Goal: Check status: Check status

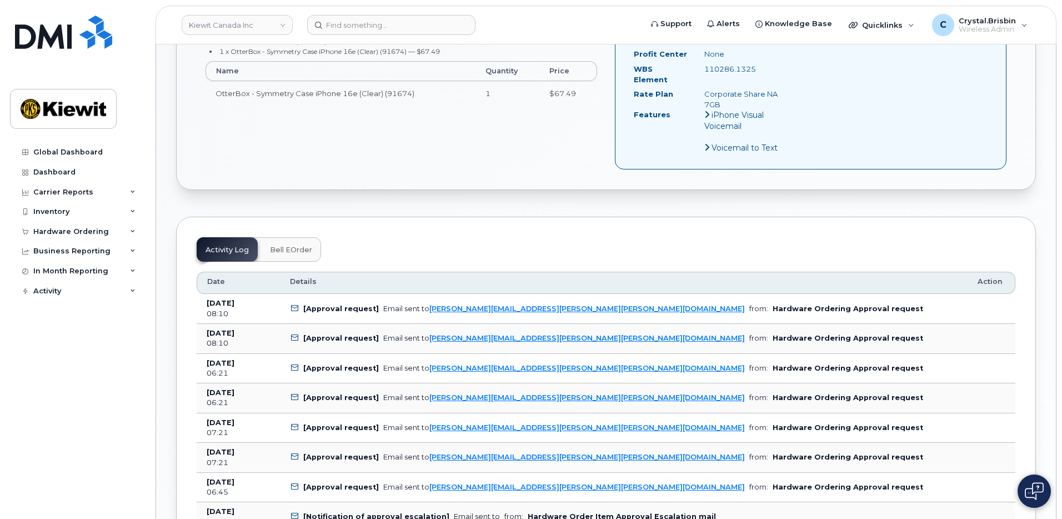
scroll to position [556, 0]
click at [265, 30] on link "Kiewit Canada Inc" at bounding box center [237, 25] width 111 height 20
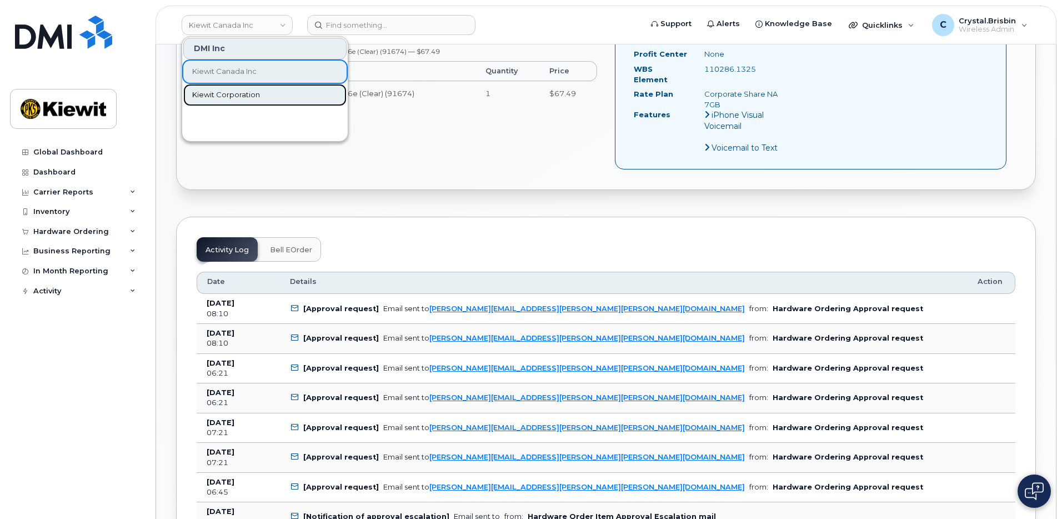
click at [236, 92] on span "Kiewit Corporation" at bounding box center [226, 94] width 68 height 11
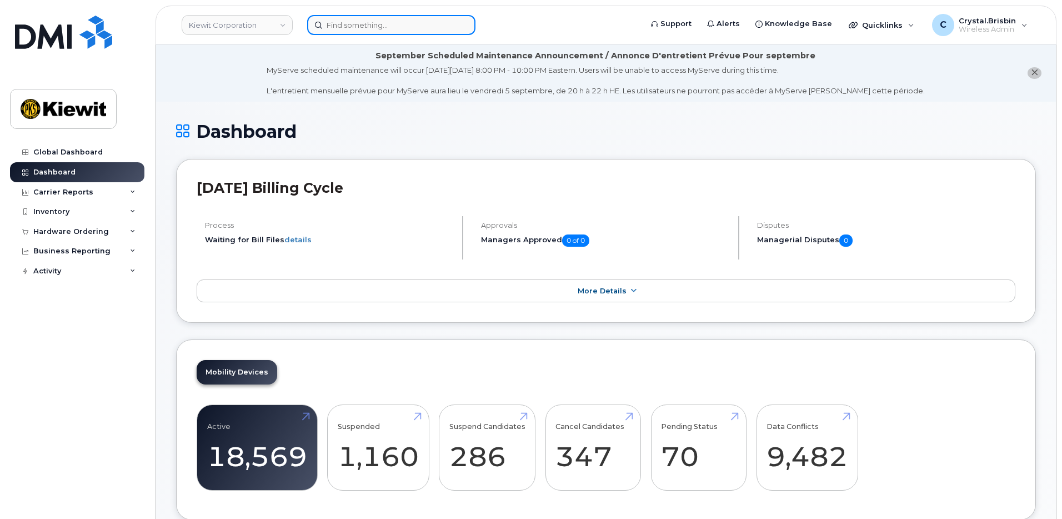
click at [366, 22] on input at bounding box center [391, 25] width 168 height 20
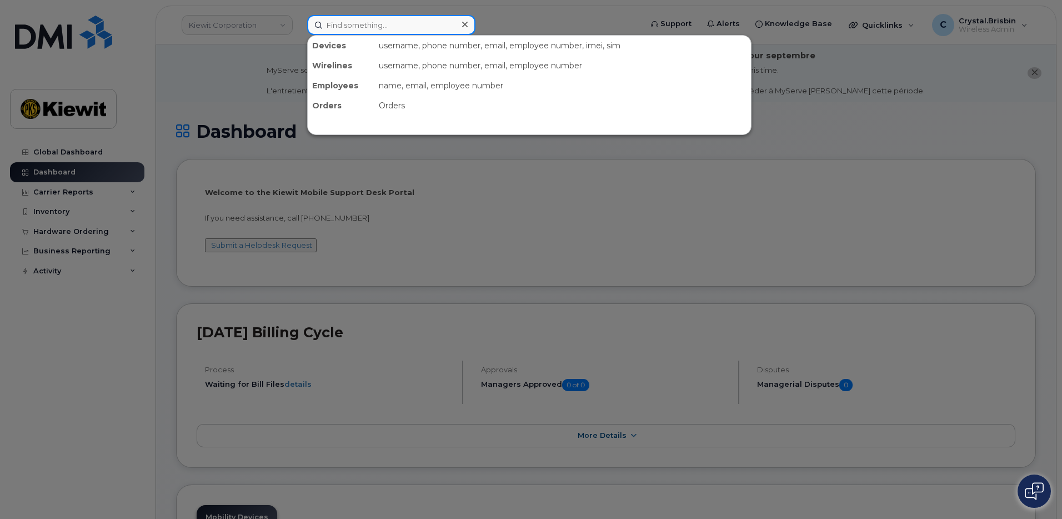
paste input "299526"
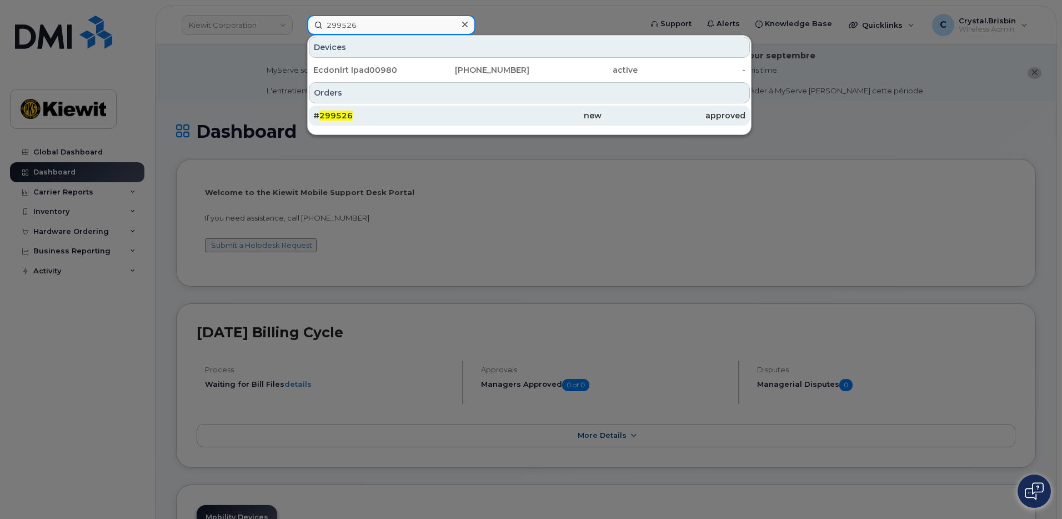
type input "299526"
click at [336, 118] on span "299526" at bounding box center [335, 116] width 33 height 10
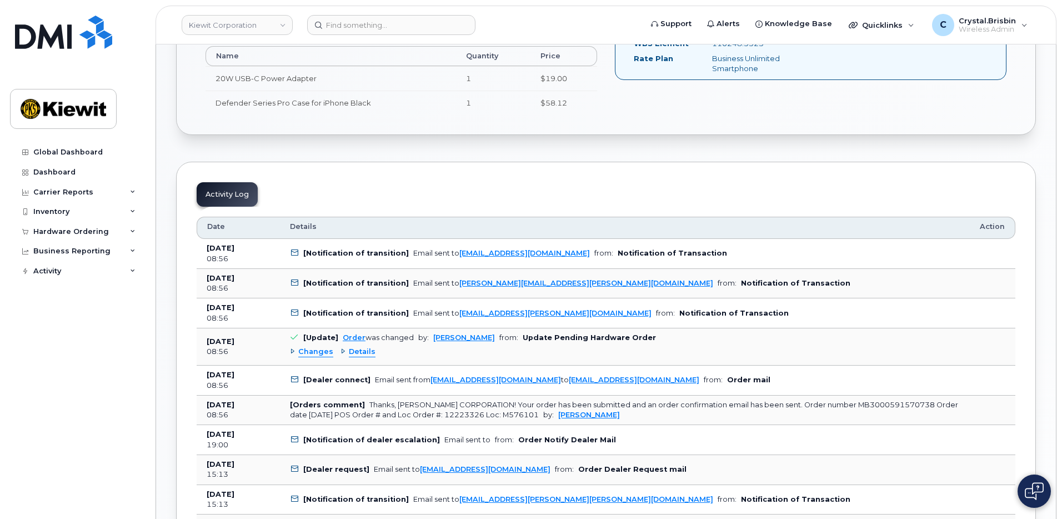
scroll to position [556, 0]
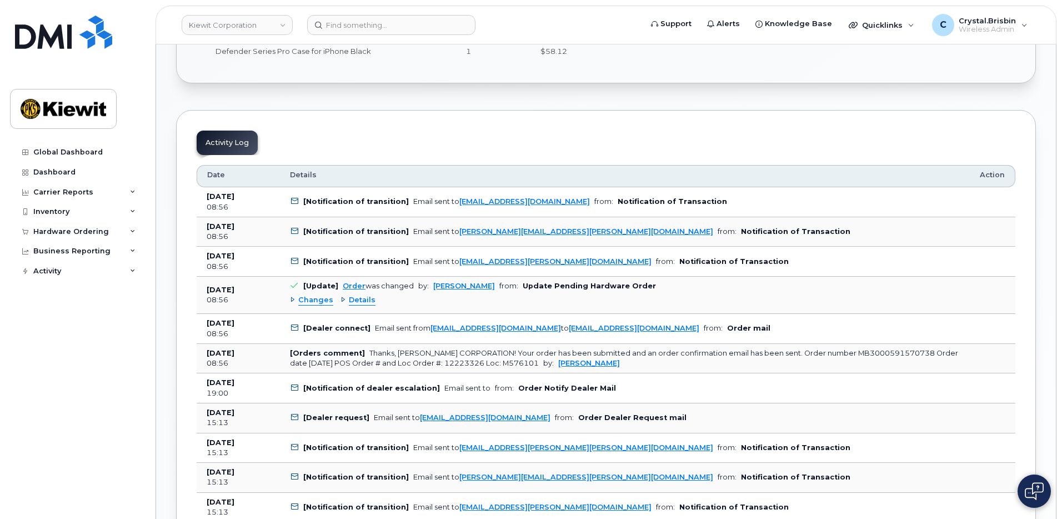
click at [291, 301] on div "Changes" at bounding box center [311, 300] width 43 height 11
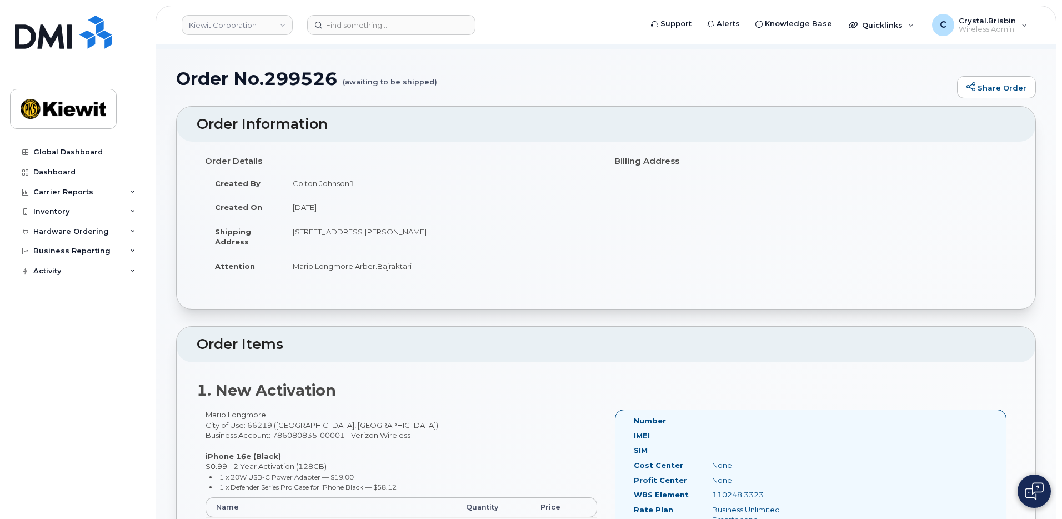
scroll to position [0, 0]
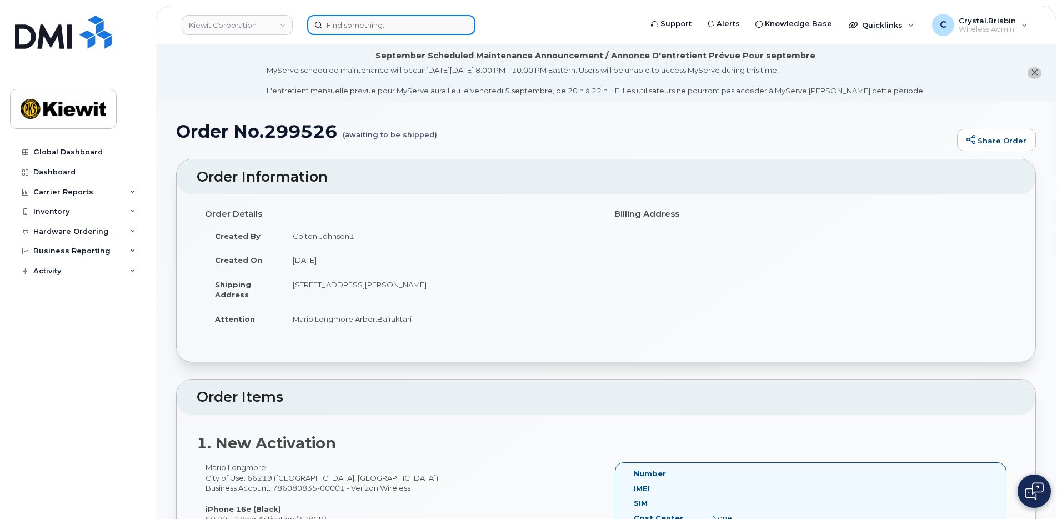
click at [358, 26] on input at bounding box center [391, 25] width 168 height 20
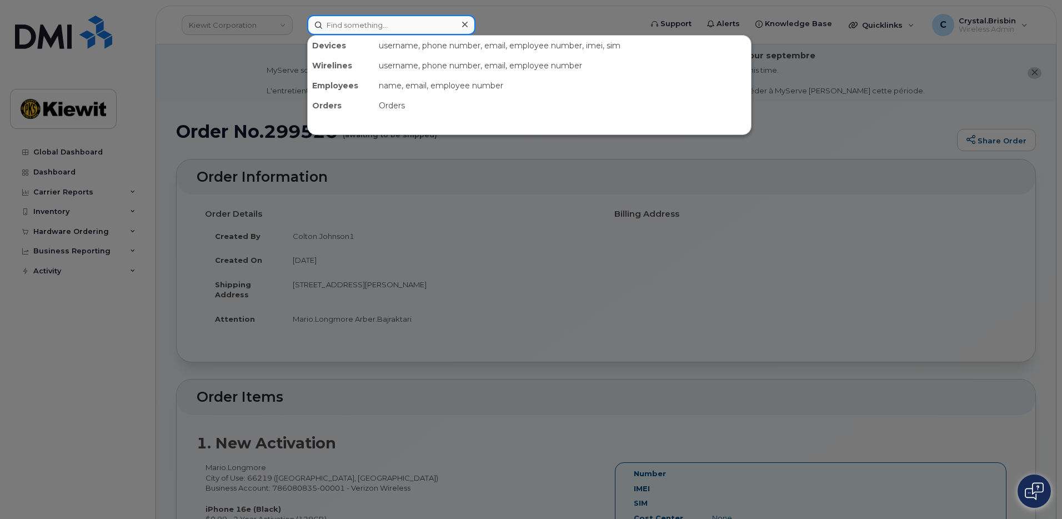
paste input "299799"
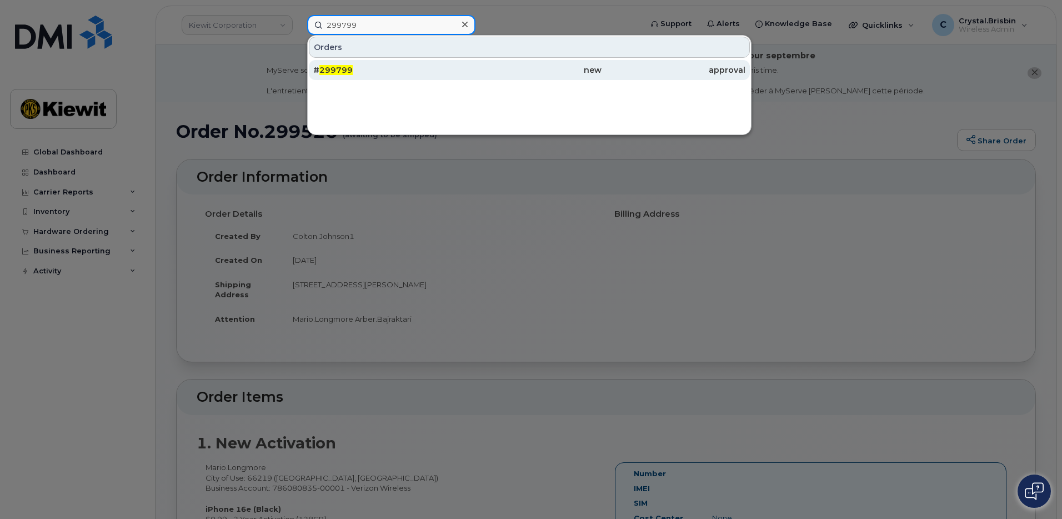
type input "299799"
click at [329, 69] on span "299799" at bounding box center [335, 70] width 33 height 10
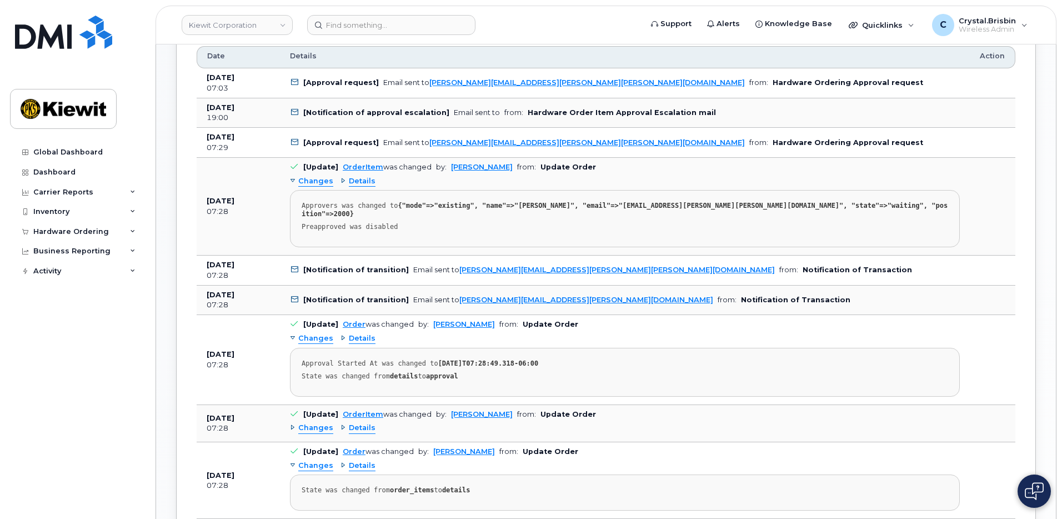
scroll to position [611, 0]
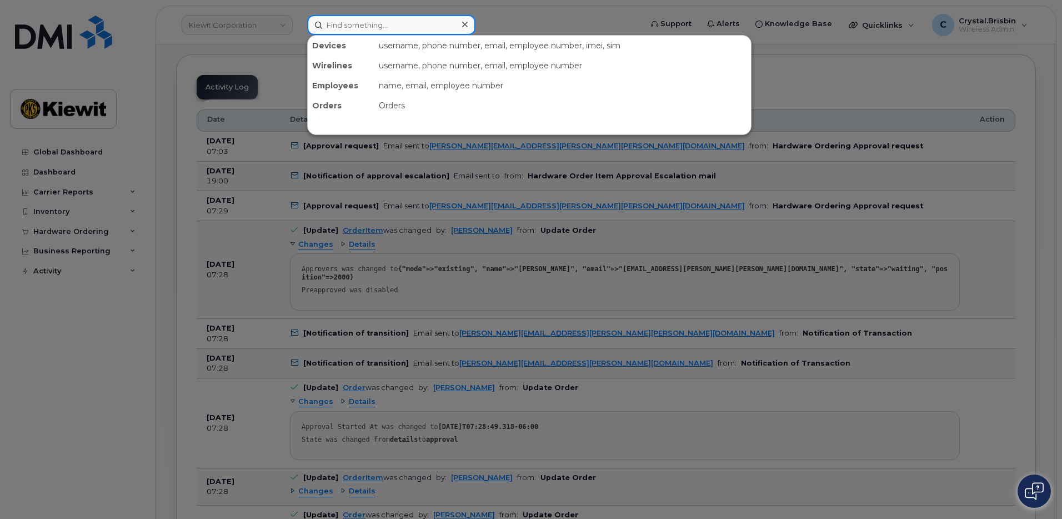
click at [410, 28] on input at bounding box center [391, 25] width 168 height 20
paste input "299806"
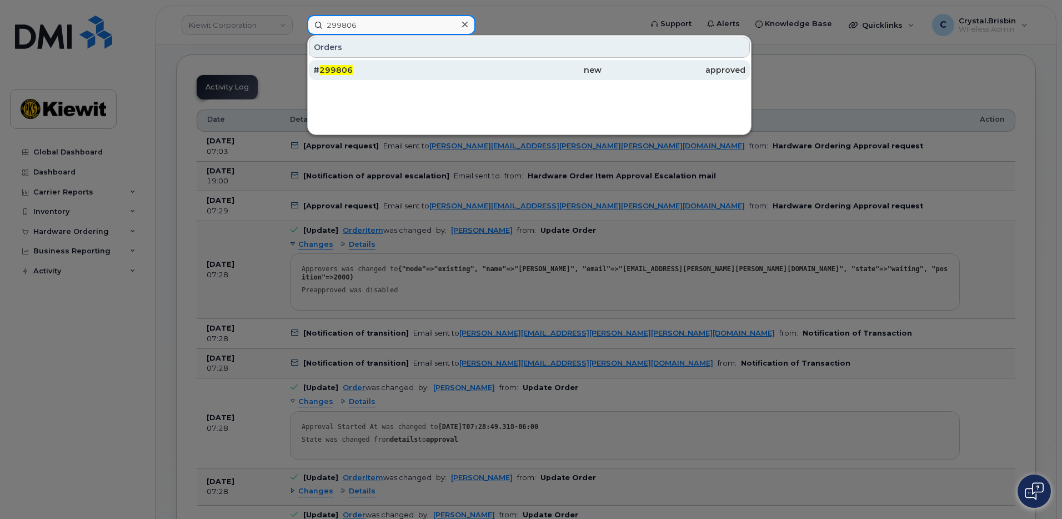
type input "299806"
click at [343, 68] on span "299806" at bounding box center [335, 70] width 33 height 10
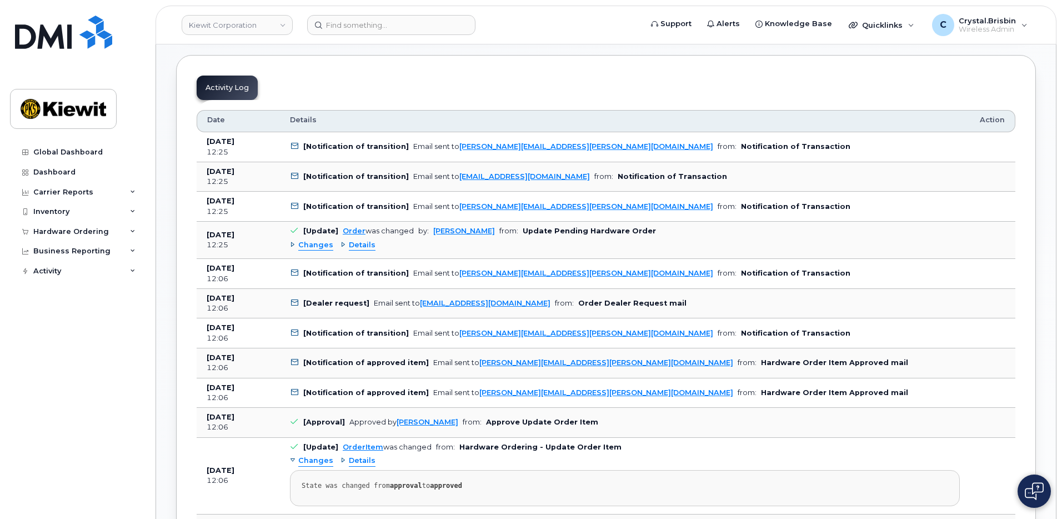
scroll to position [667, 0]
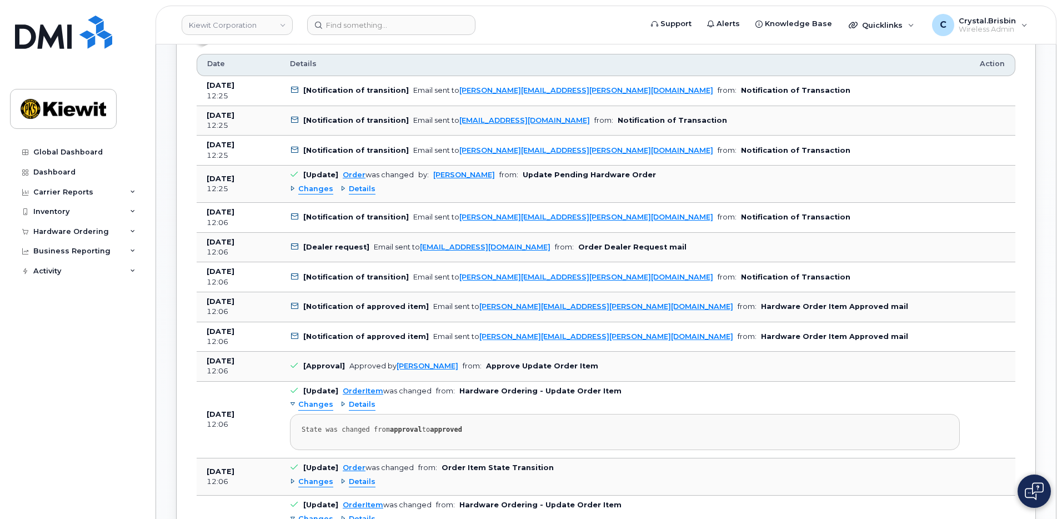
click at [294, 189] on div "Changes" at bounding box center [311, 189] width 43 height 11
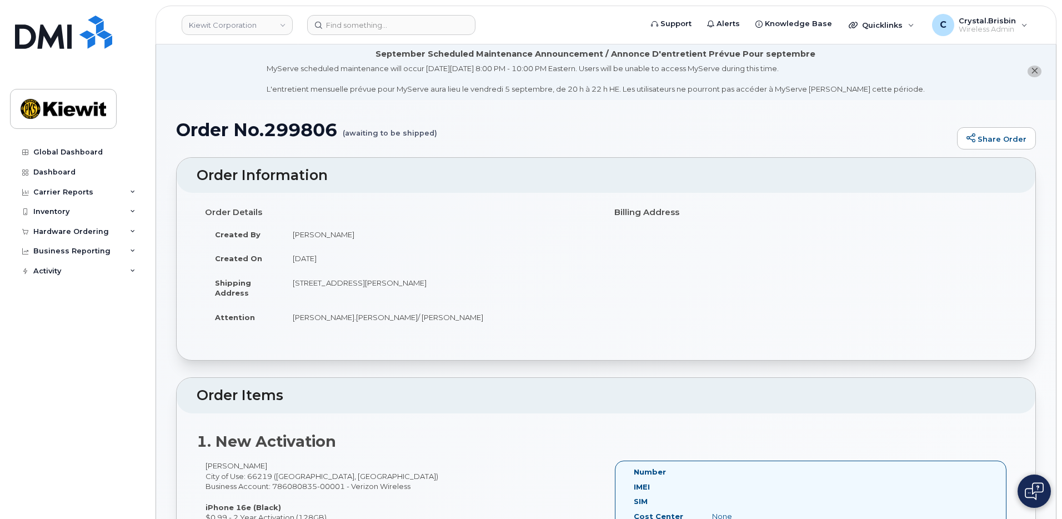
scroll to position [0, 0]
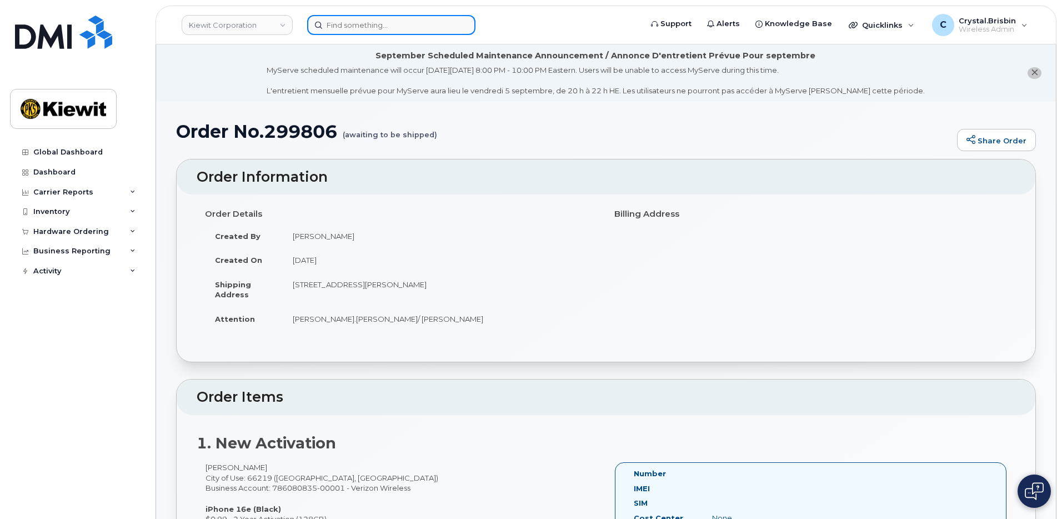
click at [391, 26] on input at bounding box center [391, 25] width 168 height 20
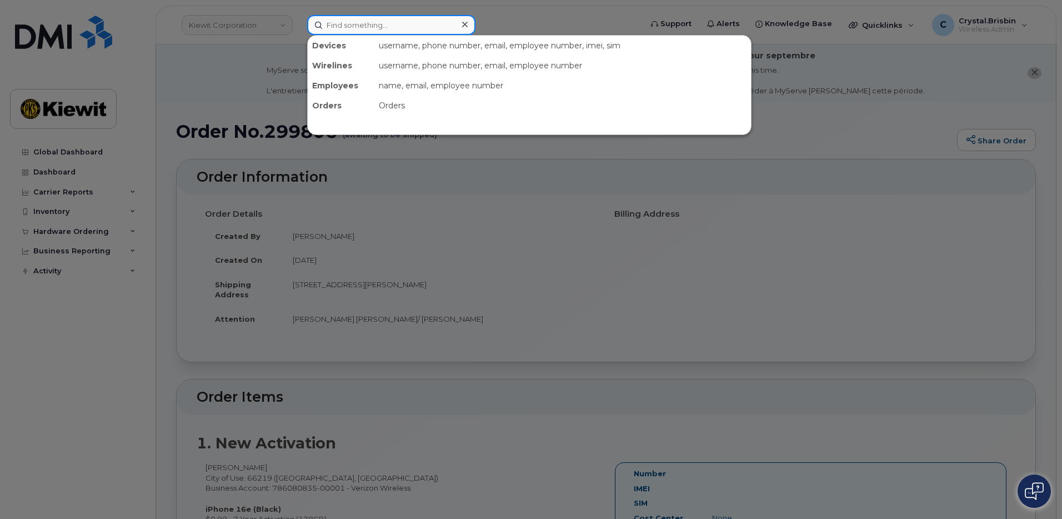
paste input "299807"
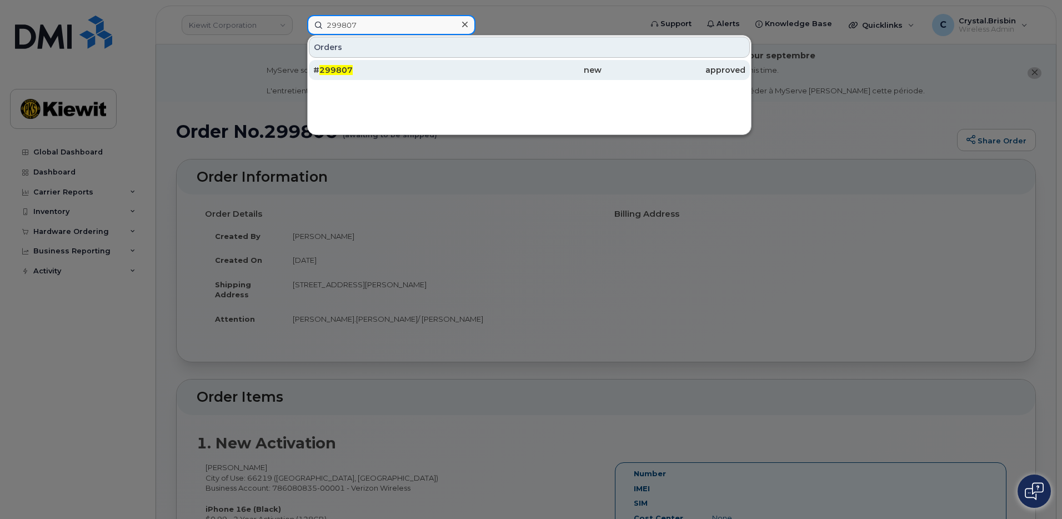
type input "299807"
click at [341, 73] on span "299807" at bounding box center [335, 70] width 33 height 10
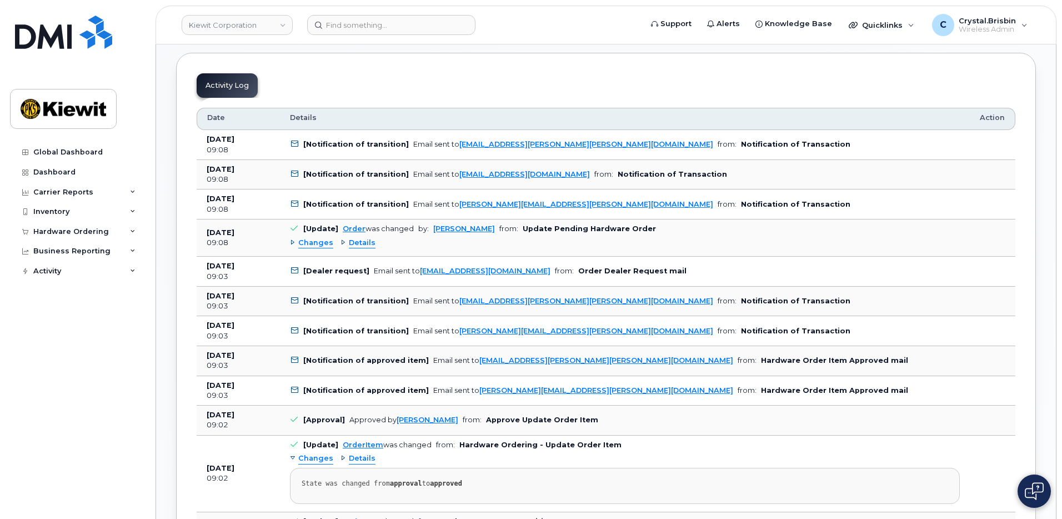
scroll to position [611, 0]
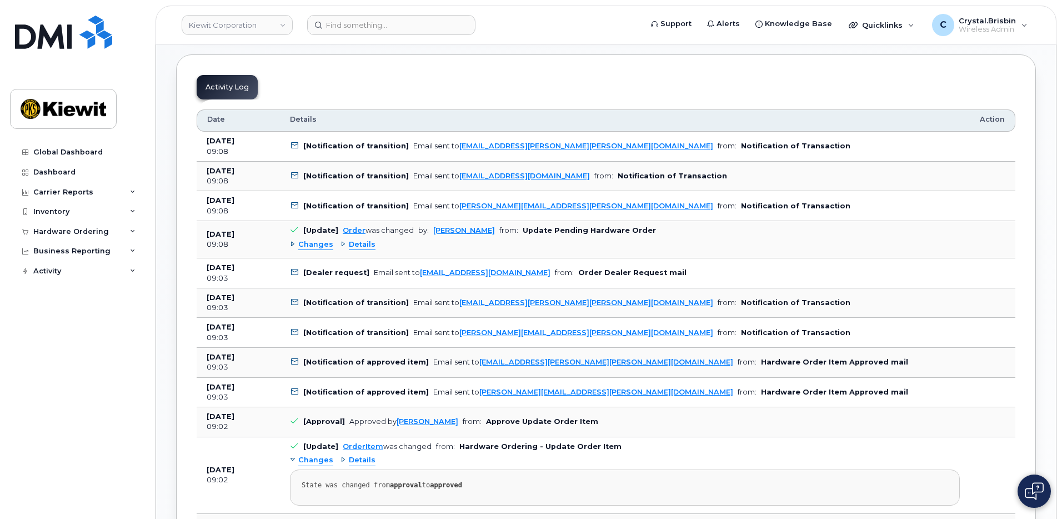
click at [293, 246] on div "Changes" at bounding box center [311, 244] width 43 height 11
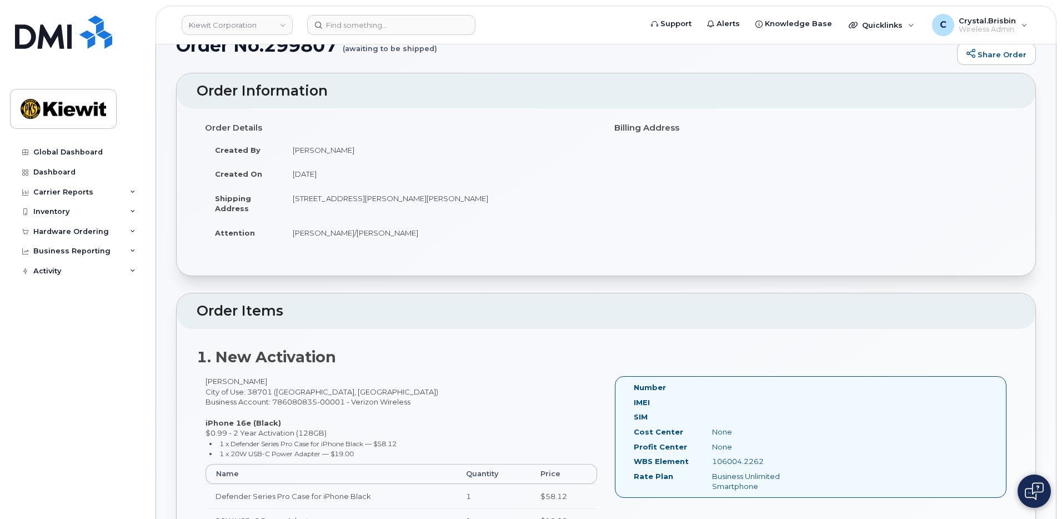
scroll to position [56, 0]
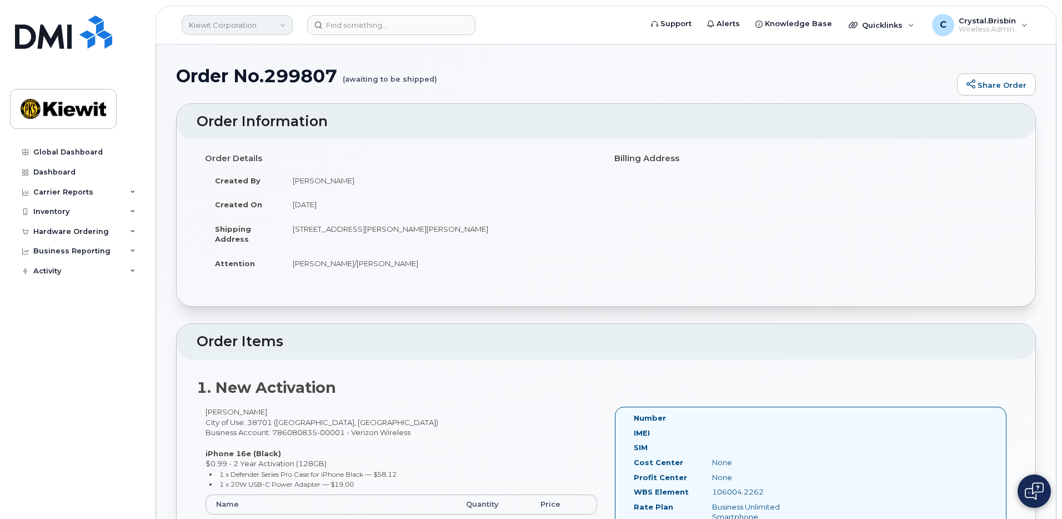
drag, startPoint x: 269, startPoint y: 27, endPoint x: 268, endPoint y: 32, distance: 5.8
click at [269, 27] on link "Kiewit Corporation" at bounding box center [237, 25] width 111 height 20
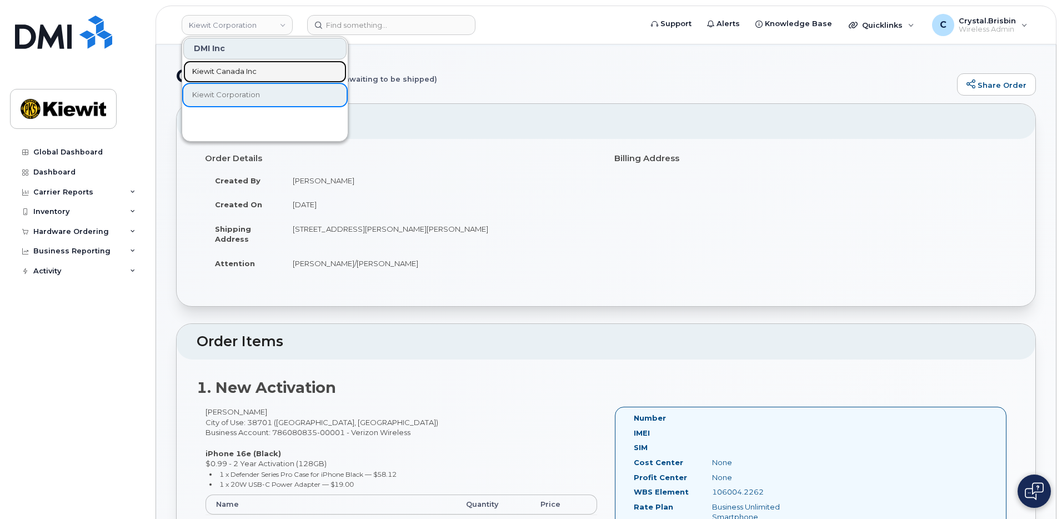
drag, startPoint x: 222, startPoint y: 71, endPoint x: 303, endPoint y: 52, distance: 83.7
click at [222, 71] on span "Kiewit Canada Inc" at bounding box center [224, 71] width 64 height 11
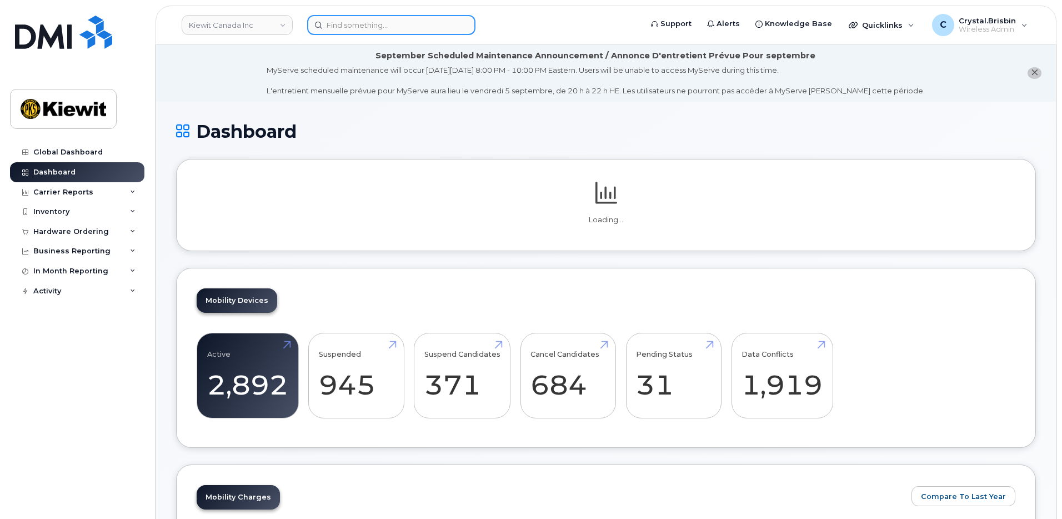
click at [356, 28] on input at bounding box center [391, 25] width 168 height 20
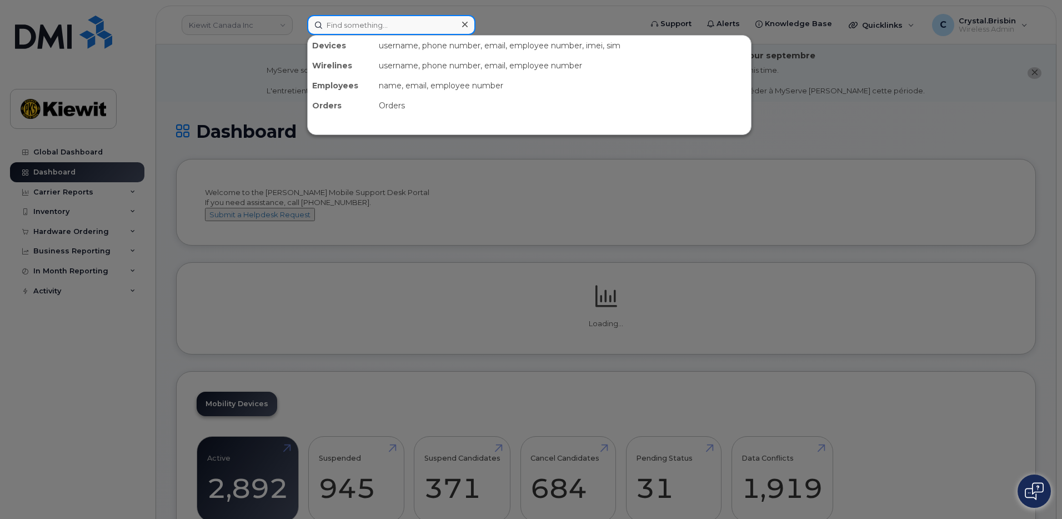
paste input "299810"
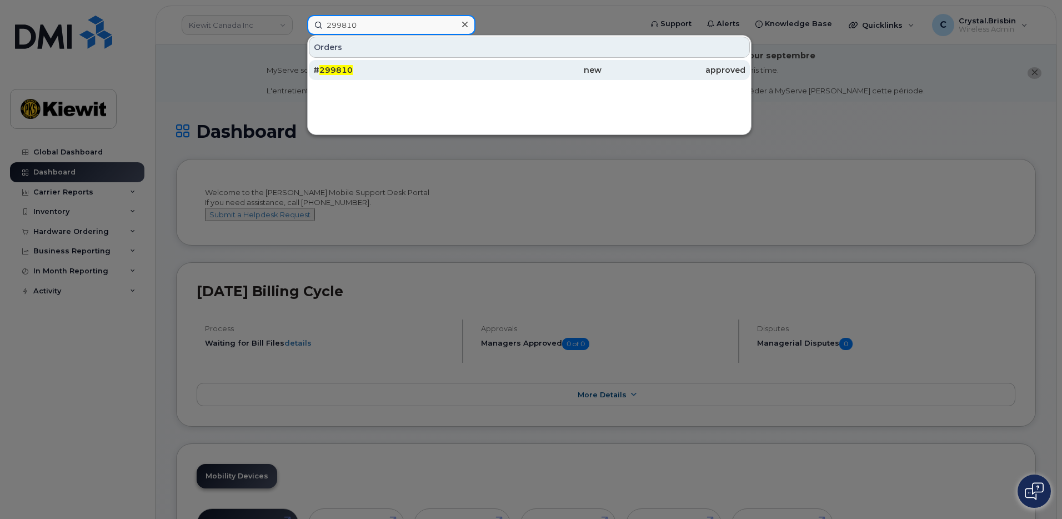
type input "299810"
click at [342, 73] on span "299810" at bounding box center [335, 70] width 33 height 10
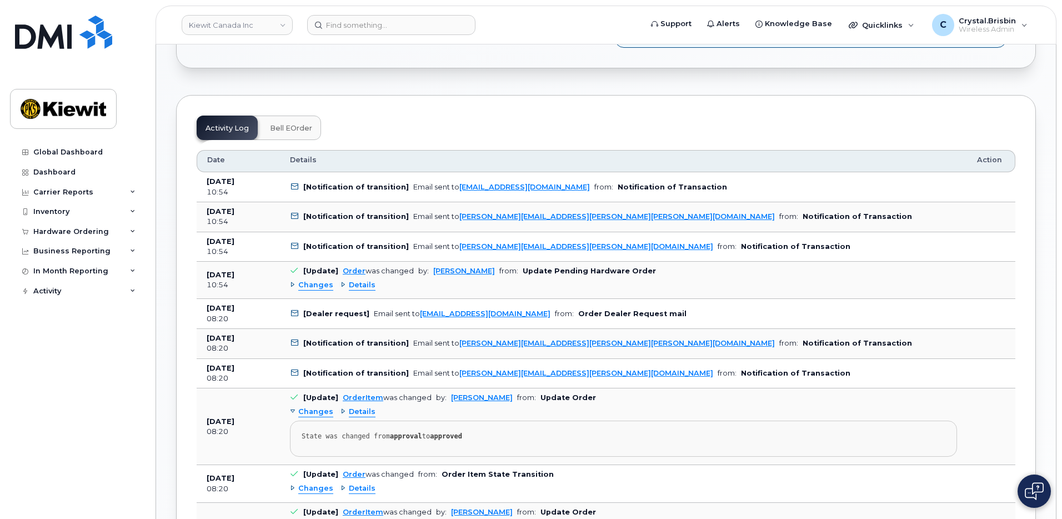
scroll to position [667, 0]
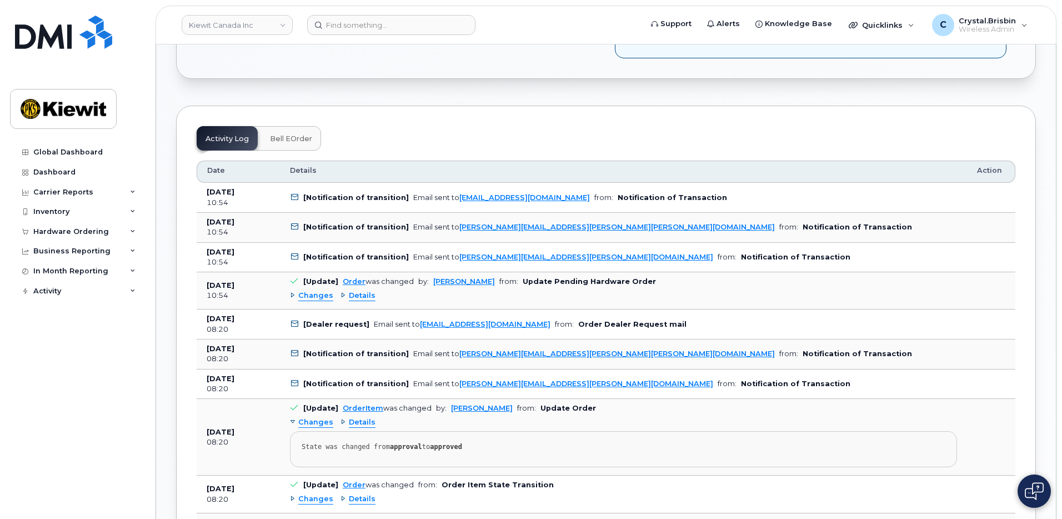
drag, startPoint x: 291, startPoint y: 281, endPoint x: 273, endPoint y: 291, distance: 20.1
click at [291, 291] on div "Changes" at bounding box center [311, 296] width 43 height 11
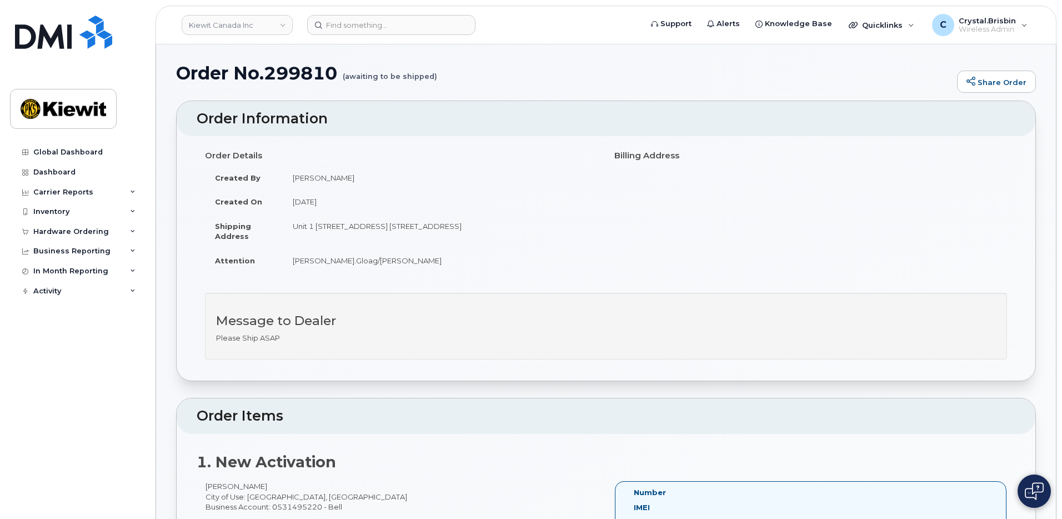
scroll to position [56, 0]
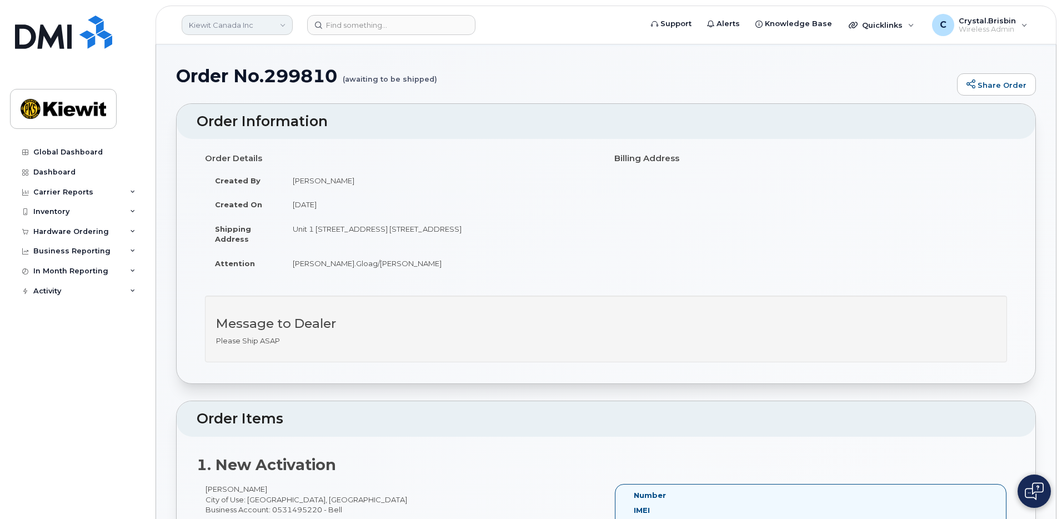
click at [236, 22] on link "Kiewit Canada Inc" at bounding box center [237, 25] width 111 height 20
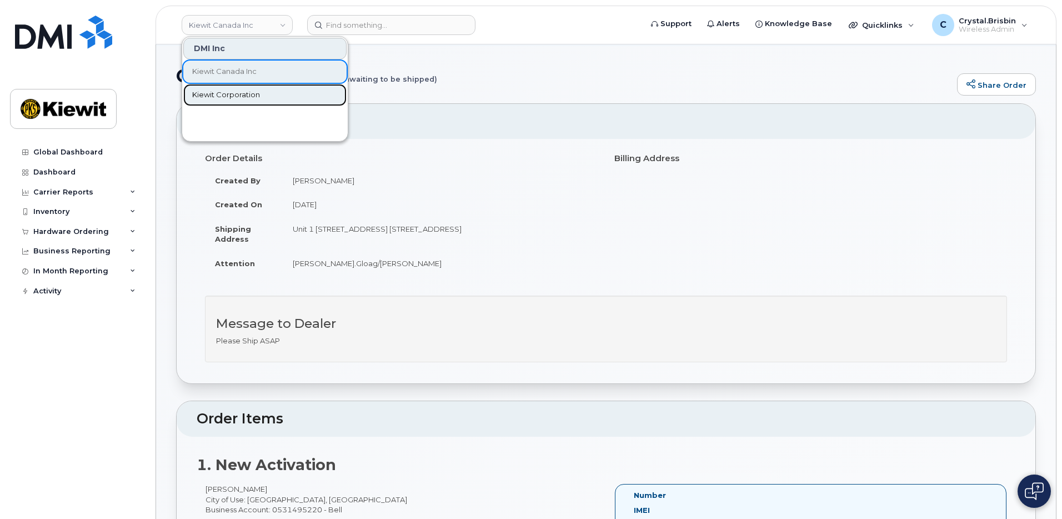
click at [209, 94] on span "Kiewit Corporation" at bounding box center [226, 94] width 68 height 11
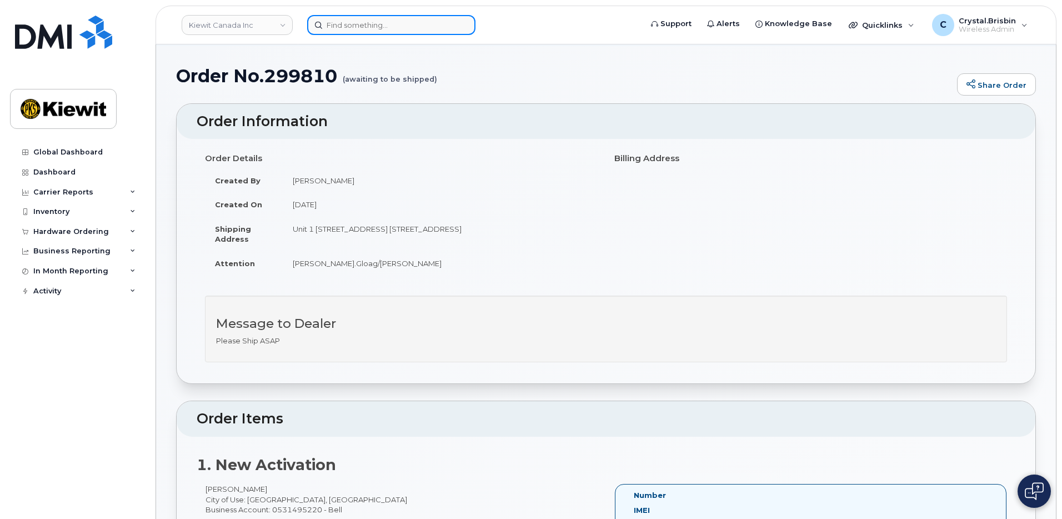
click at [338, 23] on input at bounding box center [391, 25] width 168 height 20
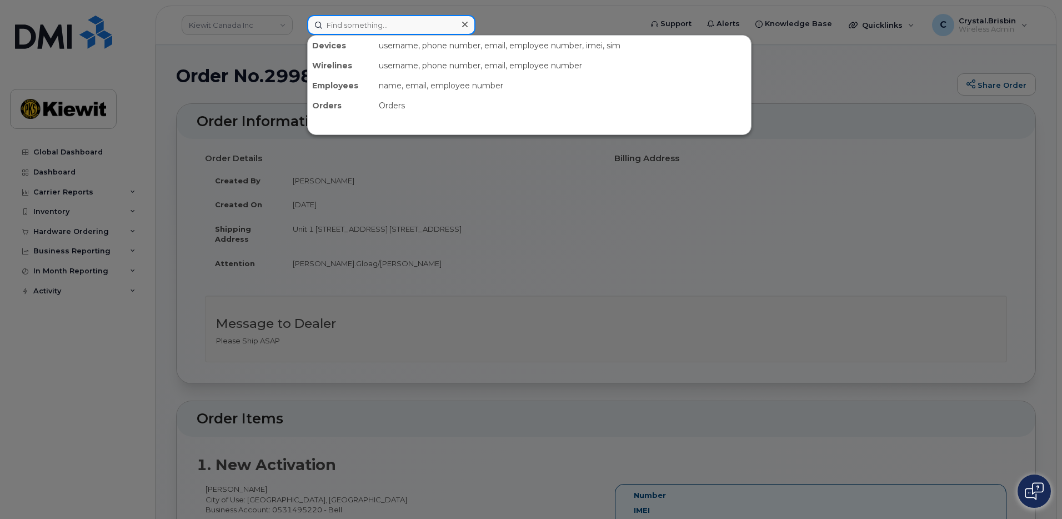
paste input "299830"
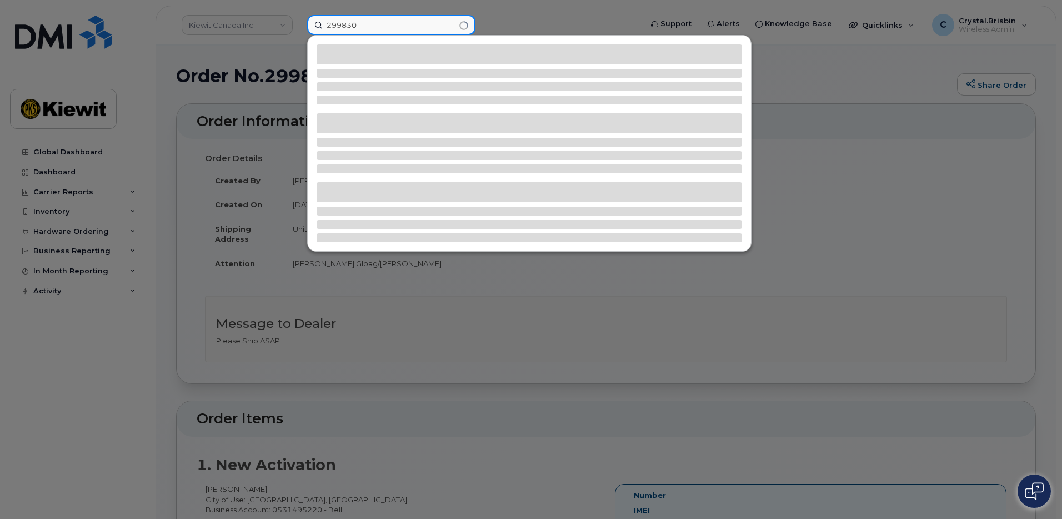
type input "299830"
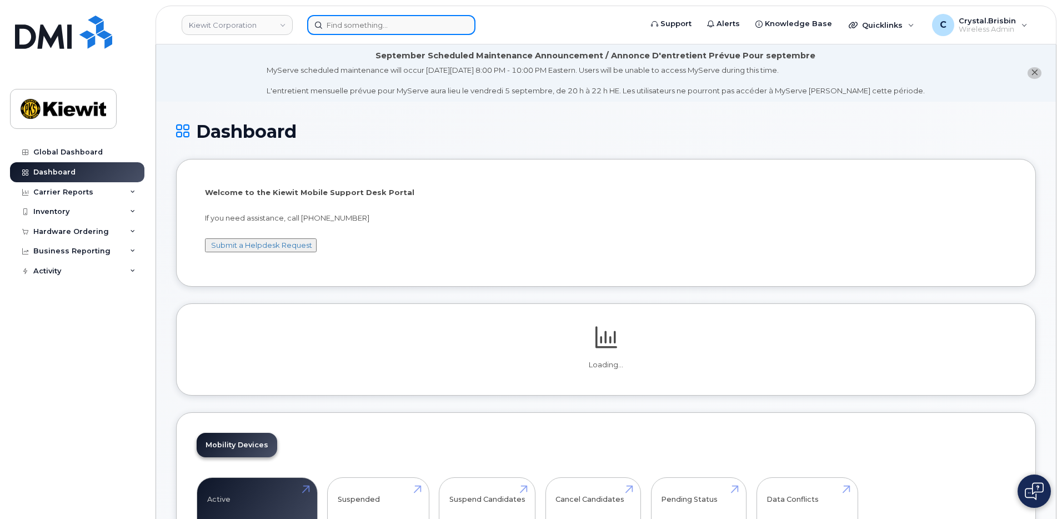
click at [338, 23] on input at bounding box center [391, 25] width 168 height 20
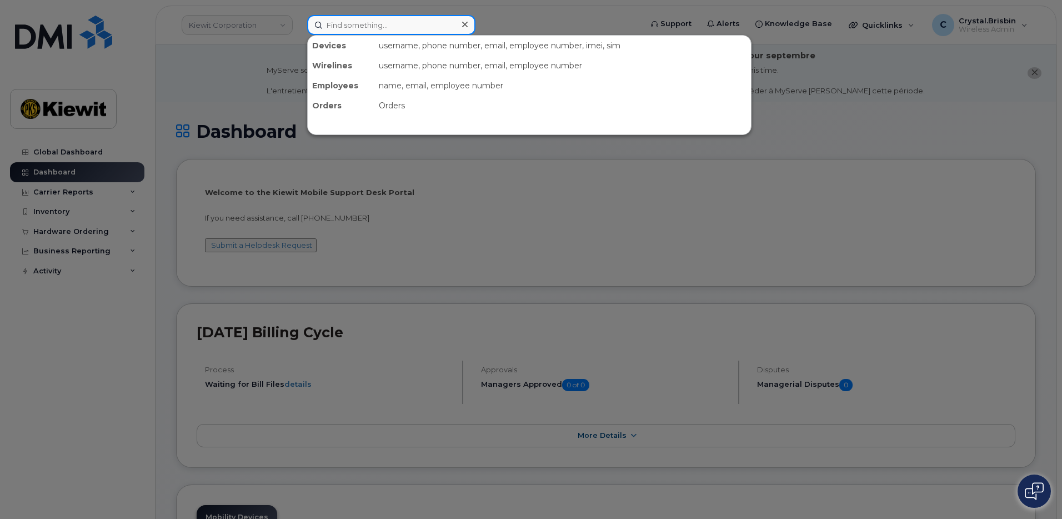
paste input "299830"
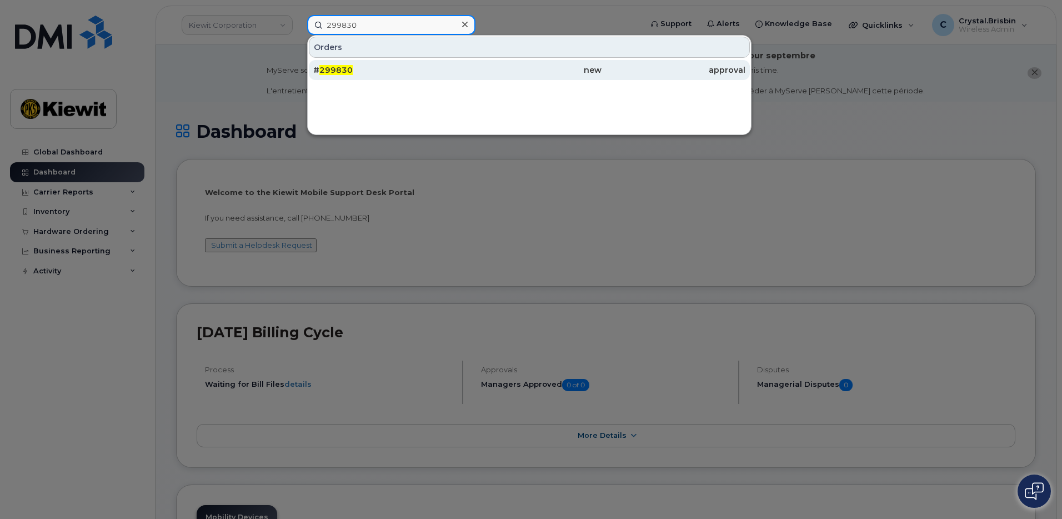
type input "299830"
click at [336, 72] on span "299830" at bounding box center [335, 70] width 33 height 10
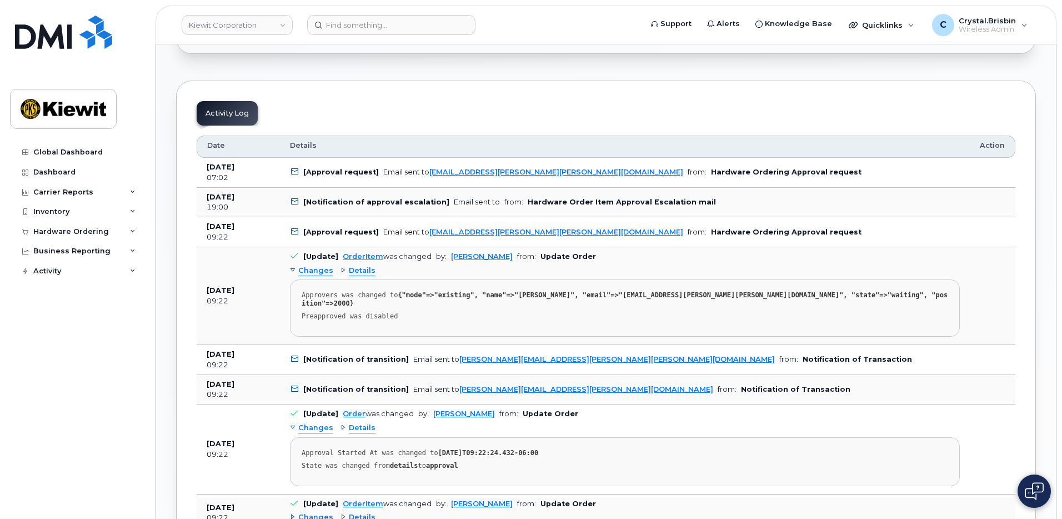
scroll to position [611, 0]
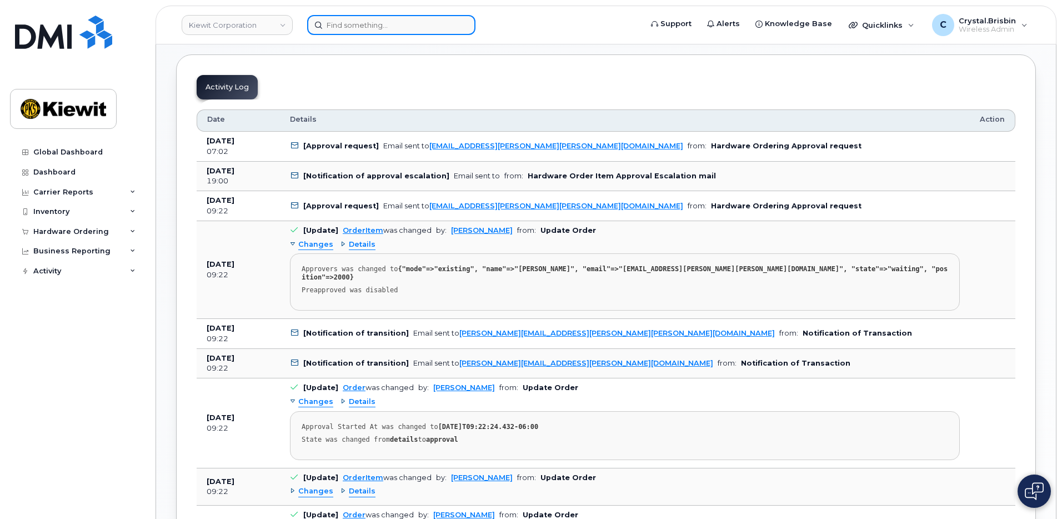
click at [357, 29] on input at bounding box center [391, 25] width 168 height 20
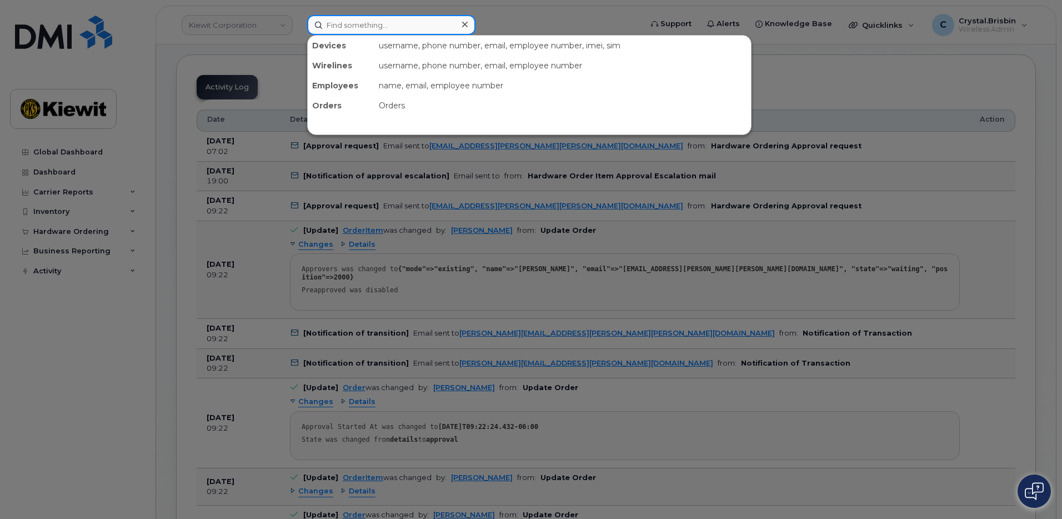
paste input "299832"
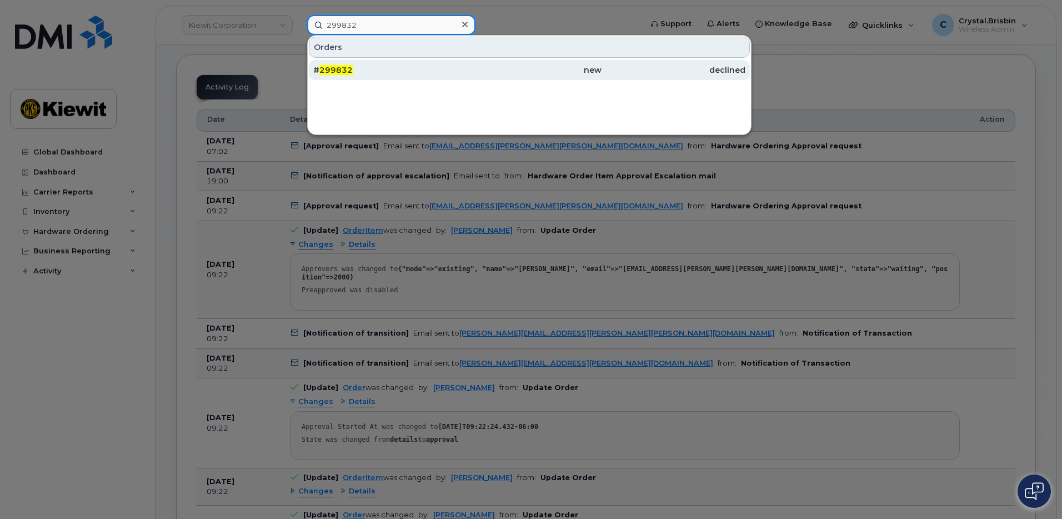
type input "299832"
click at [341, 72] on span "299832" at bounding box center [335, 70] width 33 height 10
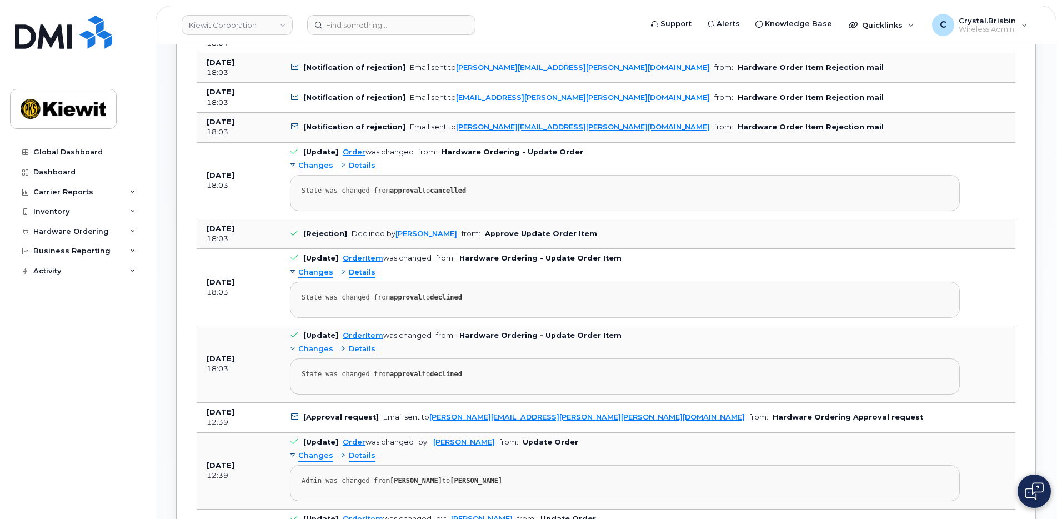
scroll to position [722, 0]
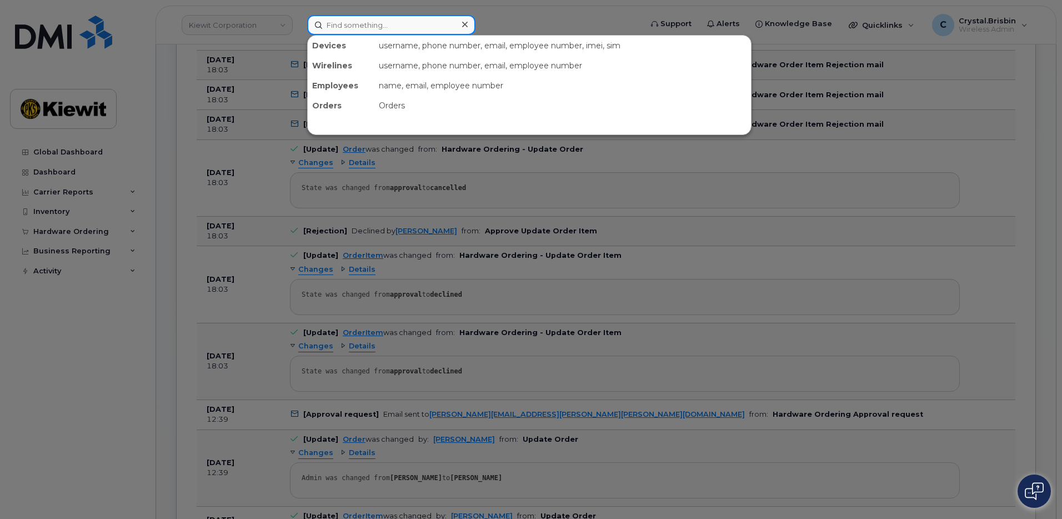
click at [362, 28] on input at bounding box center [391, 25] width 168 height 20
paste input "299833"
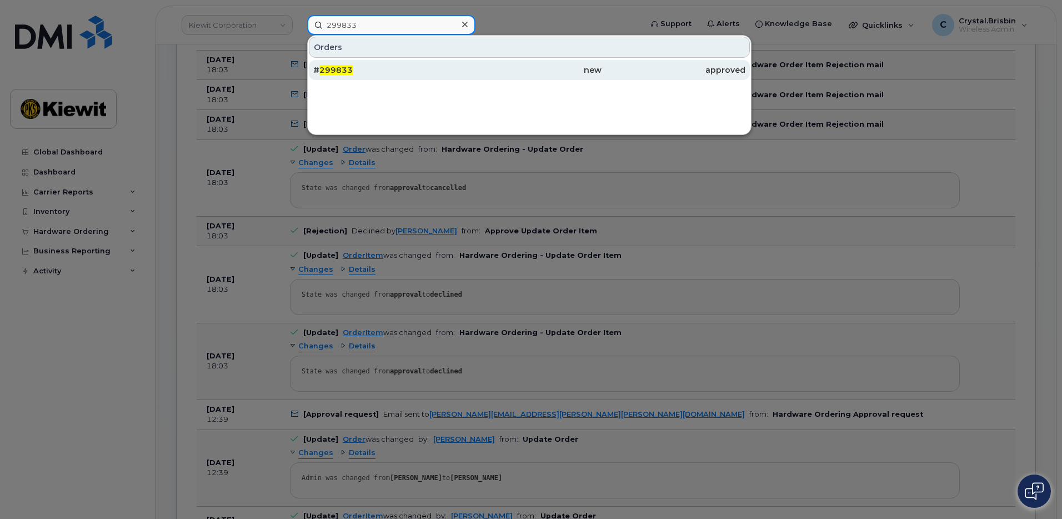
type input "299833"
click at [345, 69] on span "299833" at bounding box center [335, 70] width 33 height 10
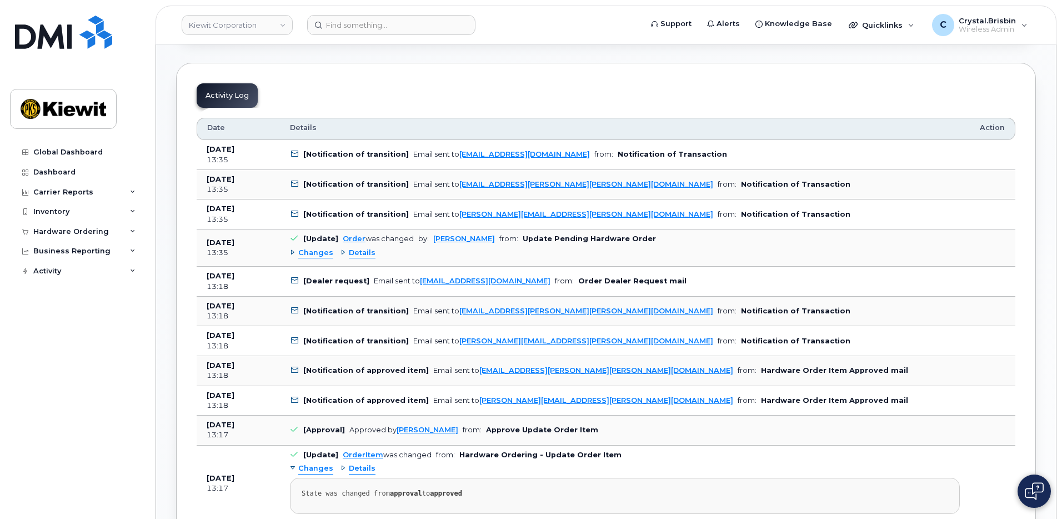
scroll to position [556, 0]
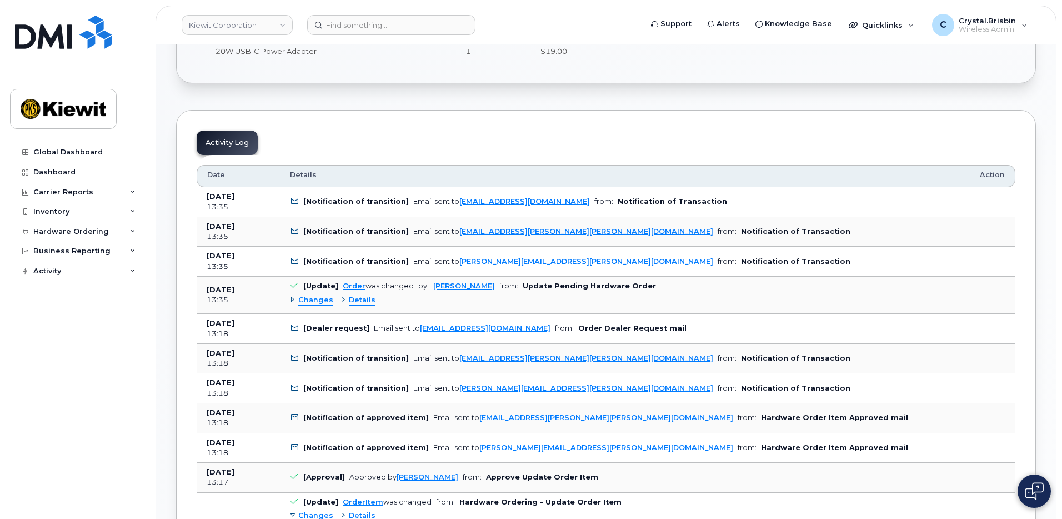
click at [295, 298] on div "Changes" at bounding box center [311, 300] width 43 height 11
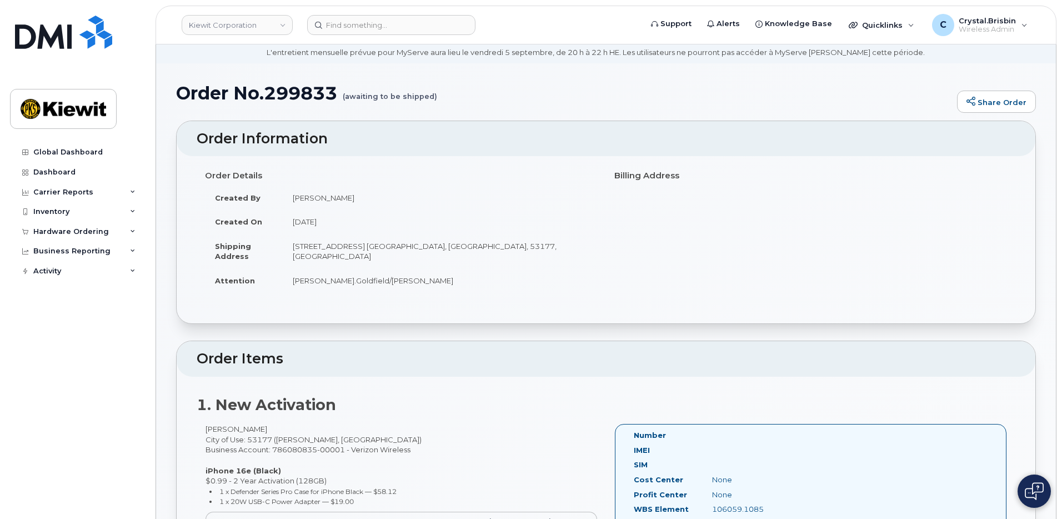
scroll to position [0, 0]
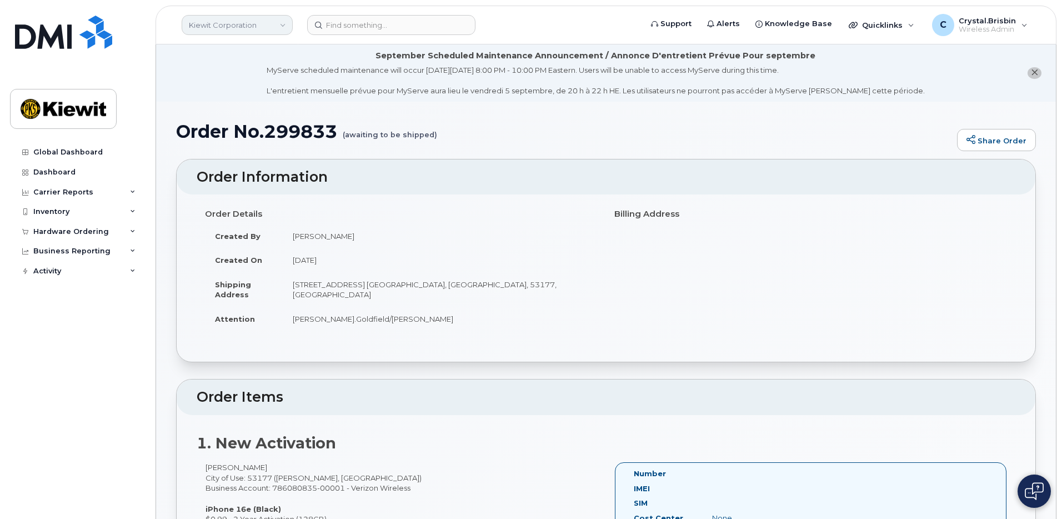
click at [259, 29] on link "Kiewit Corporation" at bounding box center [237, 25] width 111 height 20
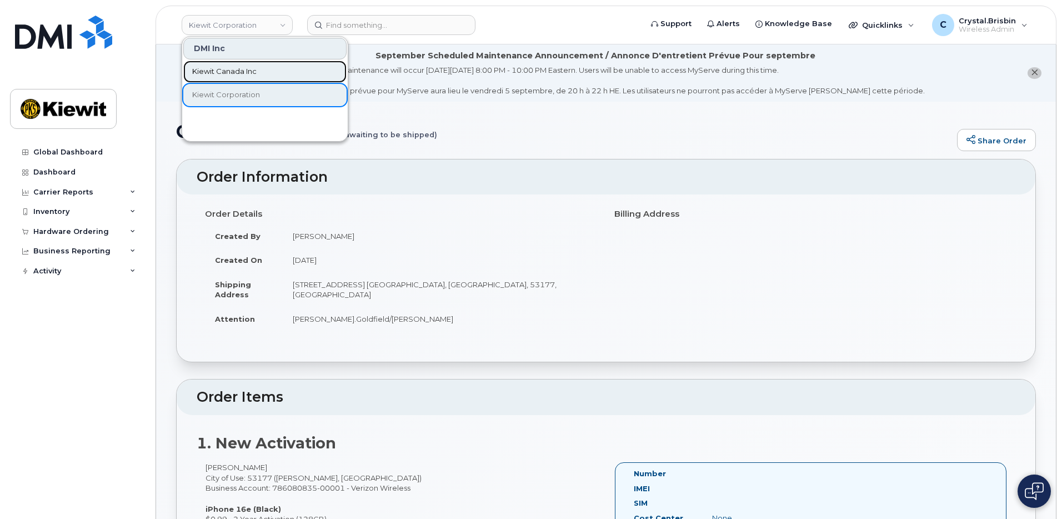
click at [237, 69] on span "Kiewit Canada Inc" at bounding box center [224, 71] width 64 height 11
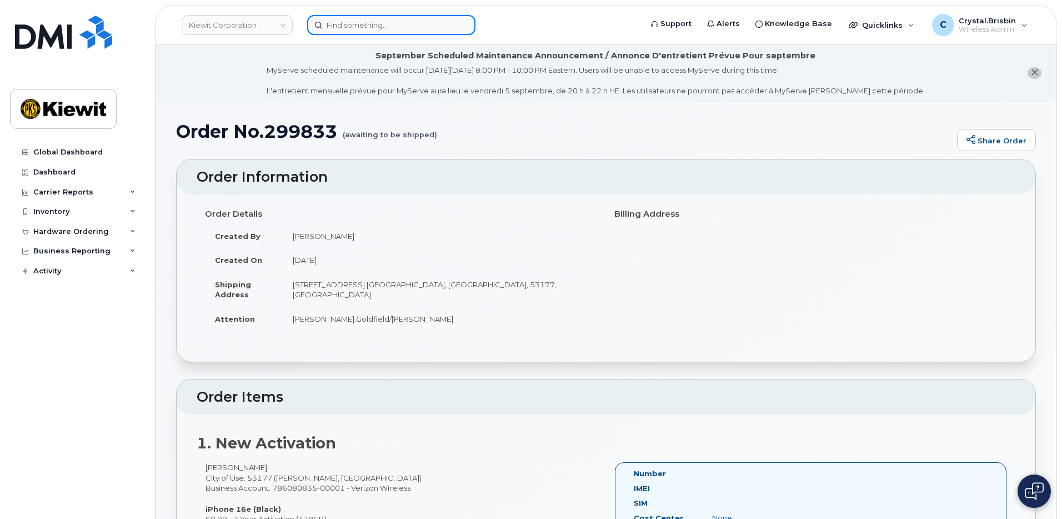
click at [381, 30] on input at bounding box center [391, 25] width 168 height 20
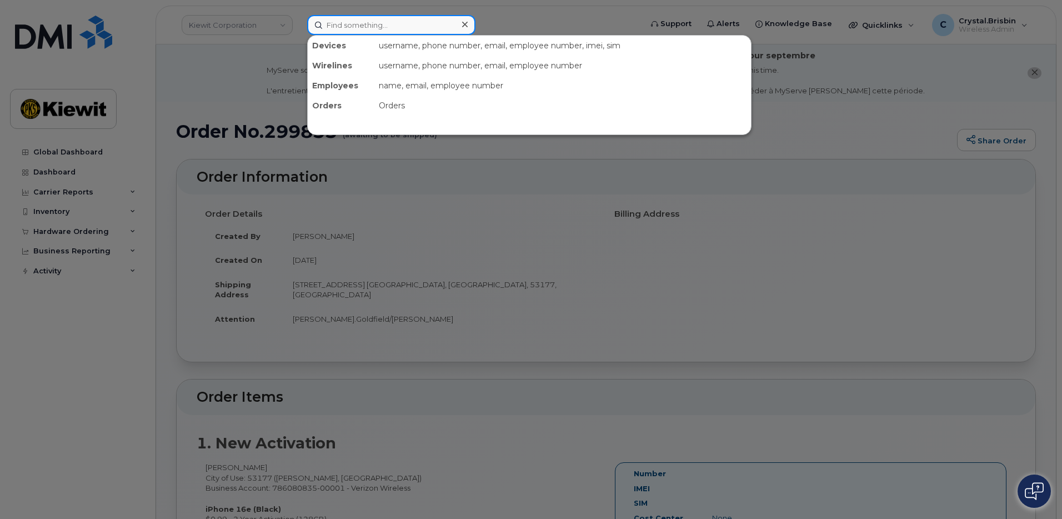
paste input "299307"
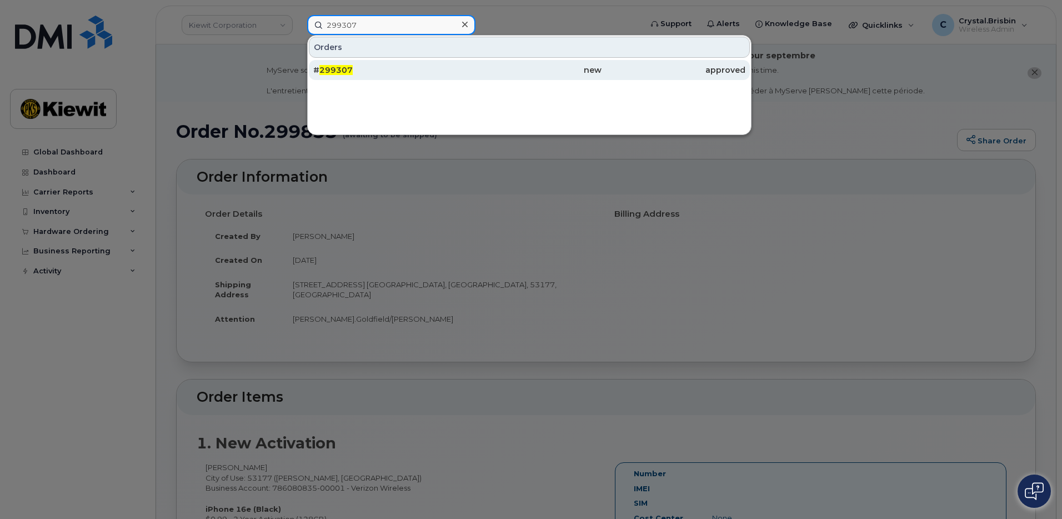
type input "299307"
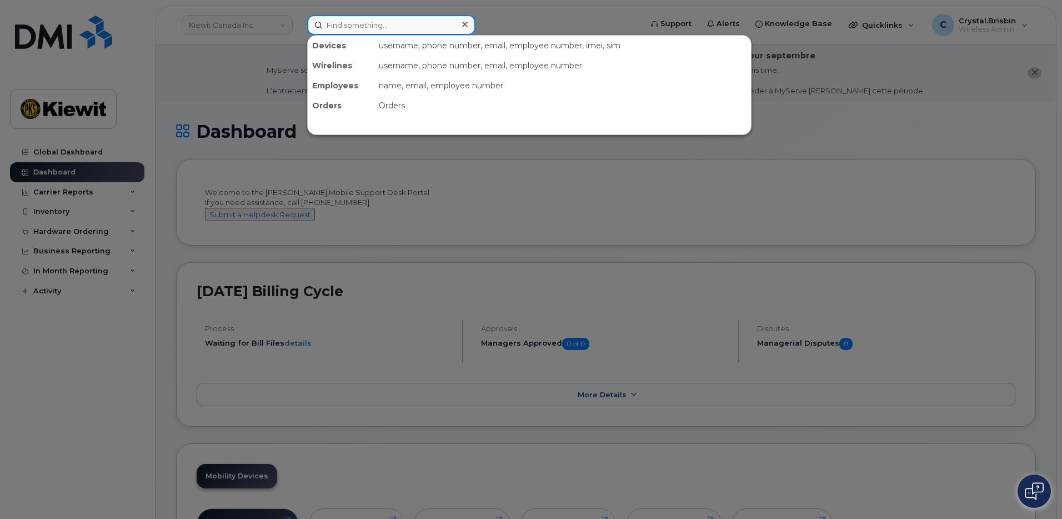
click at [358, 23] on input at bounding box center [391, 25] width 168 height 20
paste input "299307"
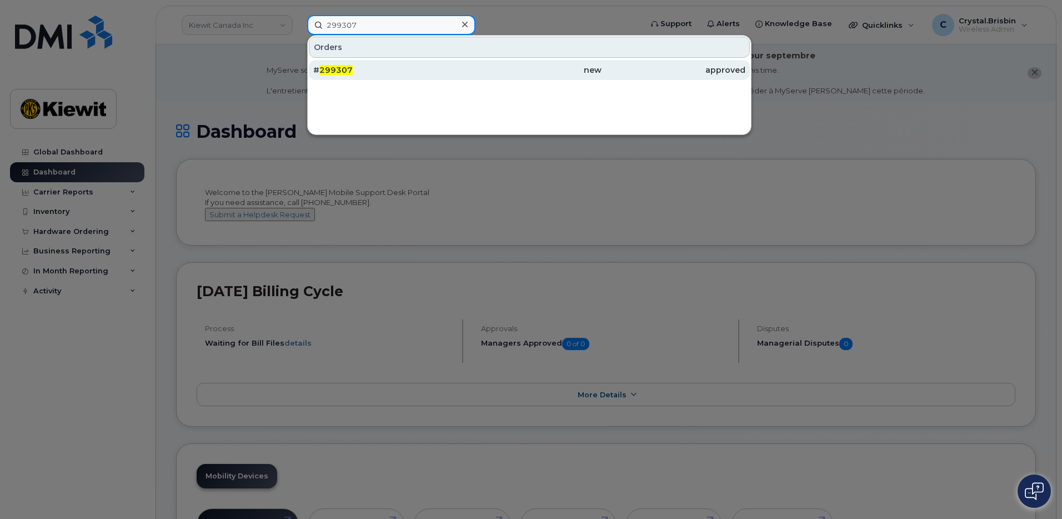
type input "299307"
click at [338, 66] on span "299307" at bounding box center [335, 70] width 33 height 10
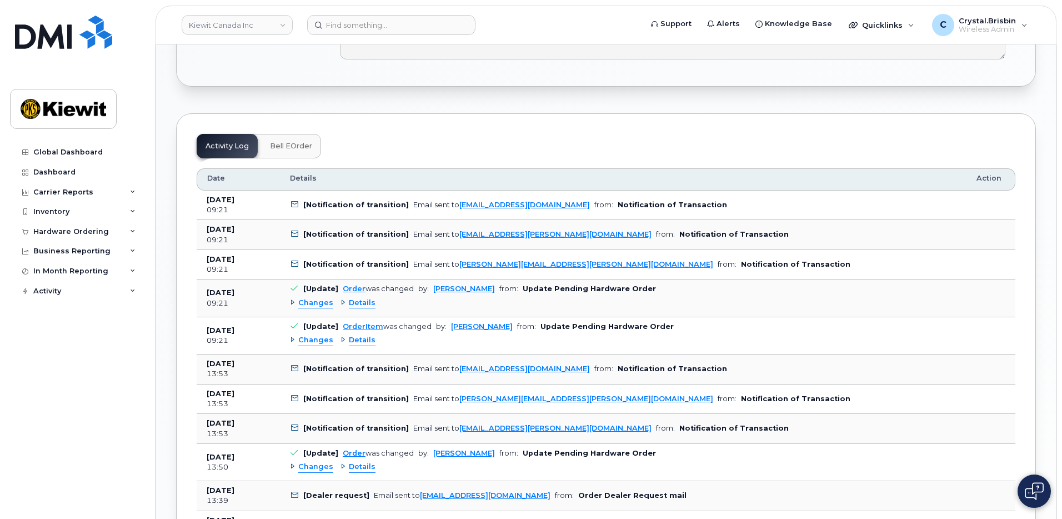
scroll to position [944, 0]
click at [258, 23] on link "Kiewit Canada Inc" at bounding box center [237, 25] width 111 height 20
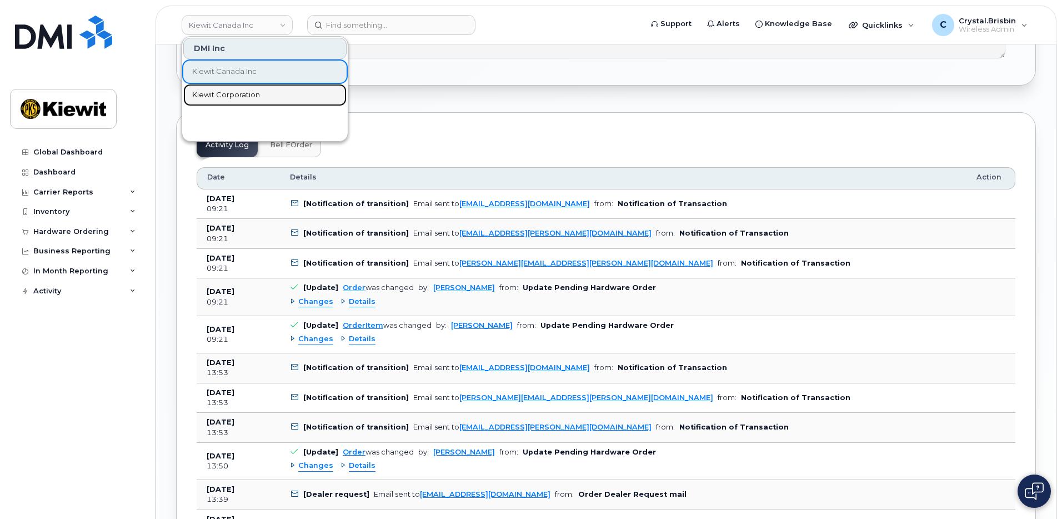
drag, startPoint x: 221, startPoint y: 94, endPoint x: 109, endPoint y: 4, distance: 143.5
click at [221, 94] on span "Kiewit Corporation" at bounding box center [226, 94] width 68 height 11
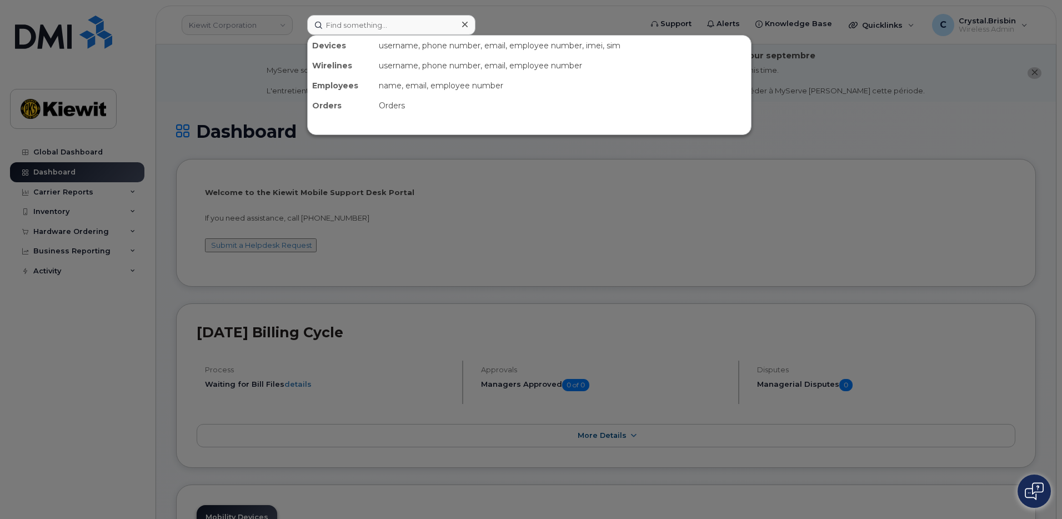
click at [366, 23] on input at bounding box center [391, 25] width 168 height 20
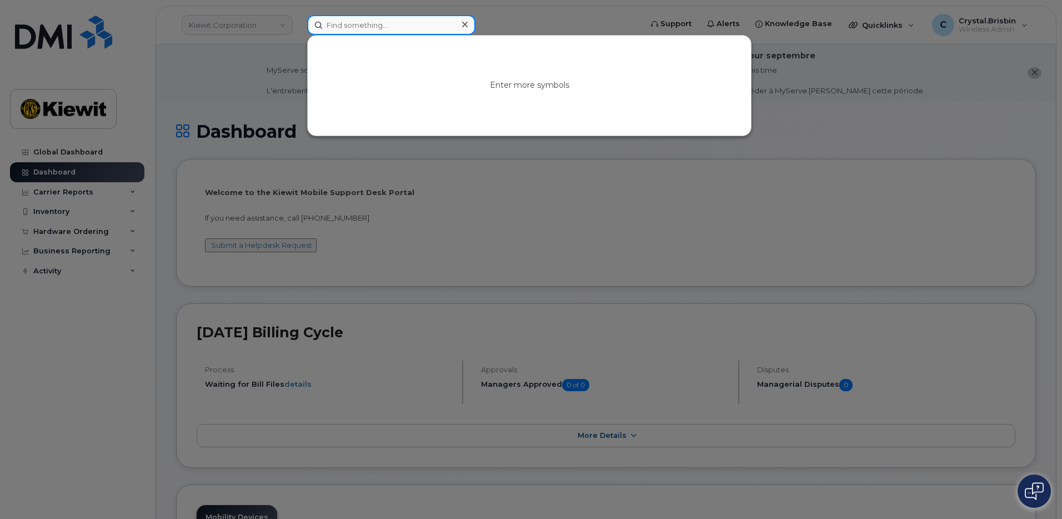
click at [368, 23] on input at bounding box center [391, 25] width 168 height 20
paste input "299771"
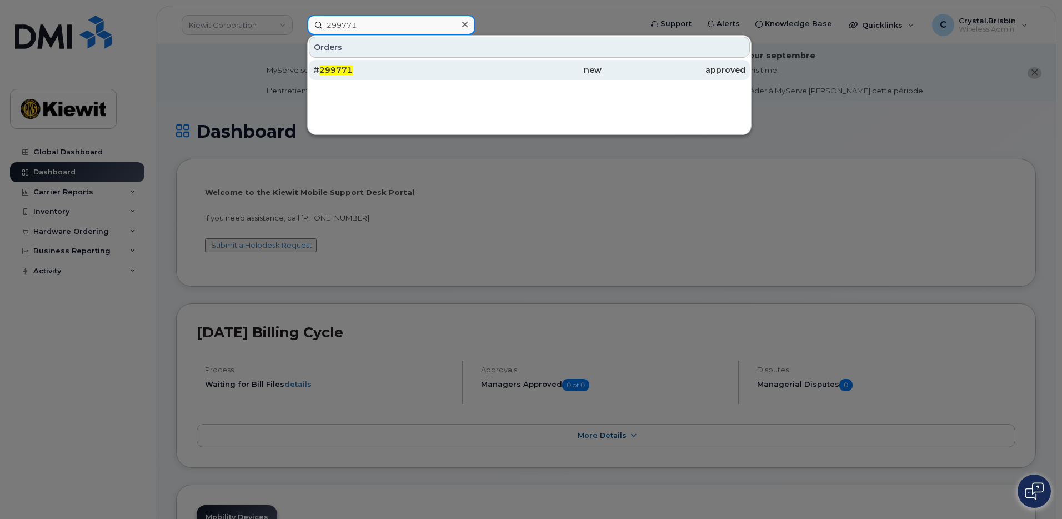
type input "299771"
click at [340, 71] on span "299771" at bounding box center [335, 70] width 33 height 10
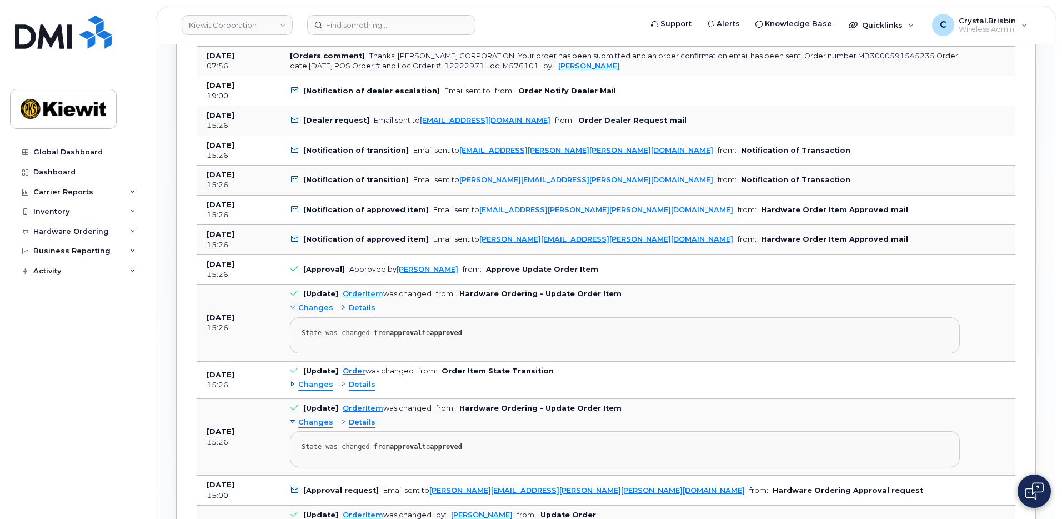
scroll to position [889, 0]
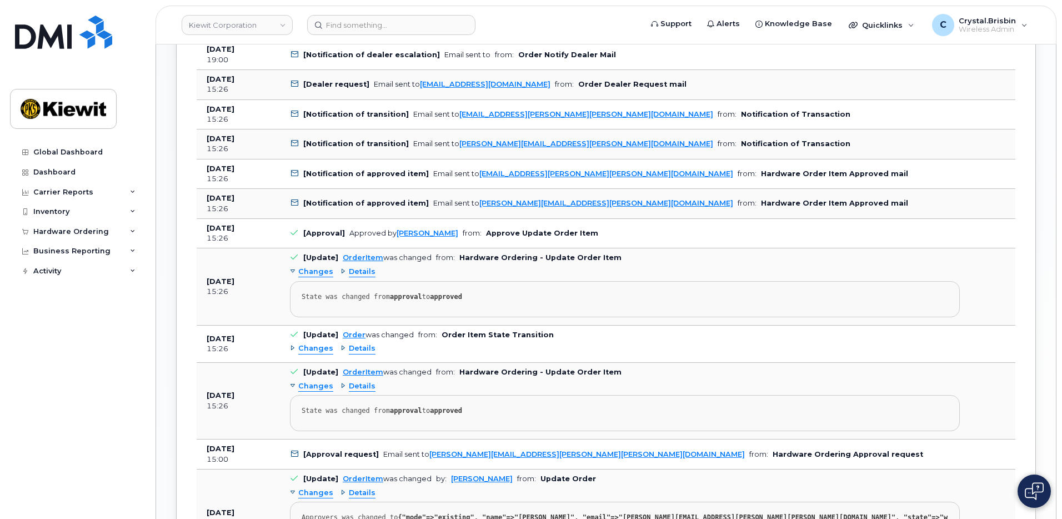
click at [186, 271] on div "Activity Log Customize Filter Refresh Export Date Details Action Sep 04, 2025 0…" at bounding box center [606, 391] width 860 height 1228
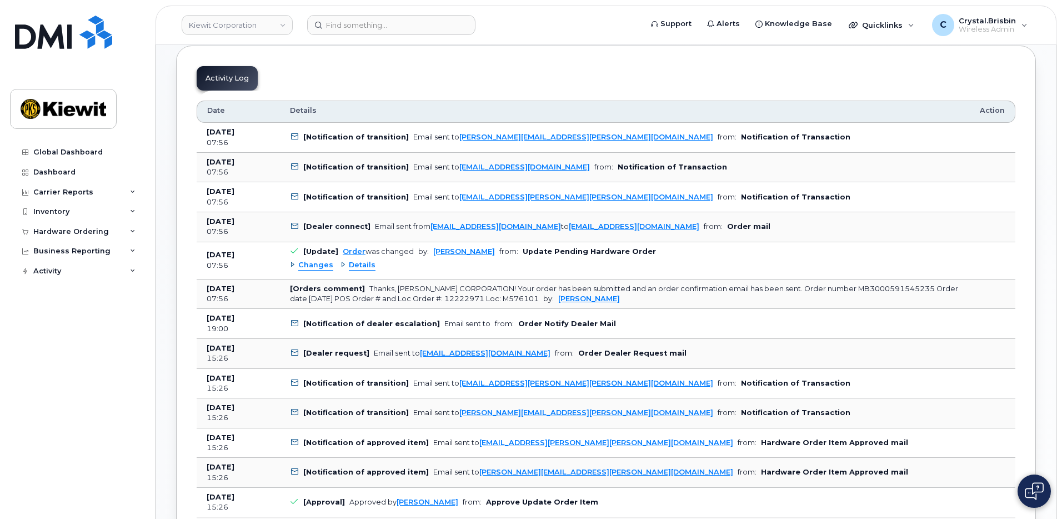
scroll to position [556, 0]
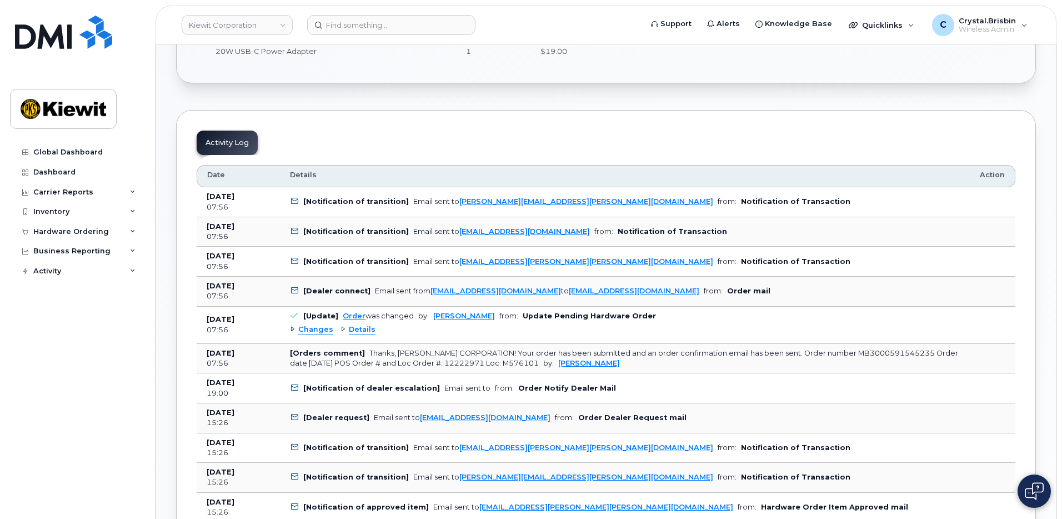
drag, startPoint x: 295, startPoint y: 330, endPoint x: 281, endPoint y: 331, distance: 13.9
click at [295, 330] on div "Changes" at bounding box center [311, 329] width 43 height 11
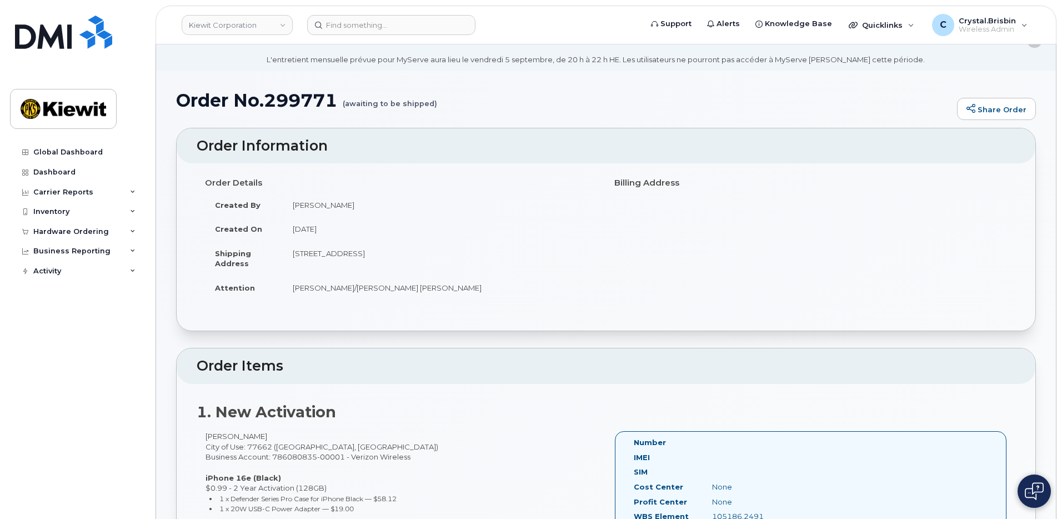
scroll to position [0, 0]
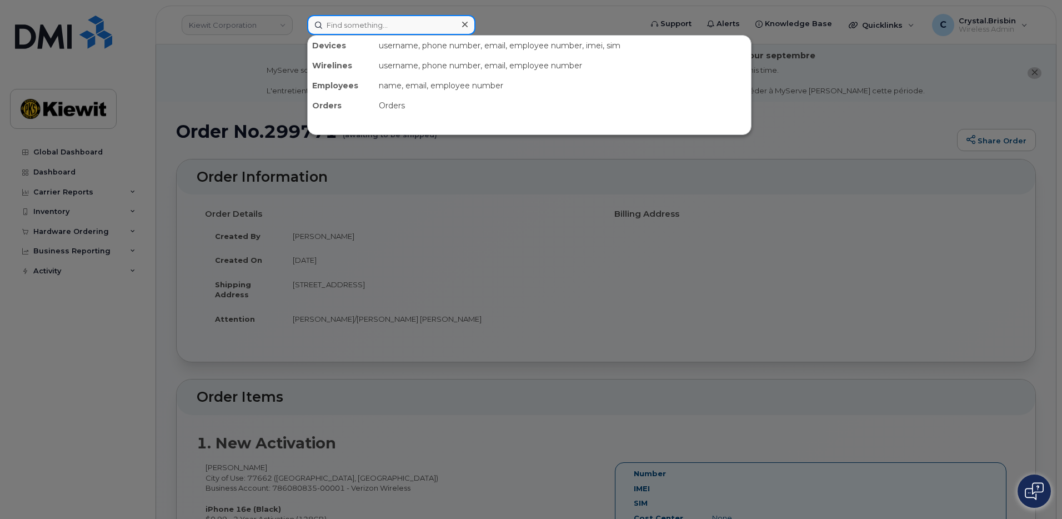
click at [370, 25] on input at bounding box center [391, 25] width 168 height 20
paste input "299645"
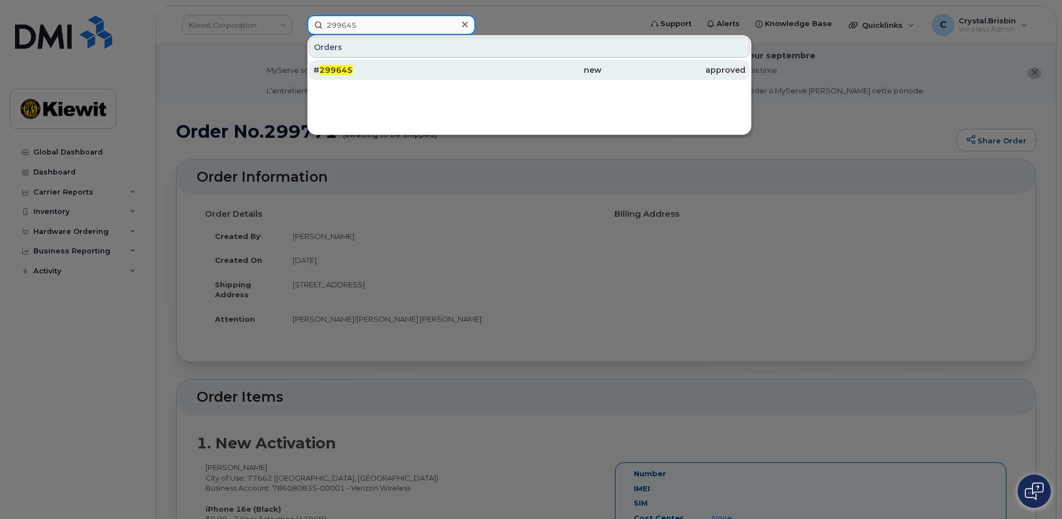
type input "299645"
click at [335, 72] on span "299645" at bounding box center [335, 70] width 33 height 10
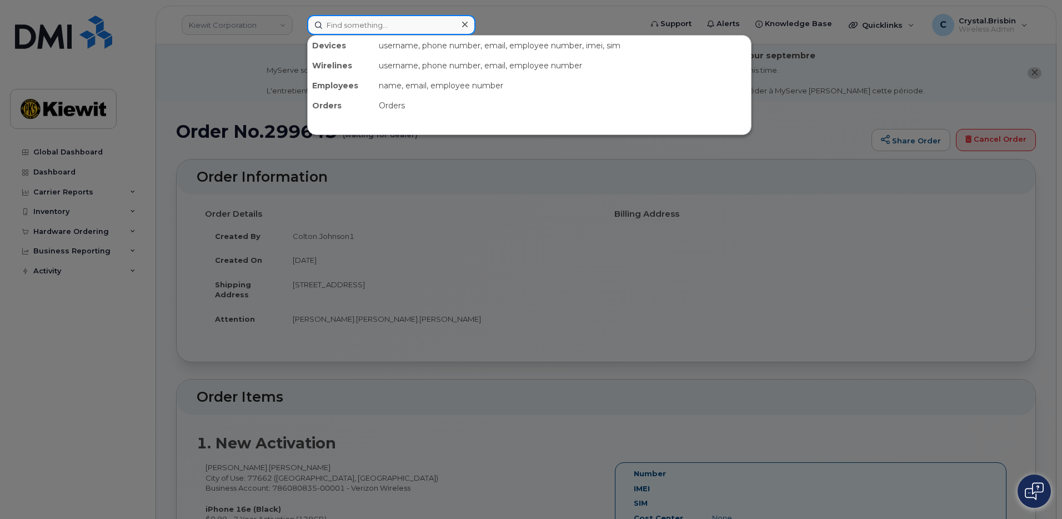
click at [357, 24] on input at bounding box center [391, 25] width 168 height 20
paste input "299834"
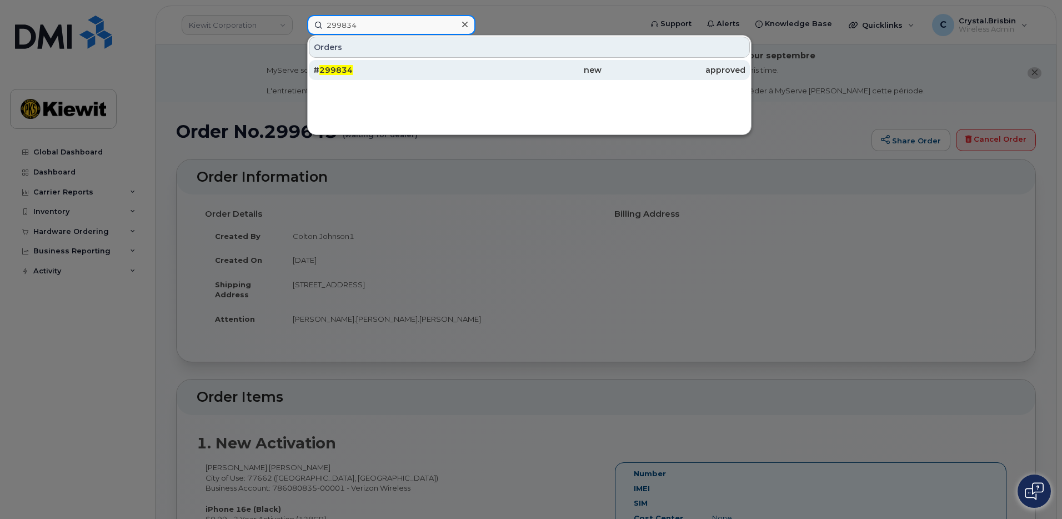
type input "299834"
click at [345, 66] on span "299834" at bounding box center [335, 70] width 33 height 10
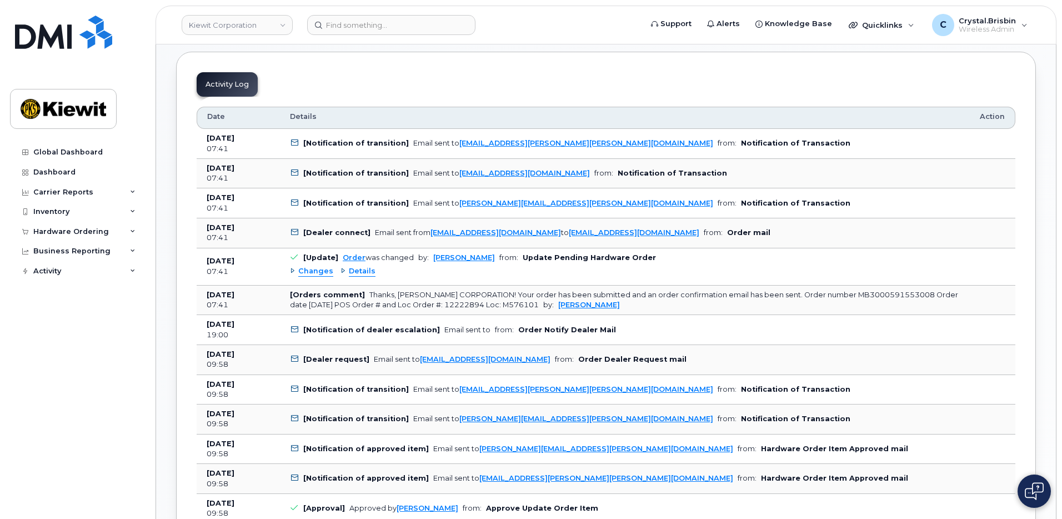
scroll to position [611, 0]
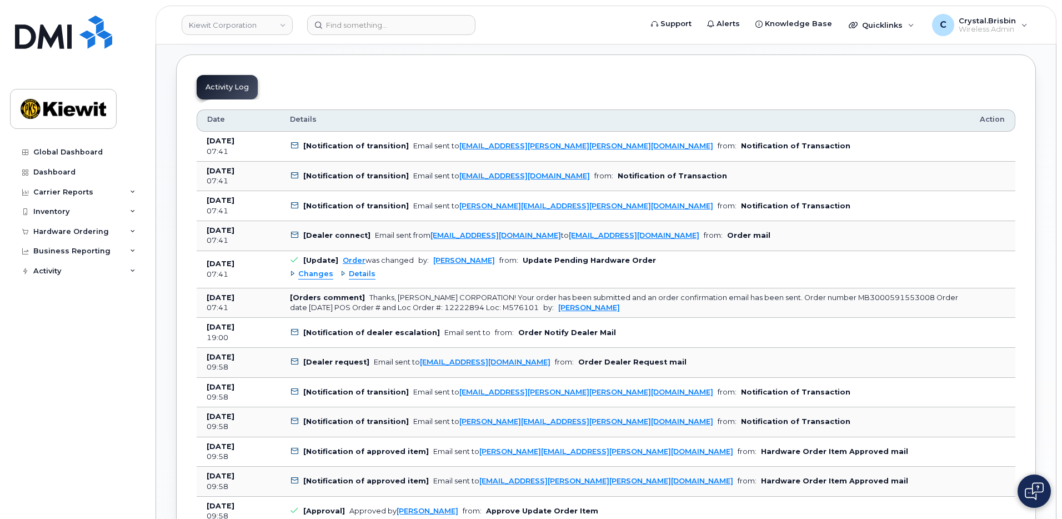
click at [291, 276] on div "Changes" at bounding box center [311, 274] width 43 height 11
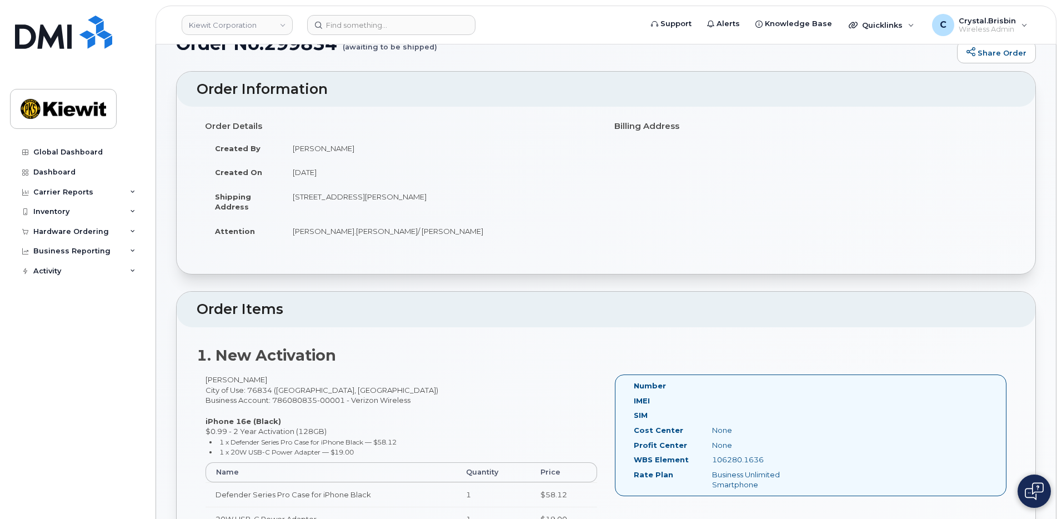
scroll to position [56, 0]
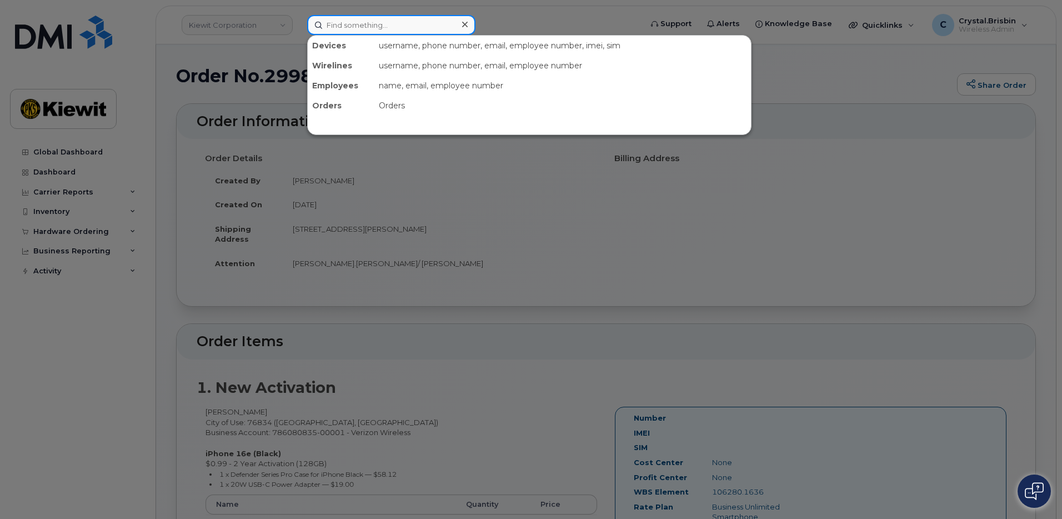
click at [367, 29] on input at bounding box center [391, 25] width 168 height 20
paste input "299854"
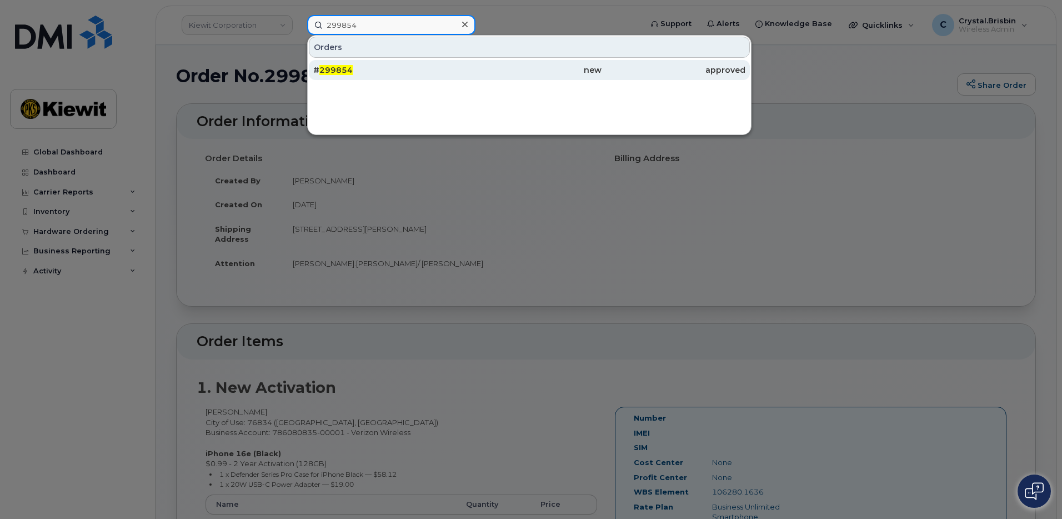
type input "299854"
click at [338, 69] on span "299854" at bounding box center [335, 70] width 33 height 10
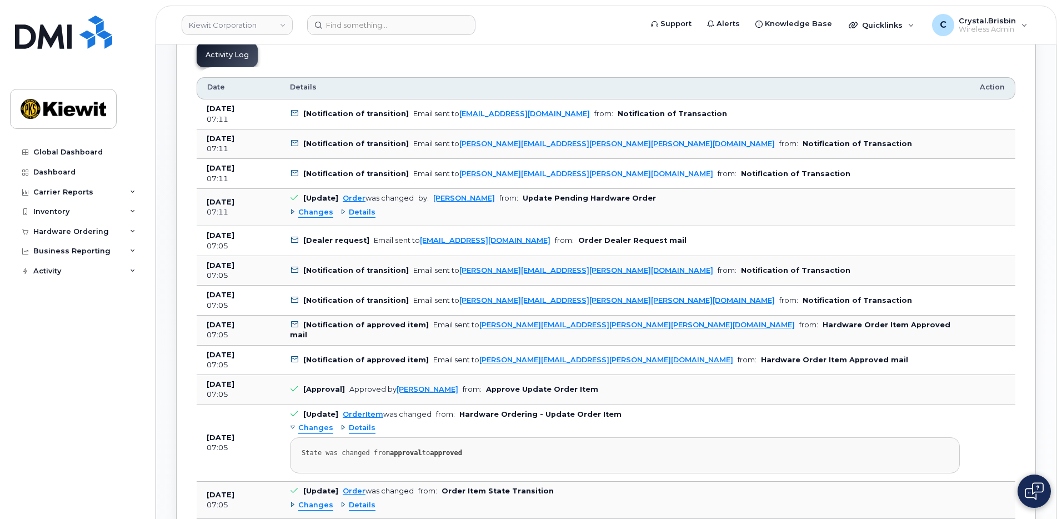
scroll to position [667, 0]
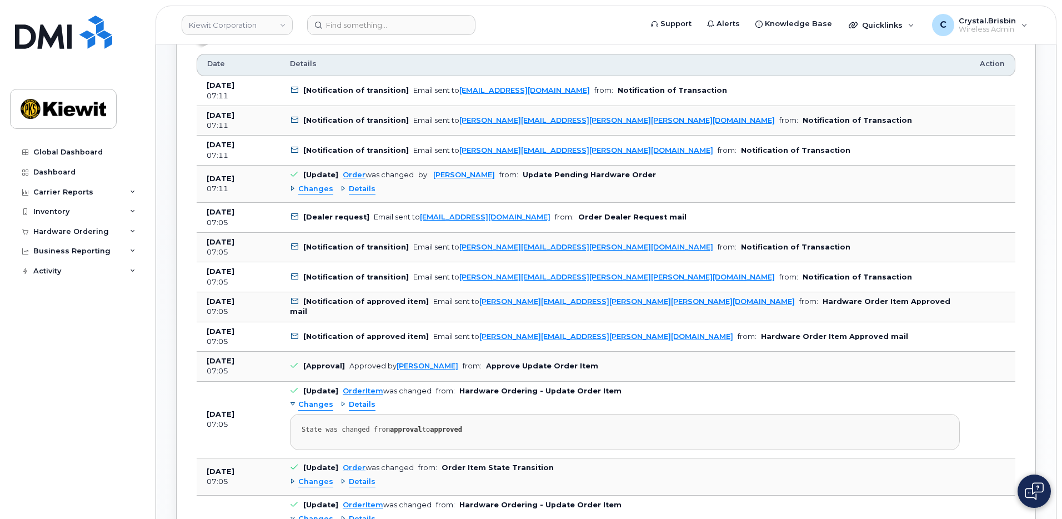
drag, startPoint x: 291, startPoint y: 188, endPoint x: 211, endPoint y: 220, distance: 85.5
click at [291, 188] on div "Changes" at bounding box center [311, 189] width 43 height 11
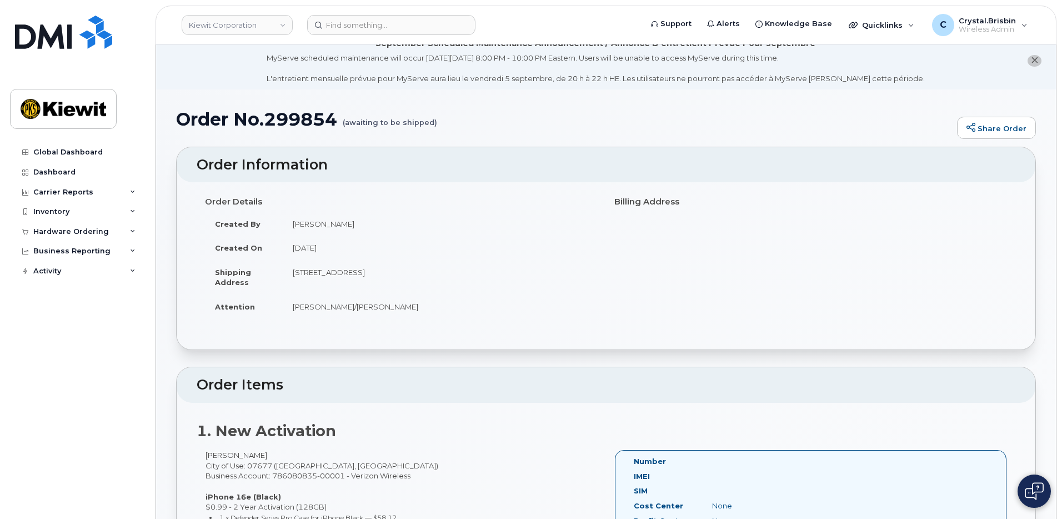
scroll to position [0, 0]
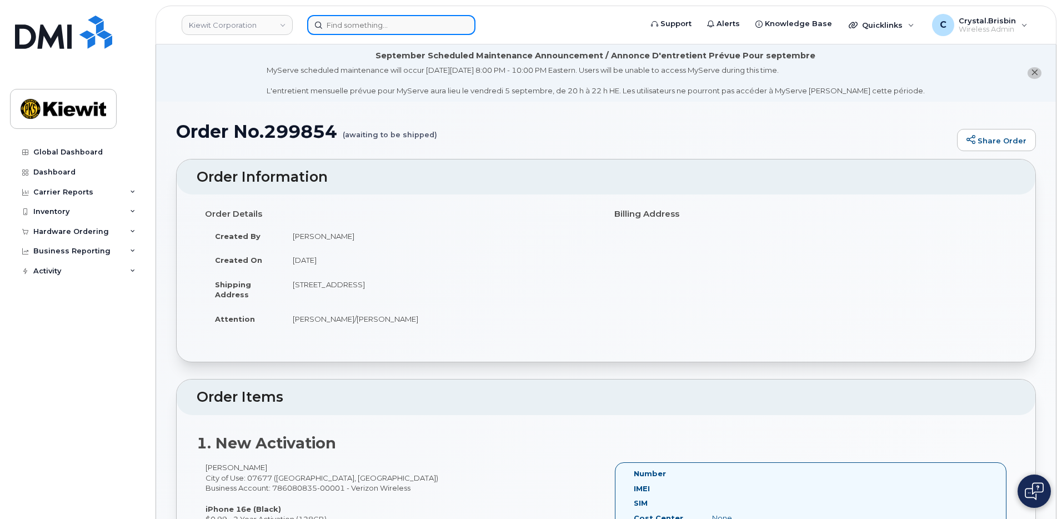
click at [400, 24] on input at bounding box center [391, 25] width 168 height 20
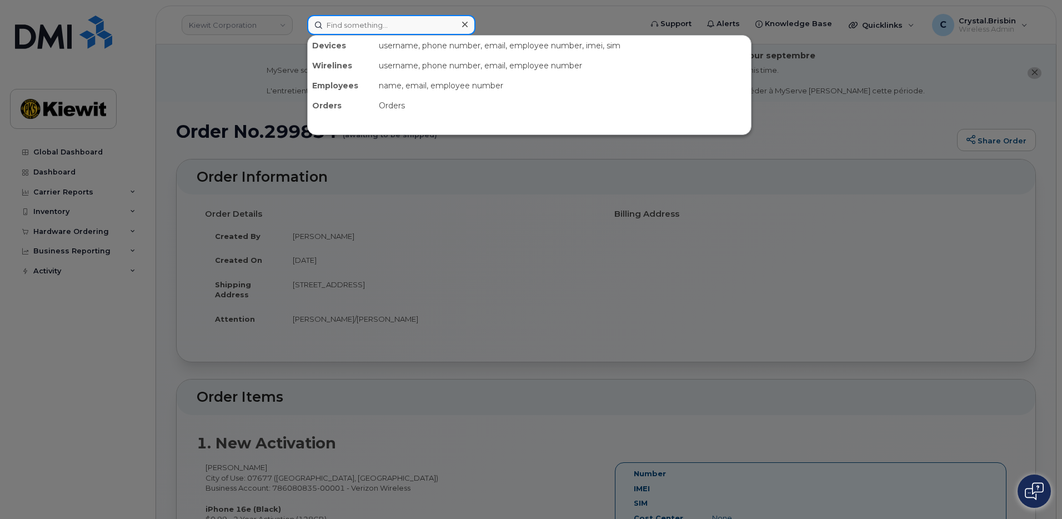
paste input "299855"
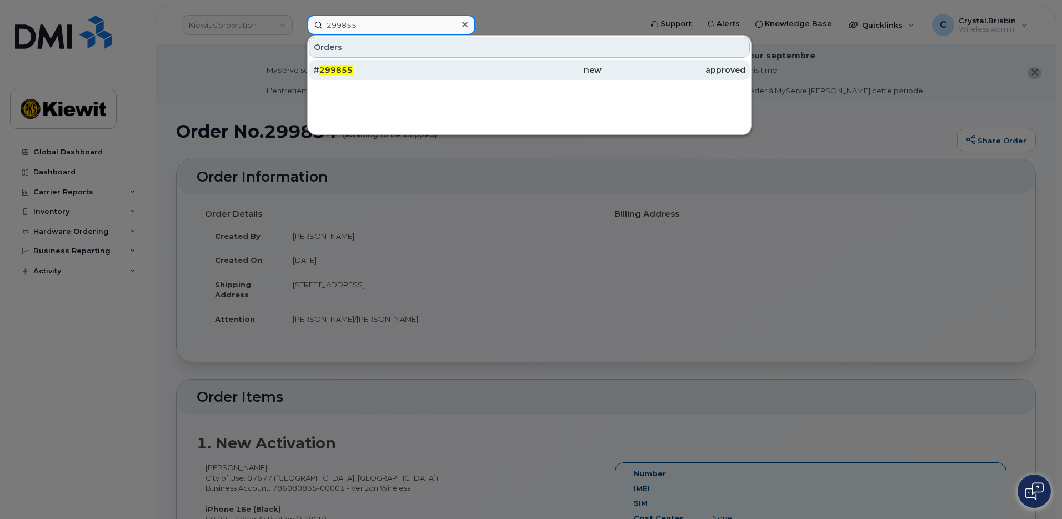
type input "299855"
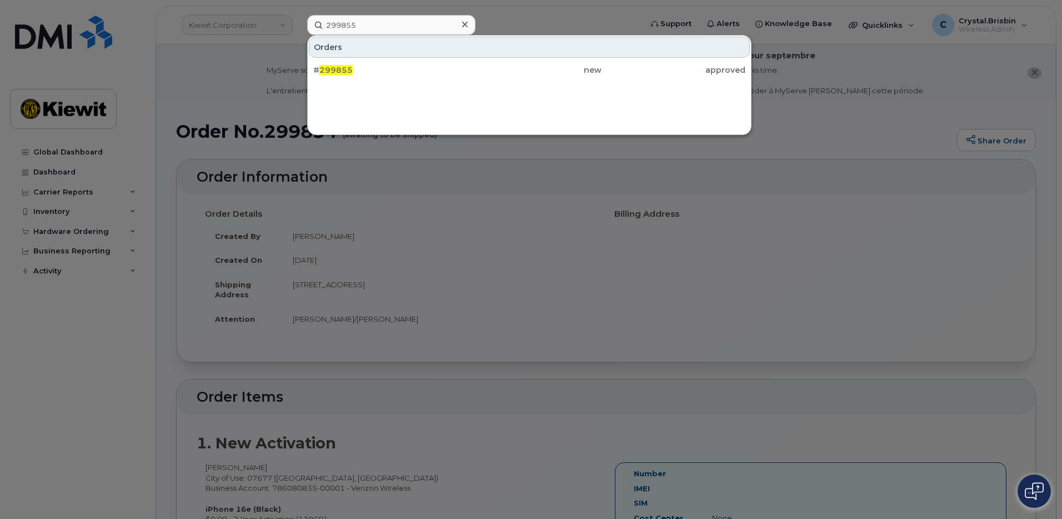
drag, startPoint x: 337, startPoint y: 68, endPoint x: 405, endPoint y: 81, distance: 69.4
click at [337, 68] on span "299855" at bounding box center [335, 70] width 33 height 10
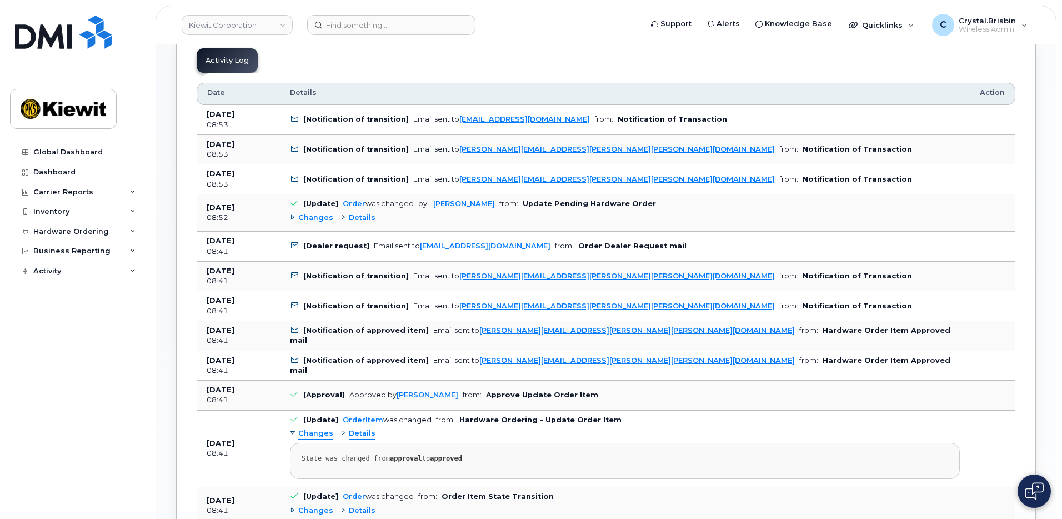
scroll to position [611, 0]
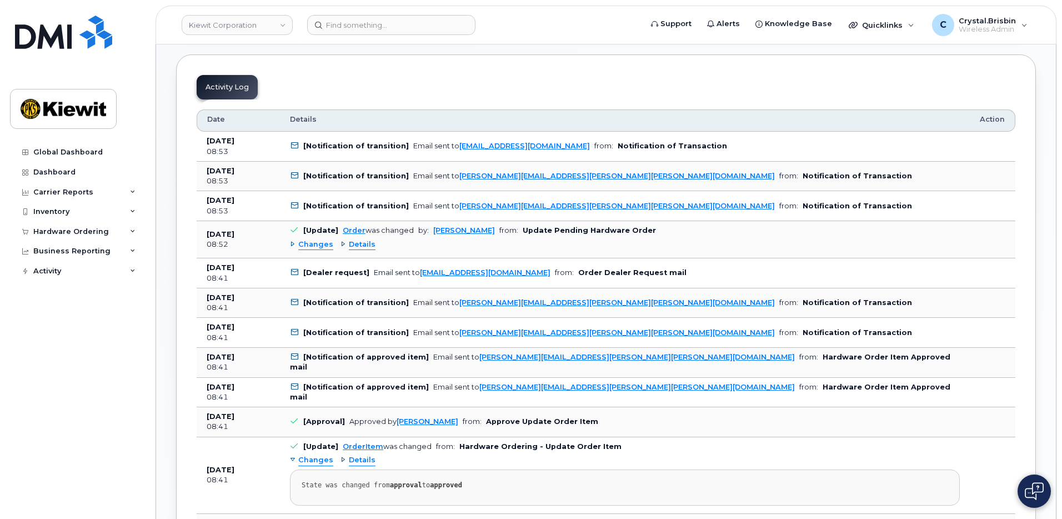
drag, startPoint x: 292, startPoint y: 243, endPoint x: 268, endPoint y: 253, distance: 25.9
click at [292, 243] on div "Changes" at bounding box center [311, 244] width 43 height 11
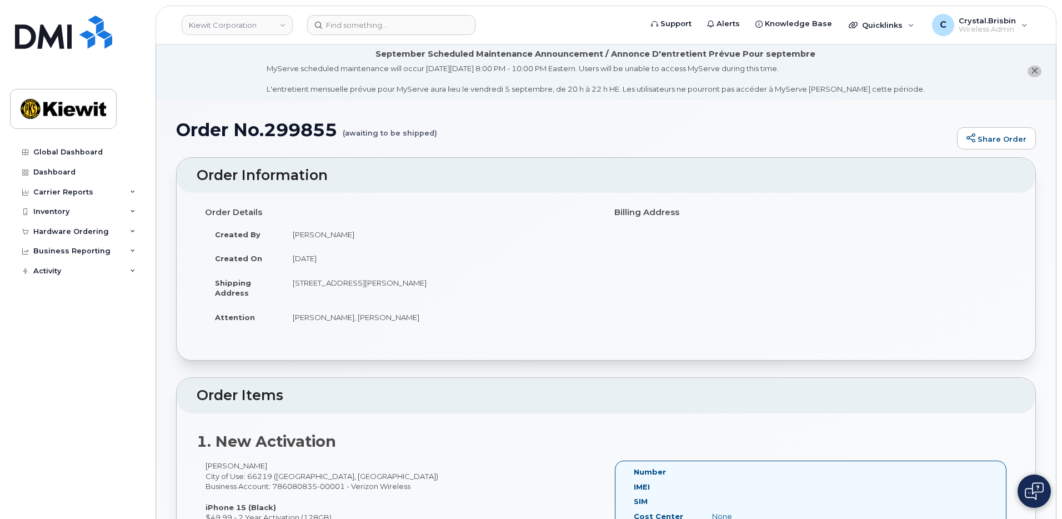
scroll to position [0, 0]
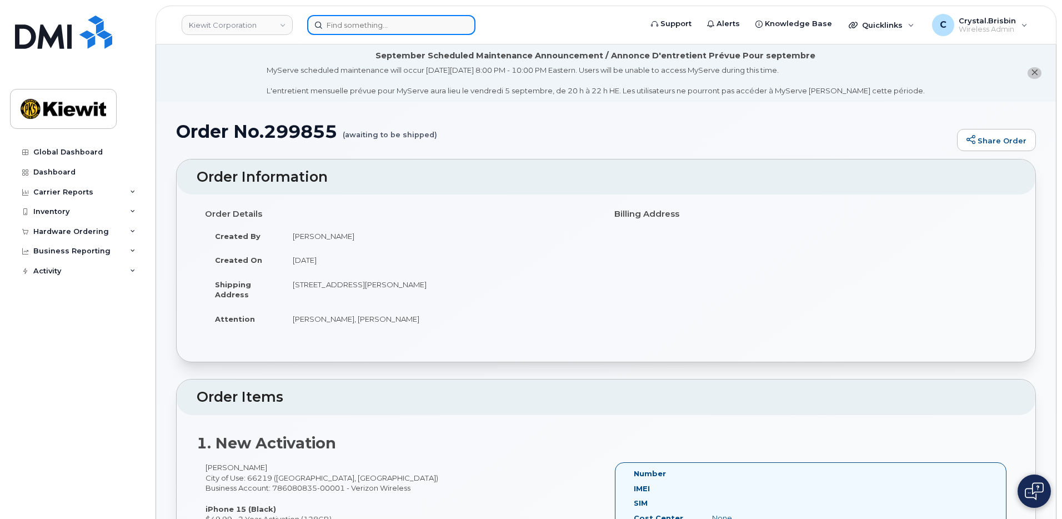
click at [358, 33] on input at bounding box center [391, 25] width 168 height 20
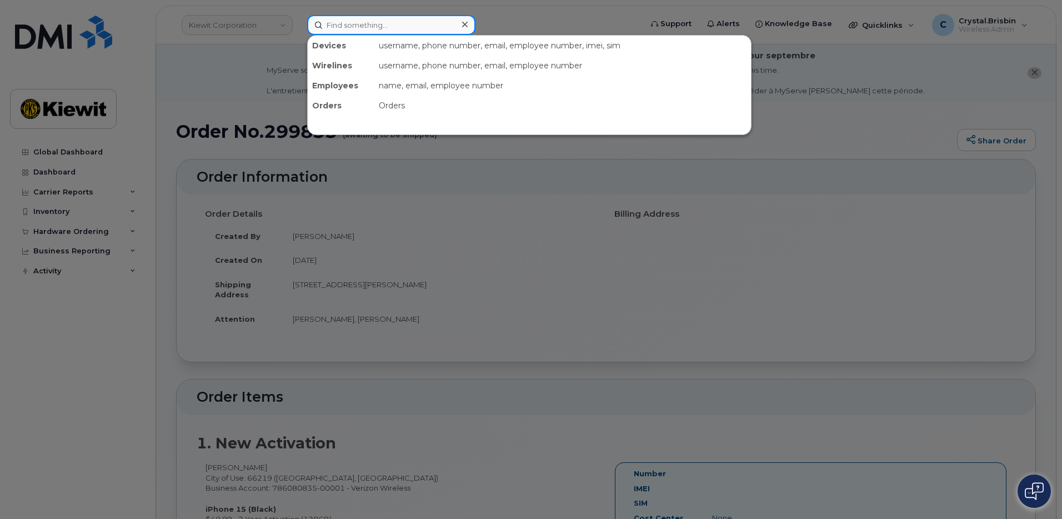
paste input "299859"
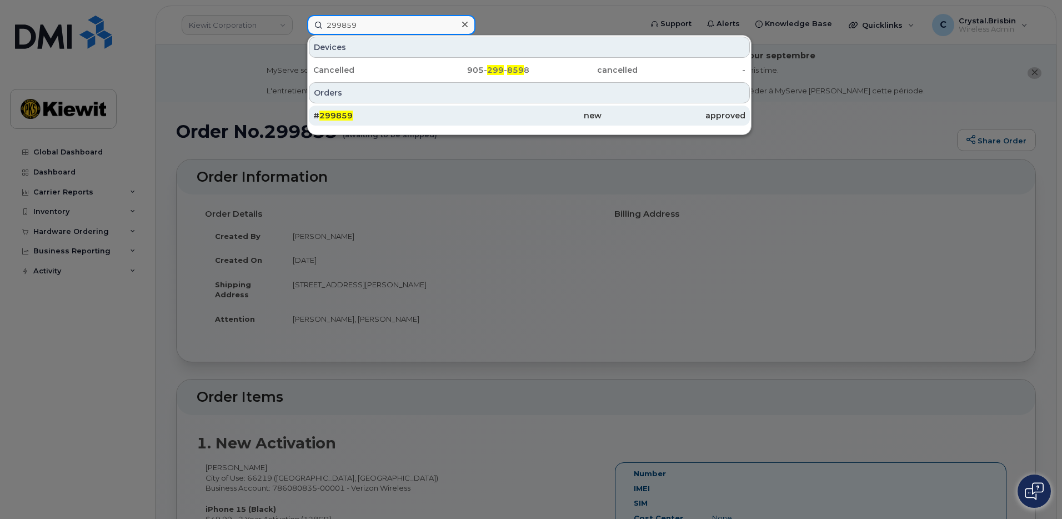
type input "299859"
click at [332, 119] on span "299859" at bounding box center [335, 116] width 33 height 10
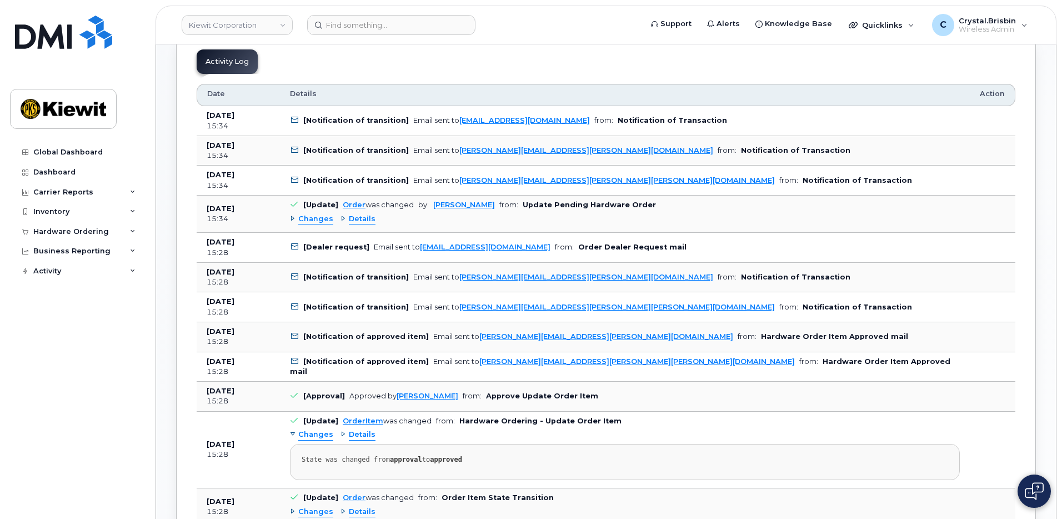
scroll to position [556, 0]
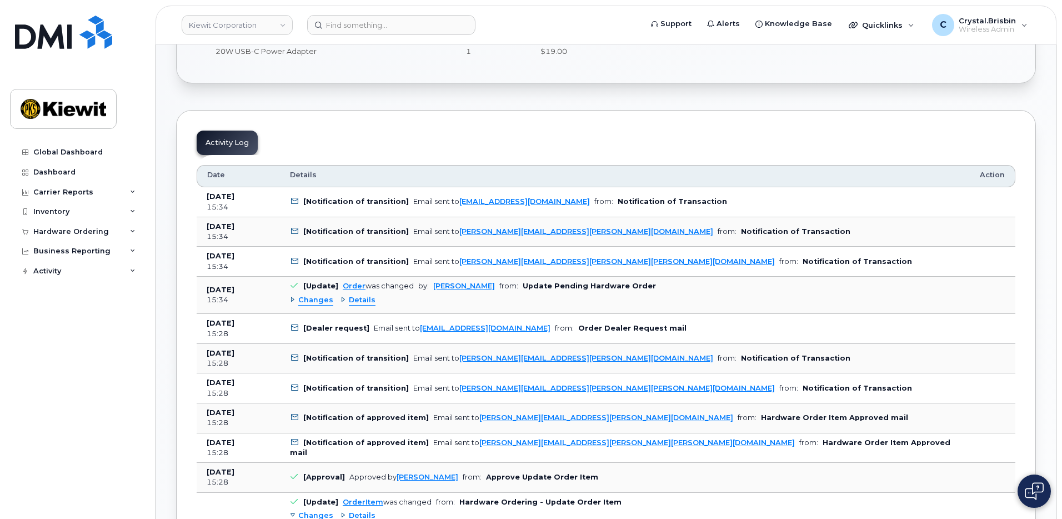
click at [293, 299] on div "Changes" at bounding box center [311, 300] width 43 height 11
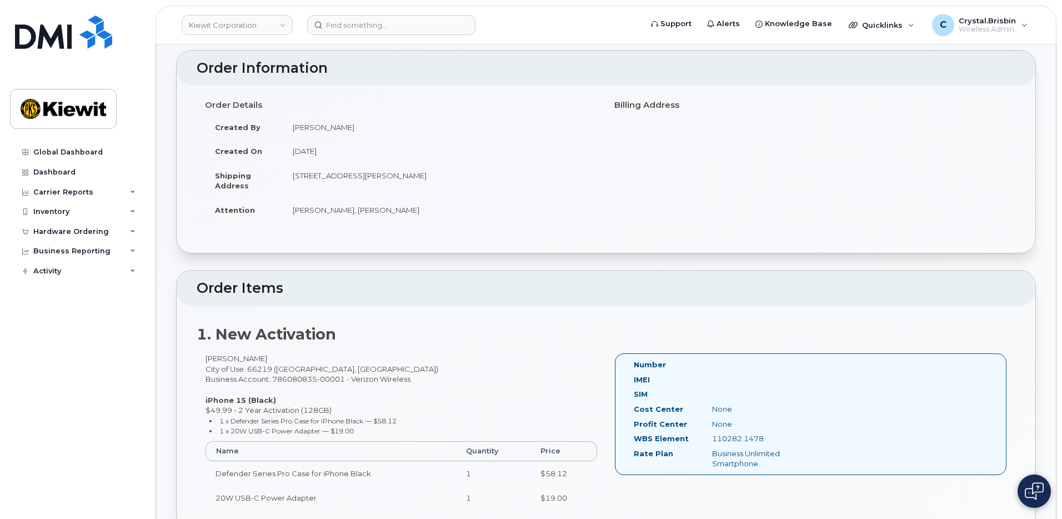
scroll to position [0, 0]
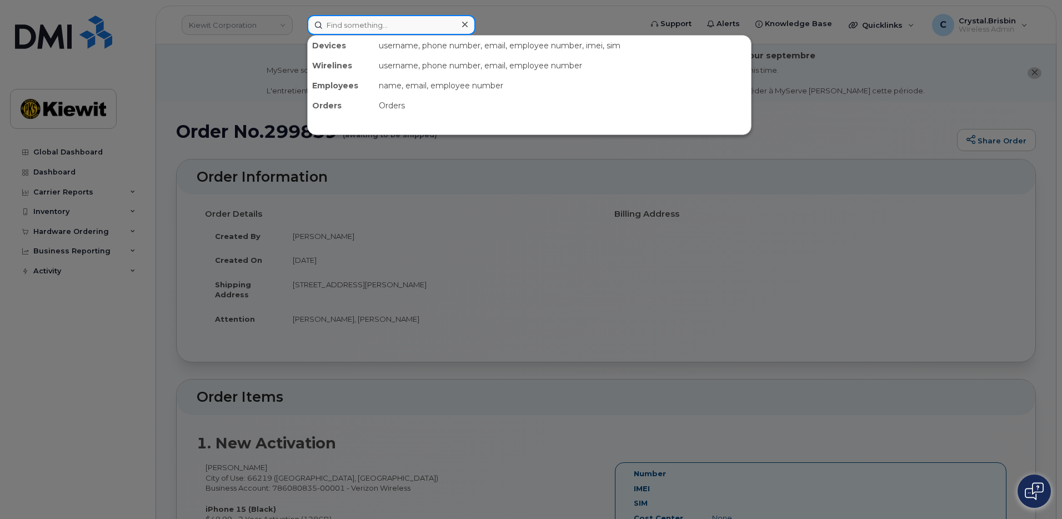
click at [344, 27] on input at bounding box center [391, 25] width 168 height 20
paste input "299871"
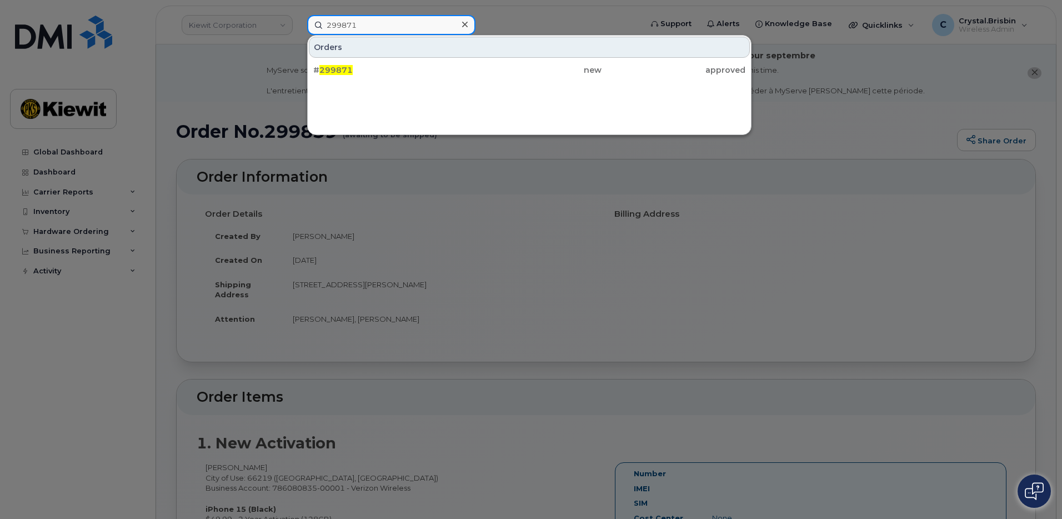
type input "299871"
click at [342, 66] on span "299871" at bounding box center [335, 70] width 33 height 10
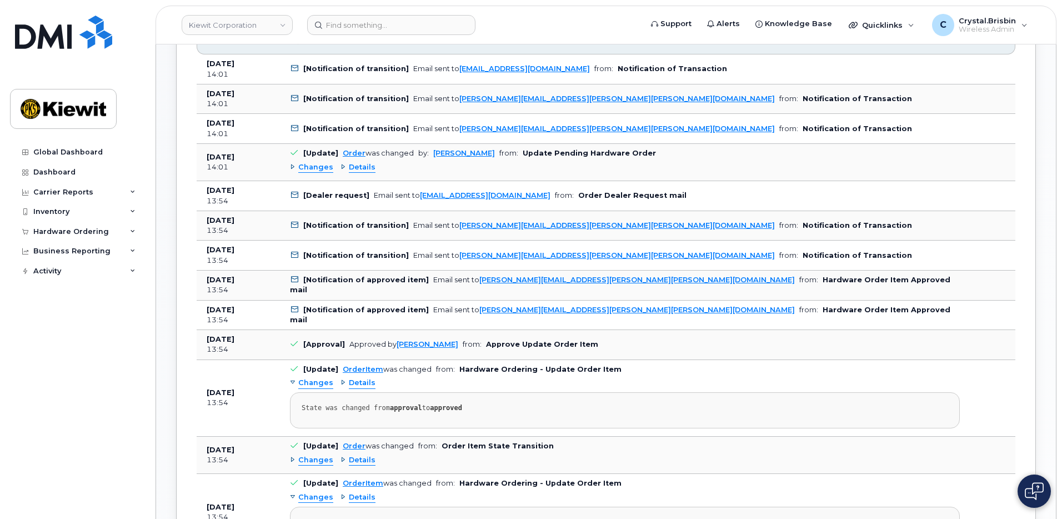
scroll to position [722, 0]
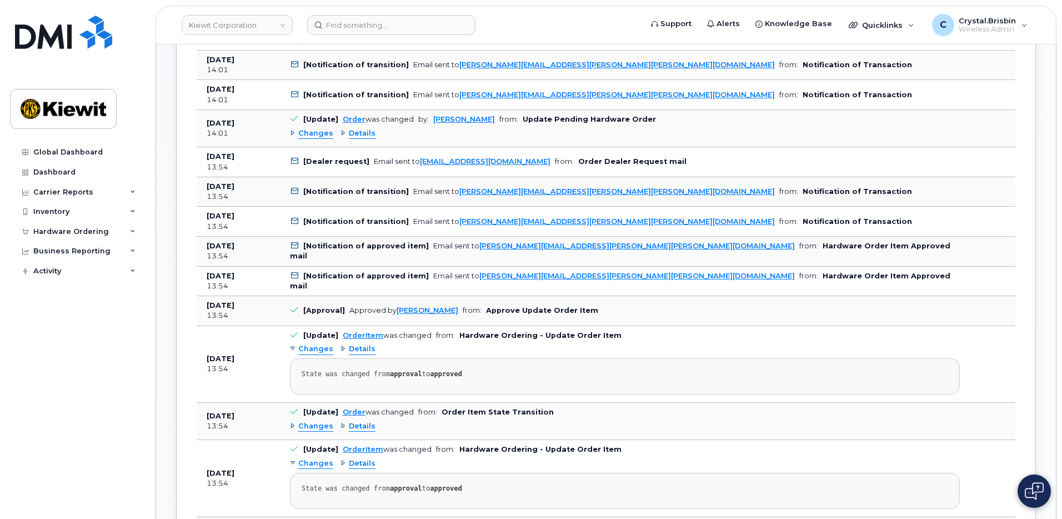
drag, startPoint x: 292, startPoint y: 134, endPoint x: 283, endPoint y: 136, distance: 8.5
click at [292, 134] on div "Changes" at bounding box center [311, 133] width 43 height 11
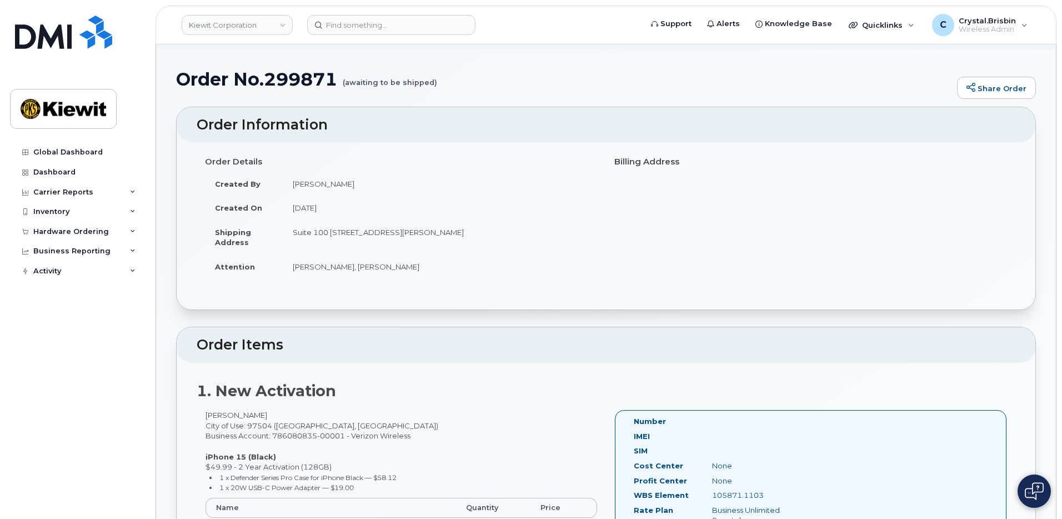
scroll to position [0, 0]
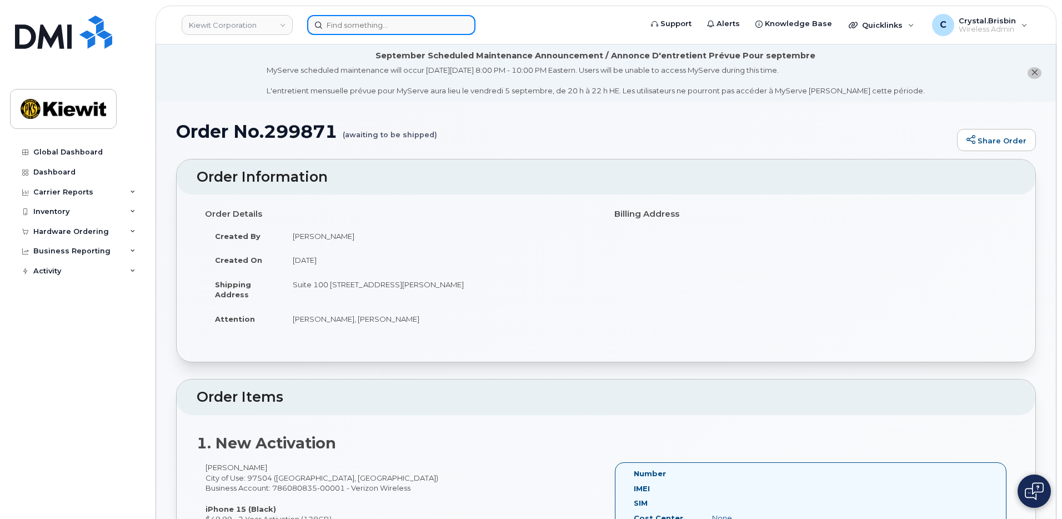
click at [361, 31] on input at bounding box center [391, 25] width 168 height 20
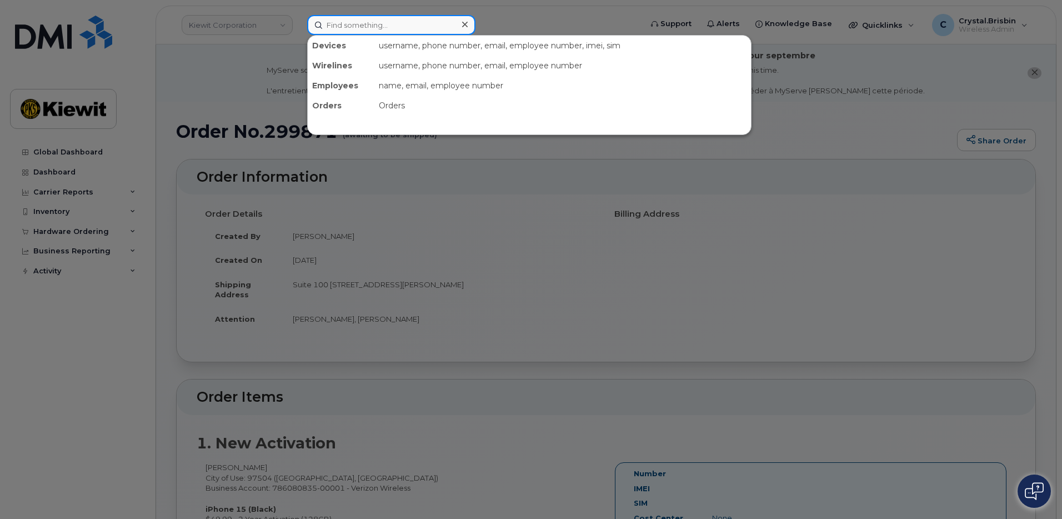
paste input "299874"
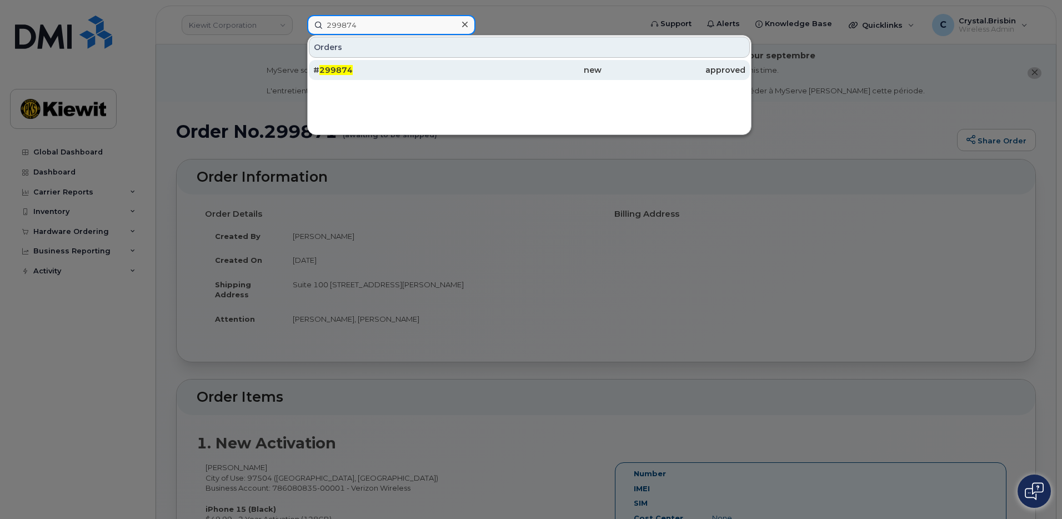
type input "299874"
click at [334, 71] on span "299874" at bounding box center [335, 70] width 33 height 10
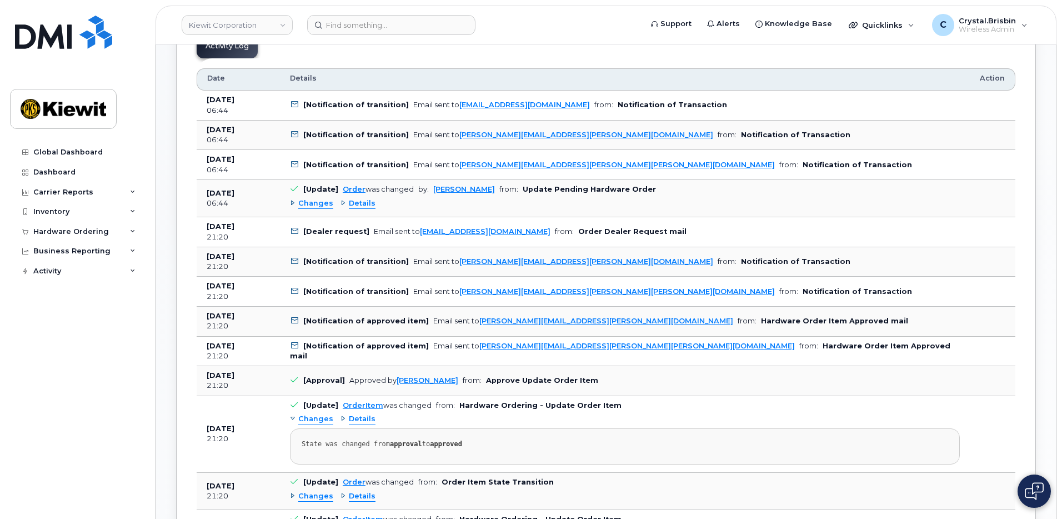
scroll to position [611, 0]
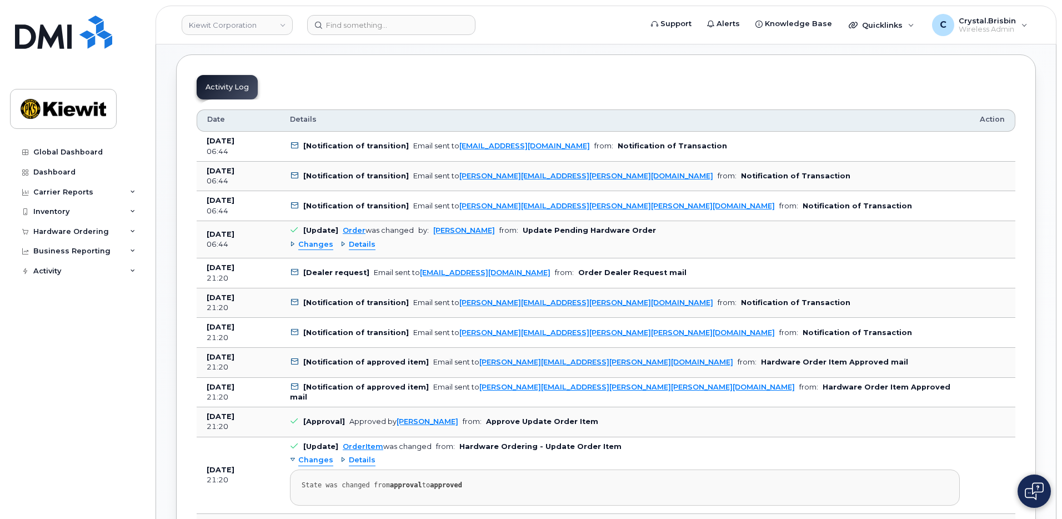
click at [292, 247] on div "Changes" at bounding box center [311, 244] width 43 height 11
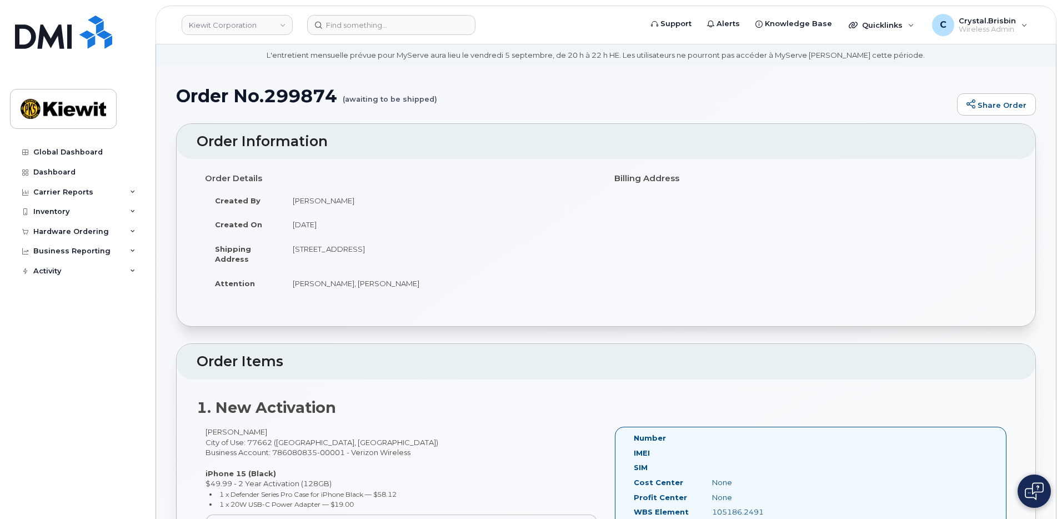
scroll to position [0, 0]
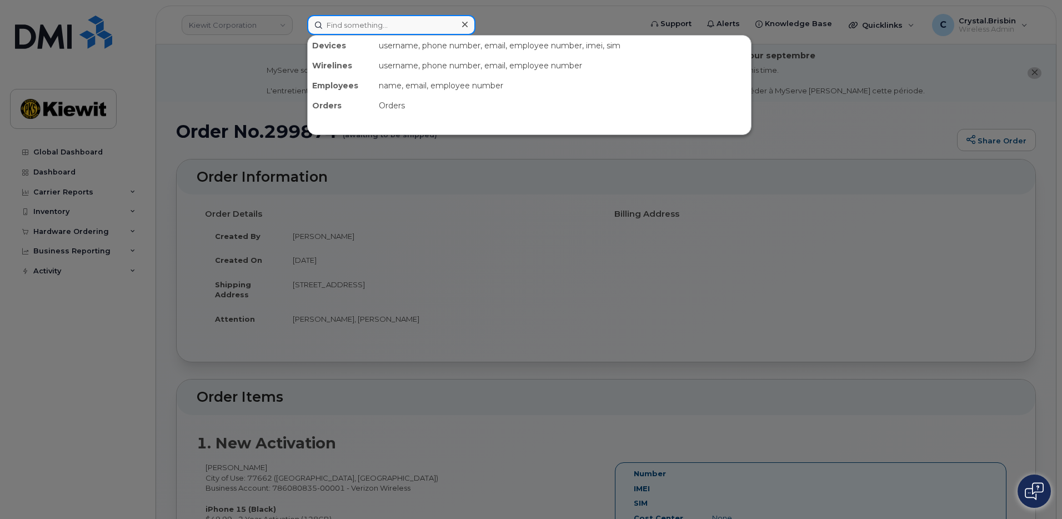
click at [356, 22] on input at bounding box center [391, 25] width 168 height 20
paste input "299884"
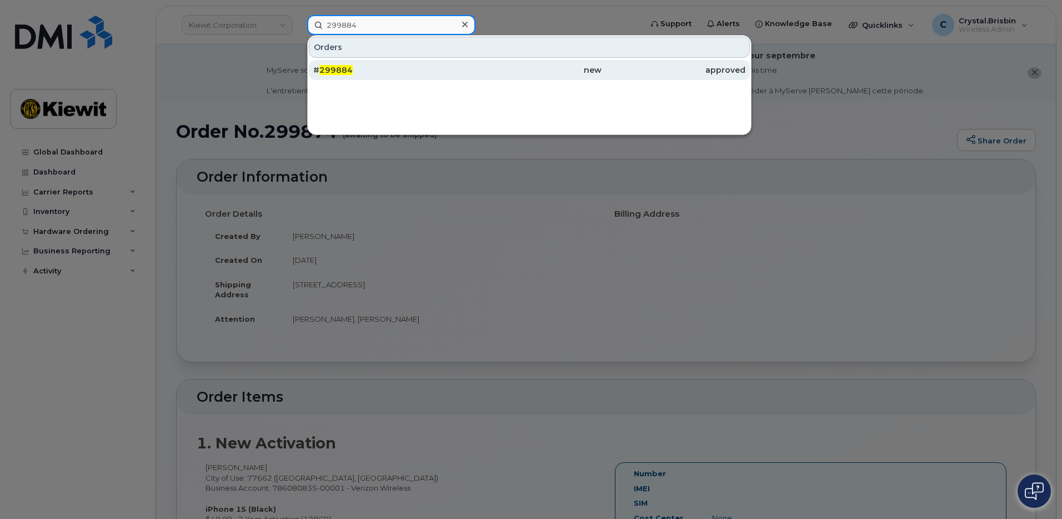
type input "299884"
click at [349, 67] on span "299884" at bounding box center [335, 70] width 33 height 10
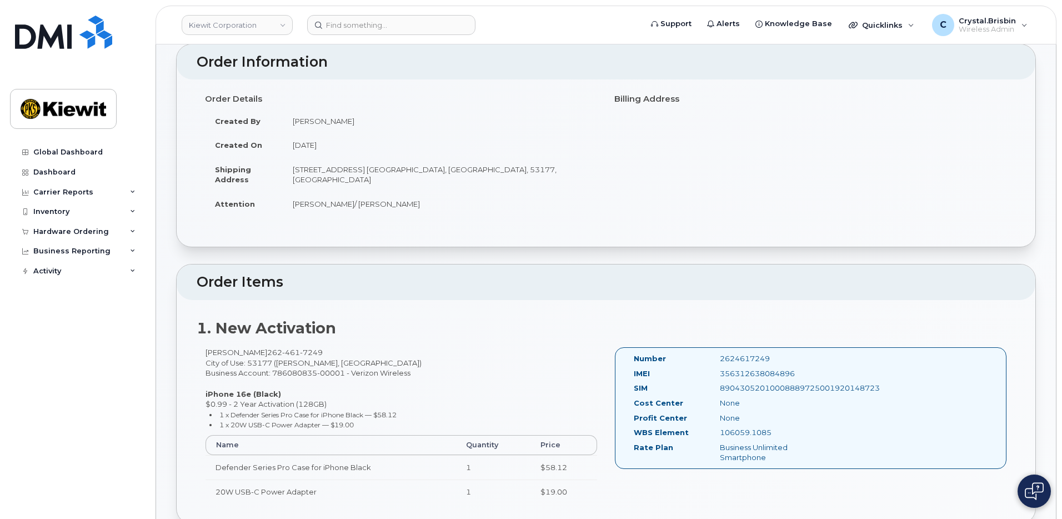
scroll to position [56, 0]
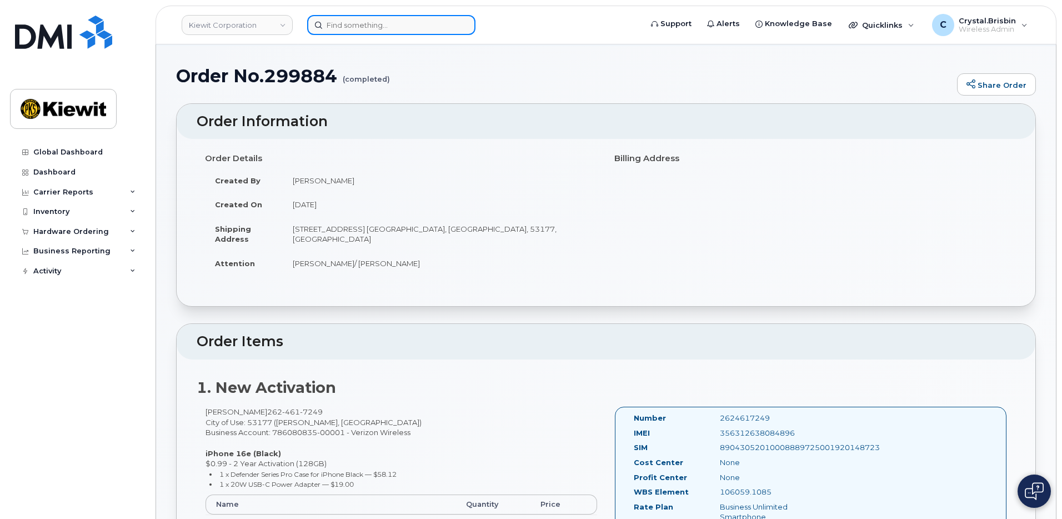
click at [388, 23] on input at bounding box center [391, 25] width 168 height 20
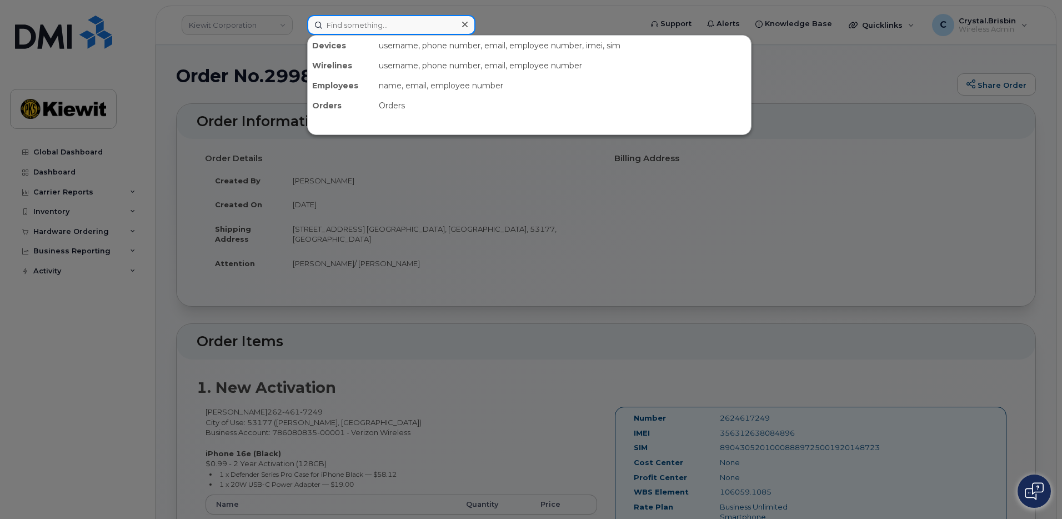
paste input "299887"
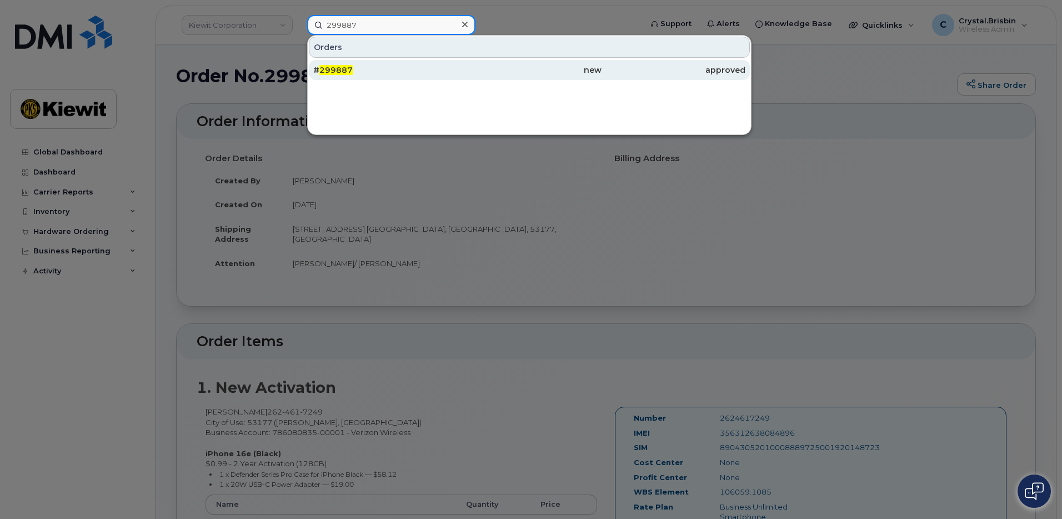
type input "299887"
click at [332, 71] on span "299887" at bounding box center [335, 70] width 33 height 10
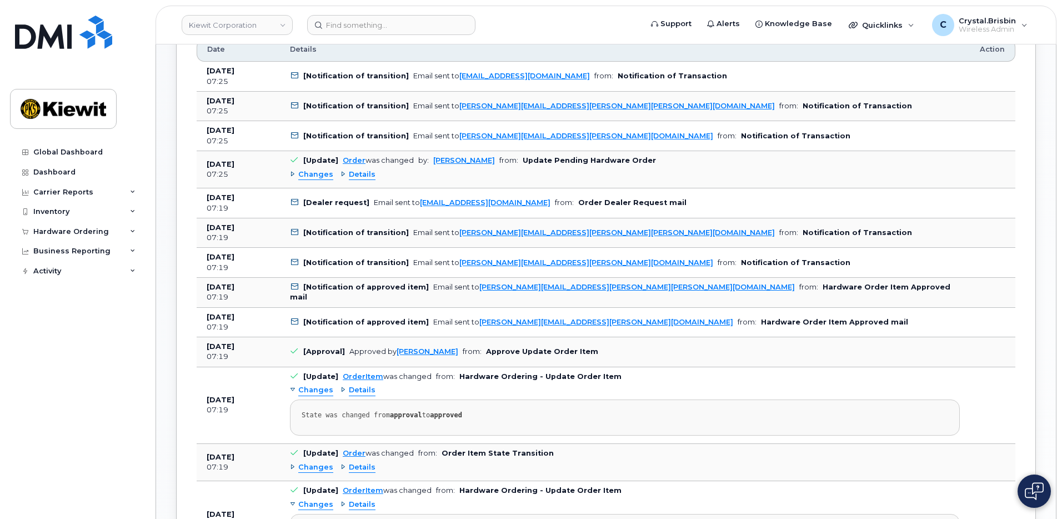
scroll to position [611, 0]
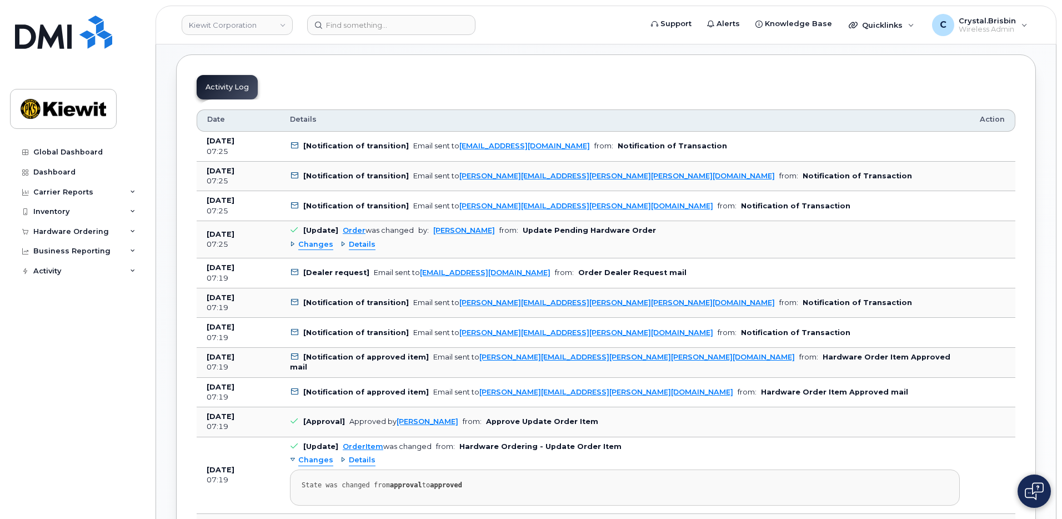
click at [293, 243] on div "Changes" at bounding box center [311, 244] width 43 height 11
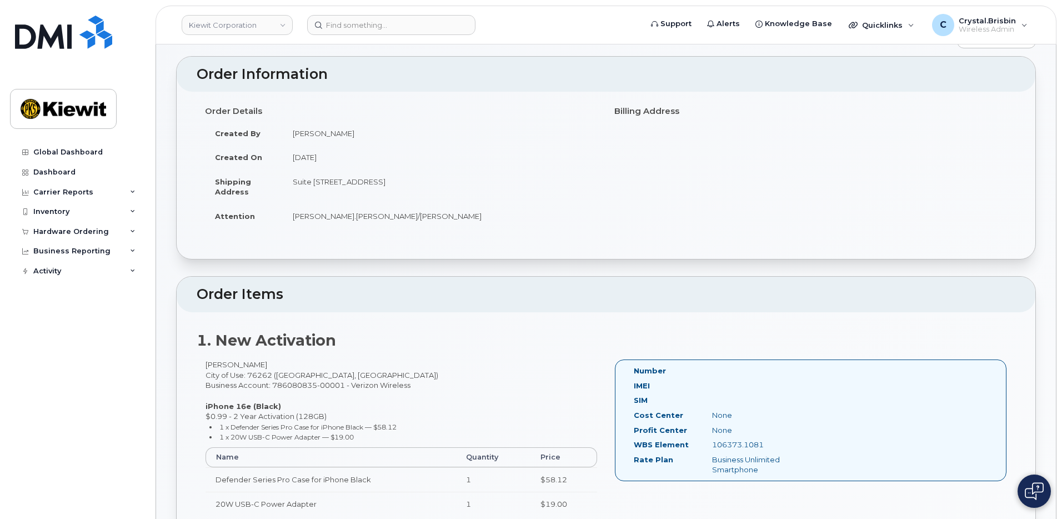
scroll to position [0, 0]
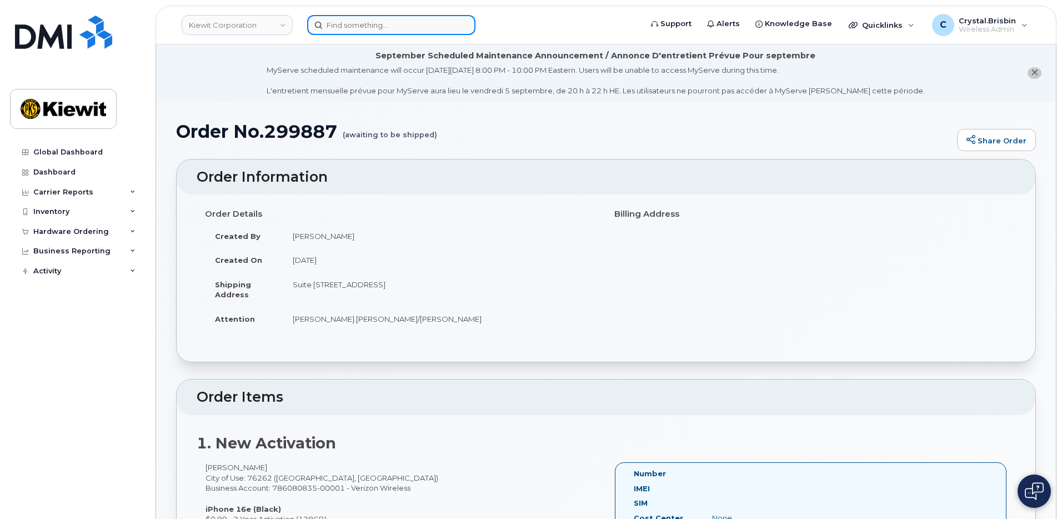
click at [342, 28] on input at bounding box center [391, 25] width 168 height 20
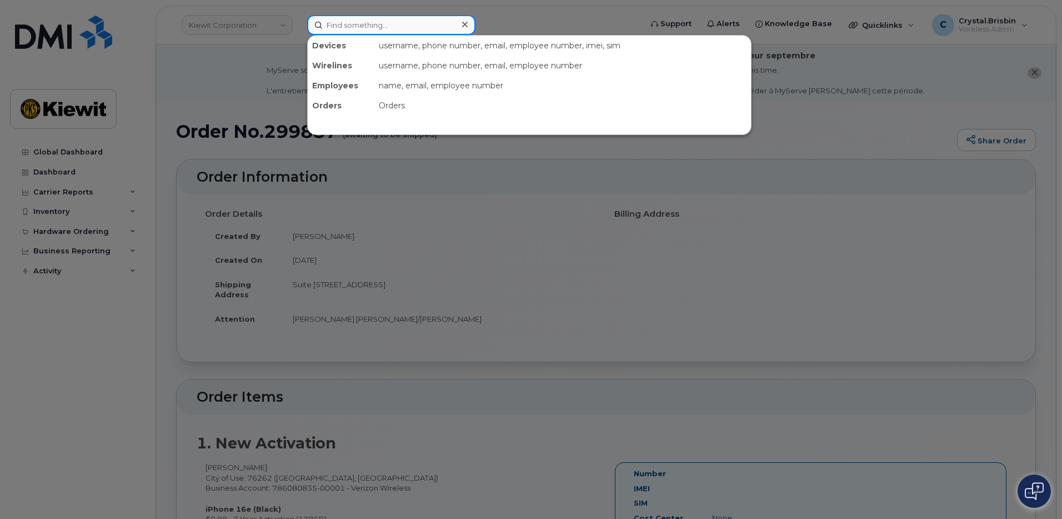
paste input "299876"
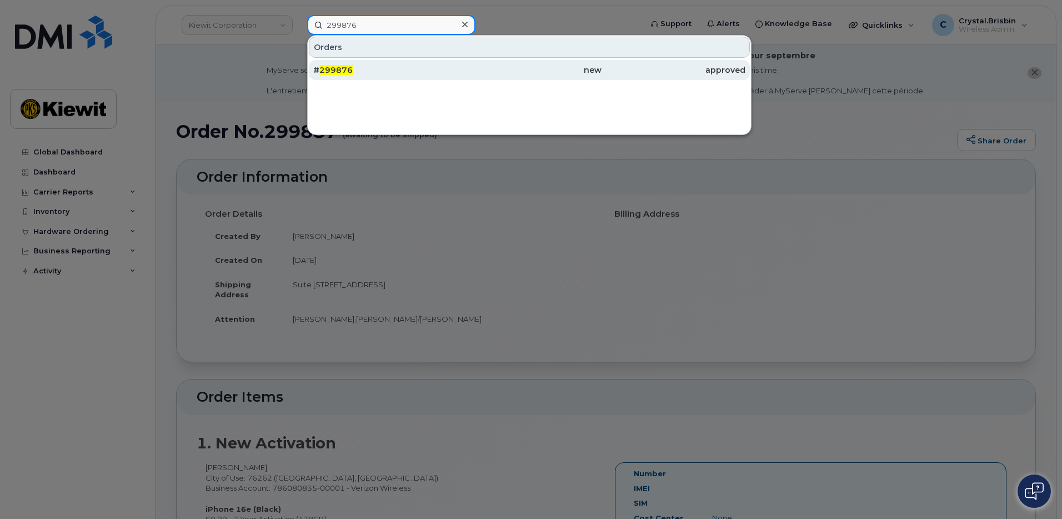
type input "299876"
click at [343, 73] on span "299876" at bounding box center [335, 70] width 33 height 10
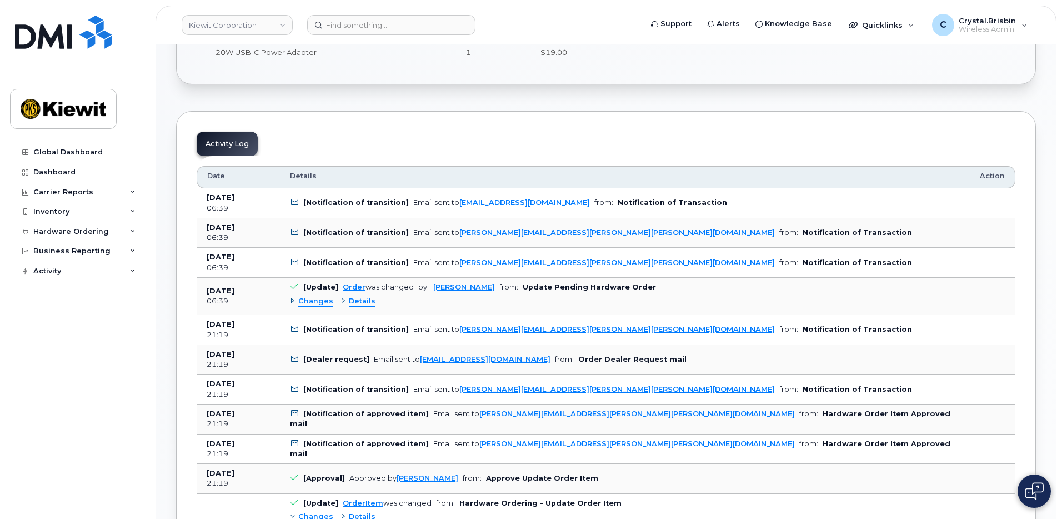
scroll to position [500, 0]
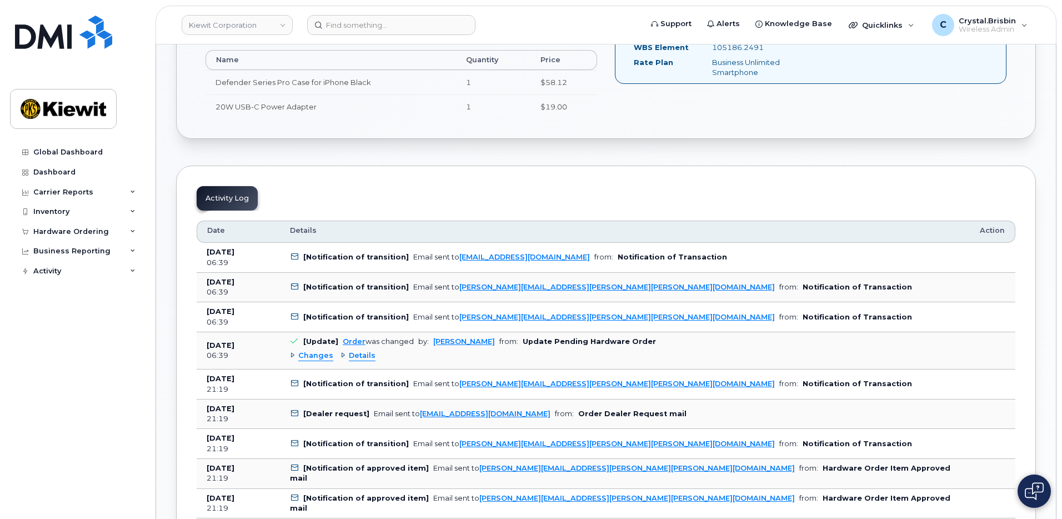
click at [292, 357] on div "Changes" at bounding box center [311, 356] width 43 height 11
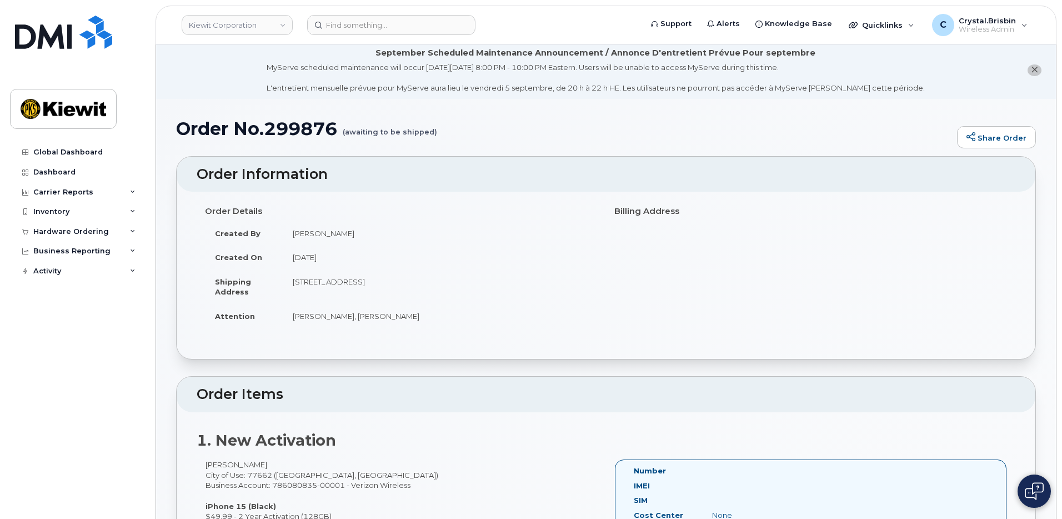
scroll to position [0, 0]
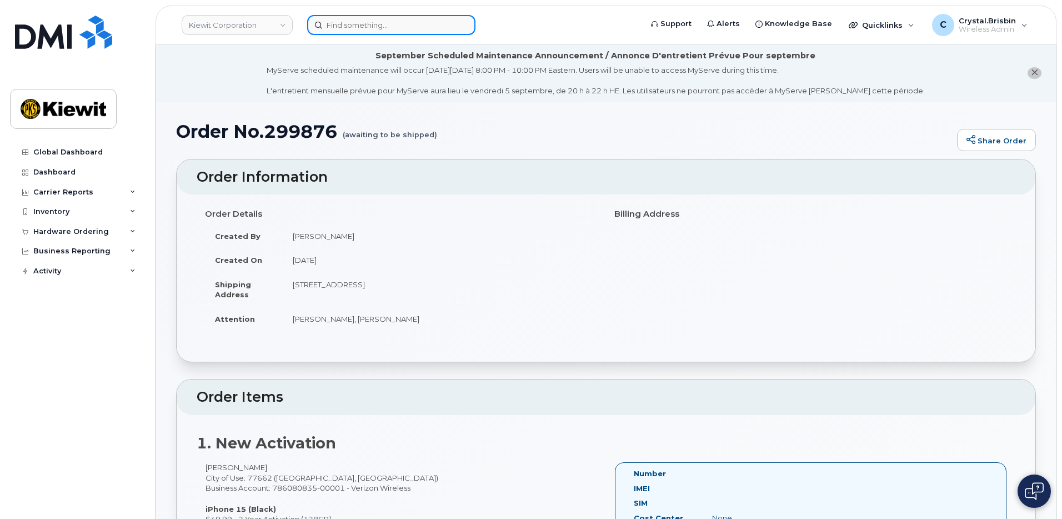
drag, startPoint x: 387, startPoint y: 15, endPoint x: 384, endPoint y: 20, distance: 6.0
click at [386, 16] on input at bounding box center [391, 25] width 168 height 20
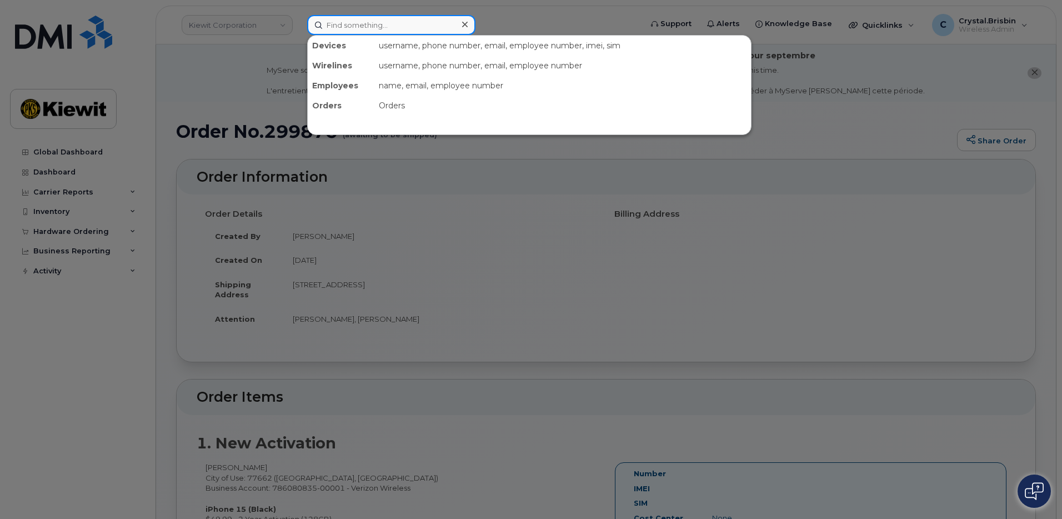
click at [384, 25] on input at bounding box center [391, 25] width 168 height 20
paste input "299890"
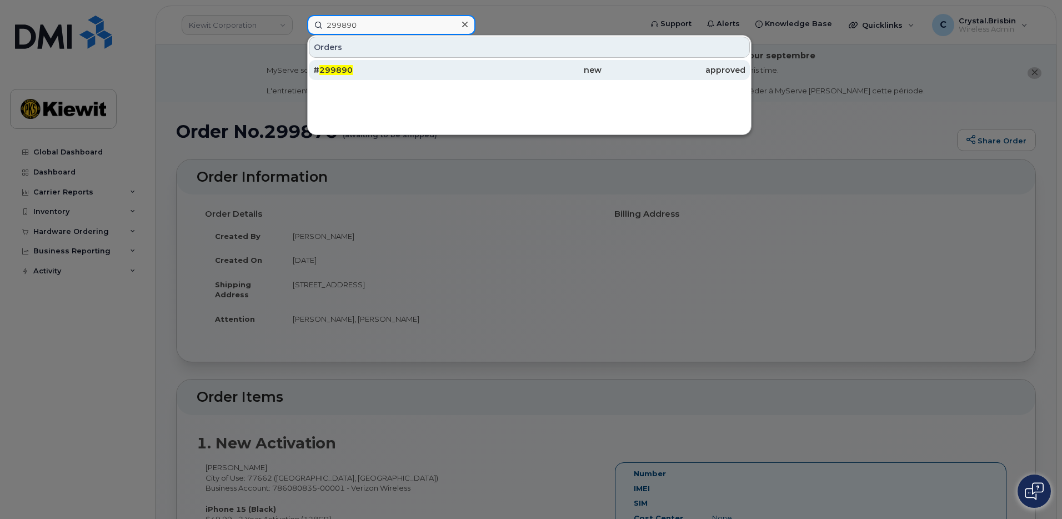
type input "299890"
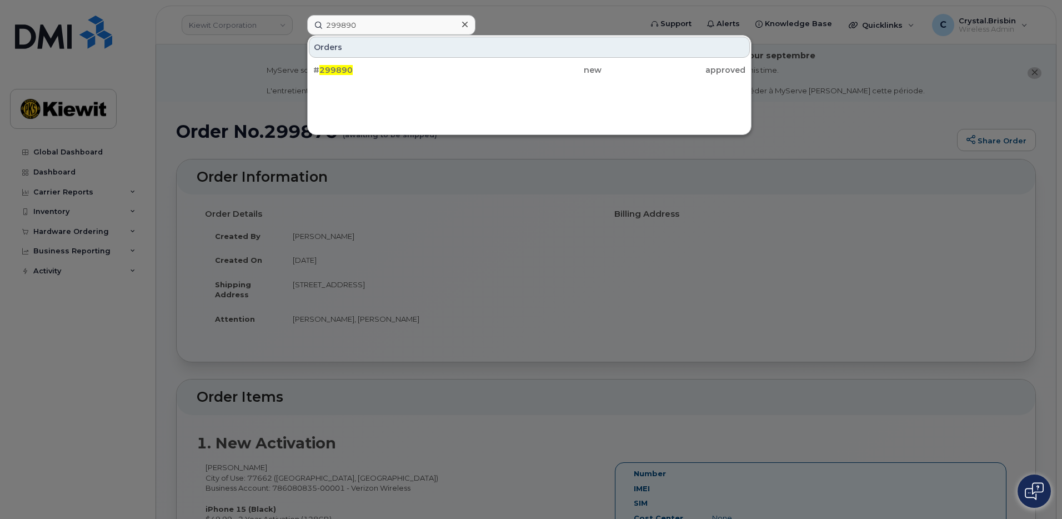
drag, startPoint x: 343, startPoint y: 66, endPoint x: 372, endPoint y: 93, distance: 39.7
click at [343, 66] on span "299890" at bounding box center [335, 70] width 33 height 10
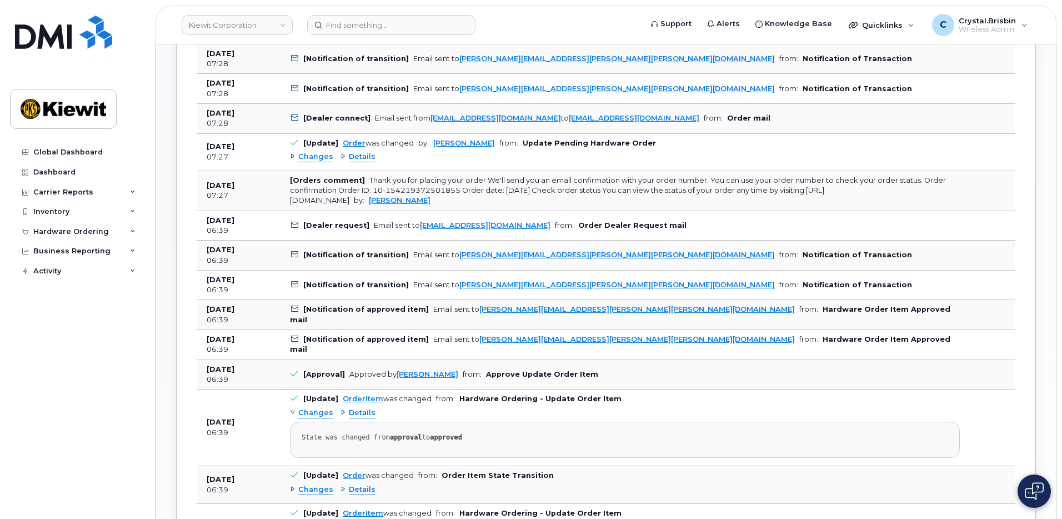
scroll to position [667, 0]
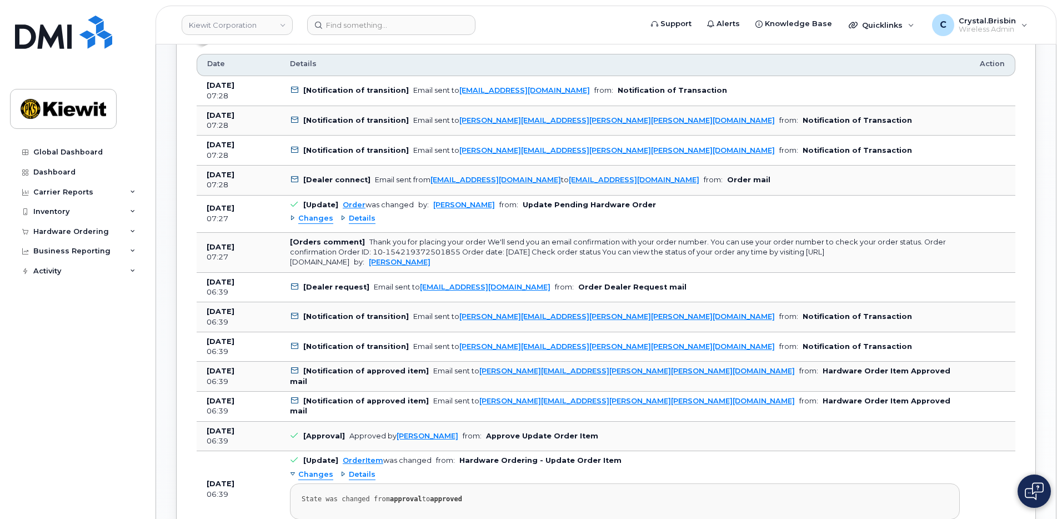
click at [289, 217] on td "[Update] Order was changed by: [PERSON_NAME] from: Update Pending Hardware Orde…" at bounding box center [625, 214] width 690 height 37
click at [291, 219] on div "Changes" at bounding box center [311, 218] width 43 height 11
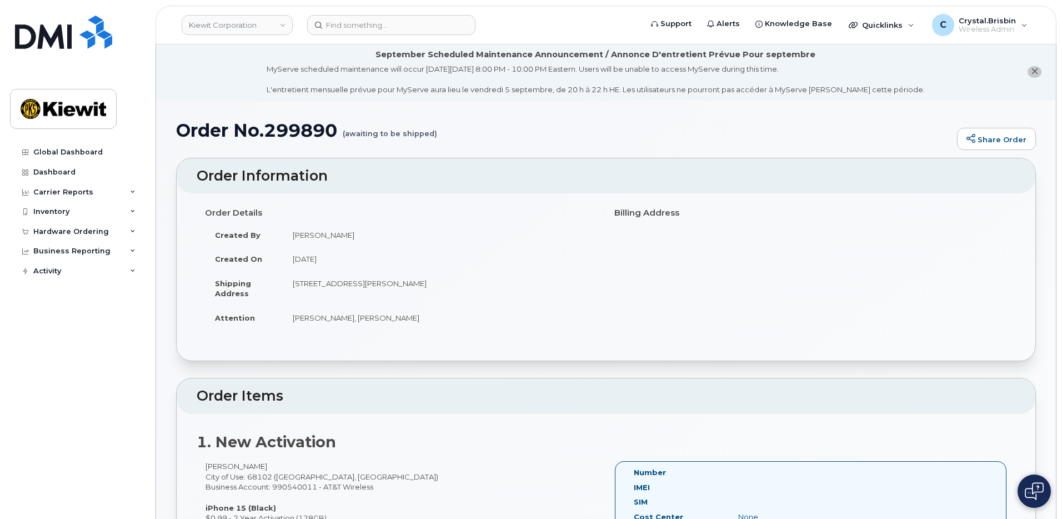
scroll to position [0, 0]
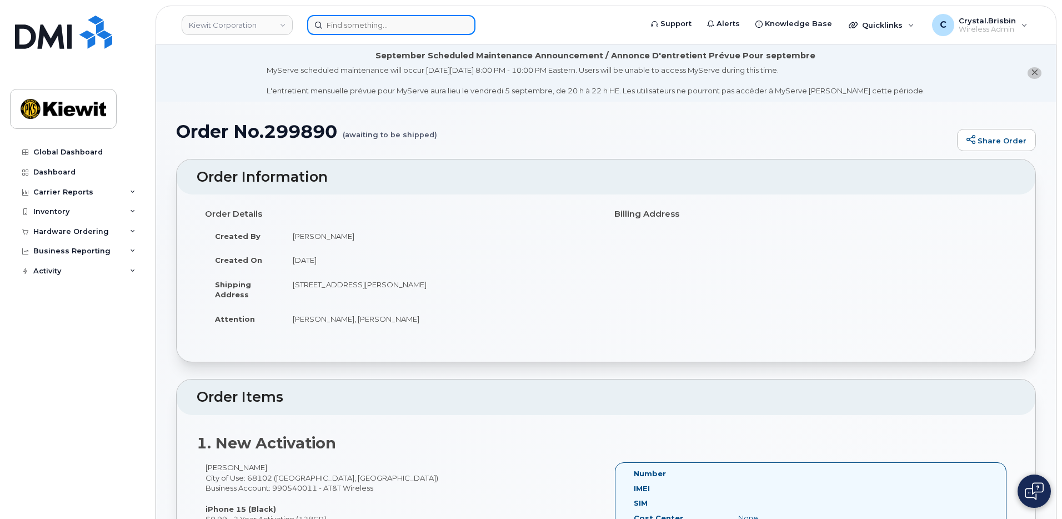
click at [351, 31] on input at bounding box center [391, 25] width 168 height 20
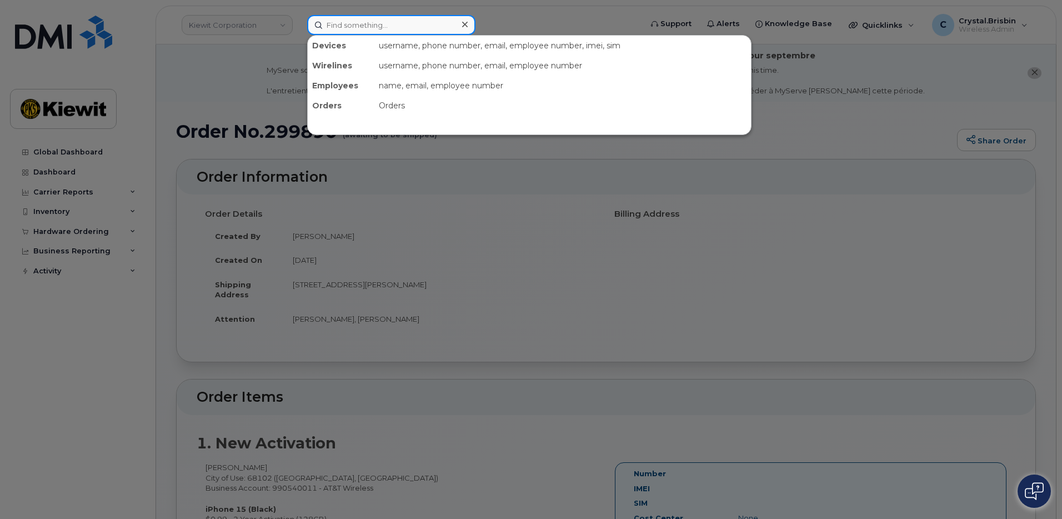
paste input "299892"
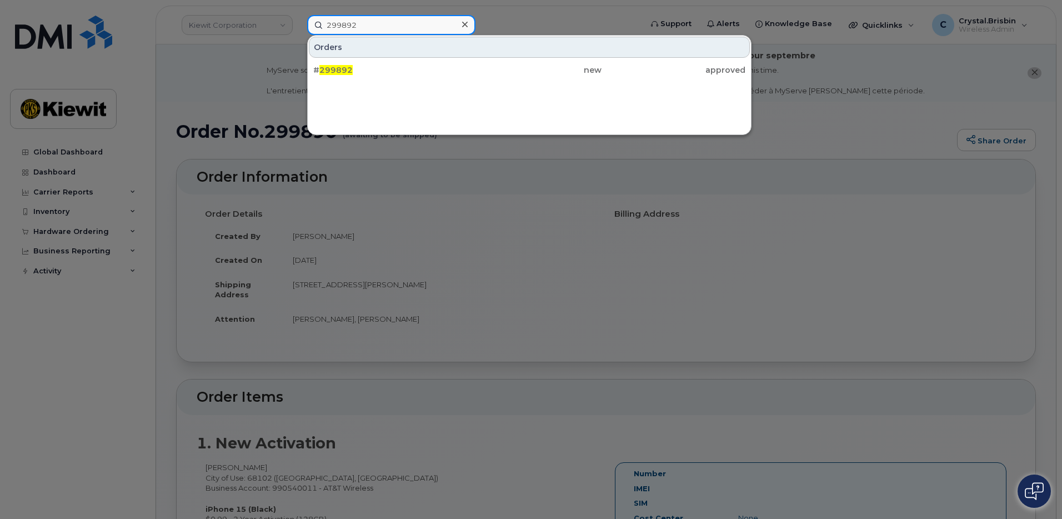
type input "299892"
click at [342, 69] on span "299892" at bounding box center [335, 70] width 33 height 10
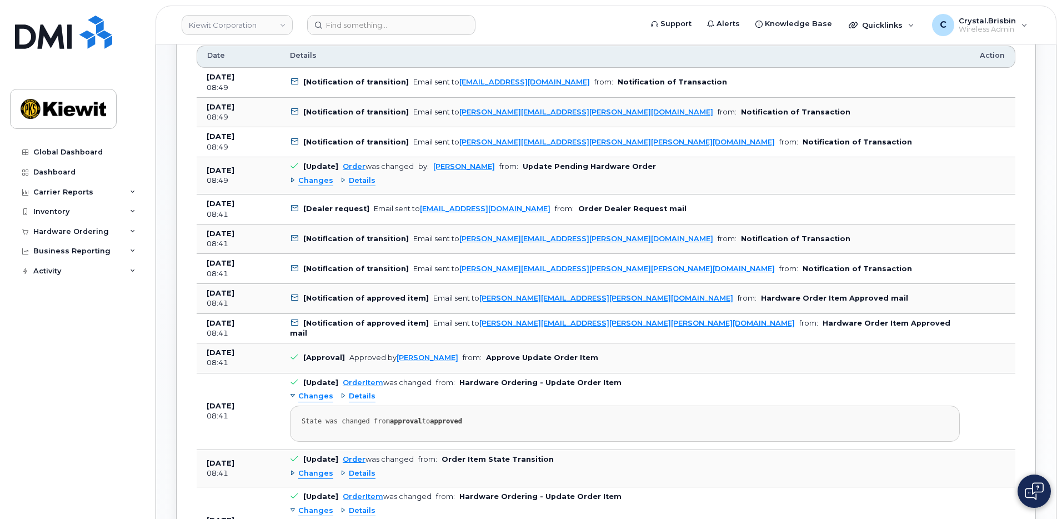
scroll to position [611, 0]
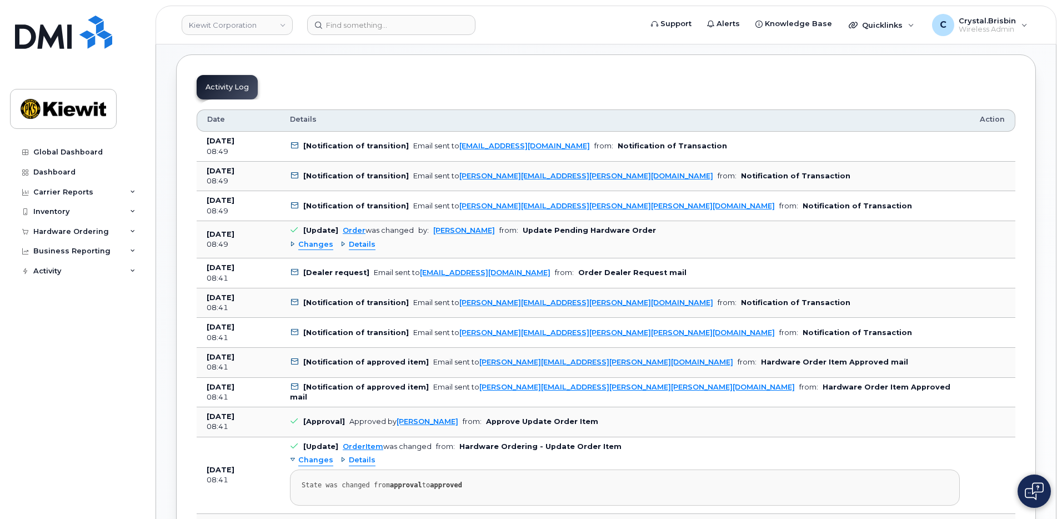
click at [293, 242] on div "Changes" at bounding box center [311, 244] width 43 height 11
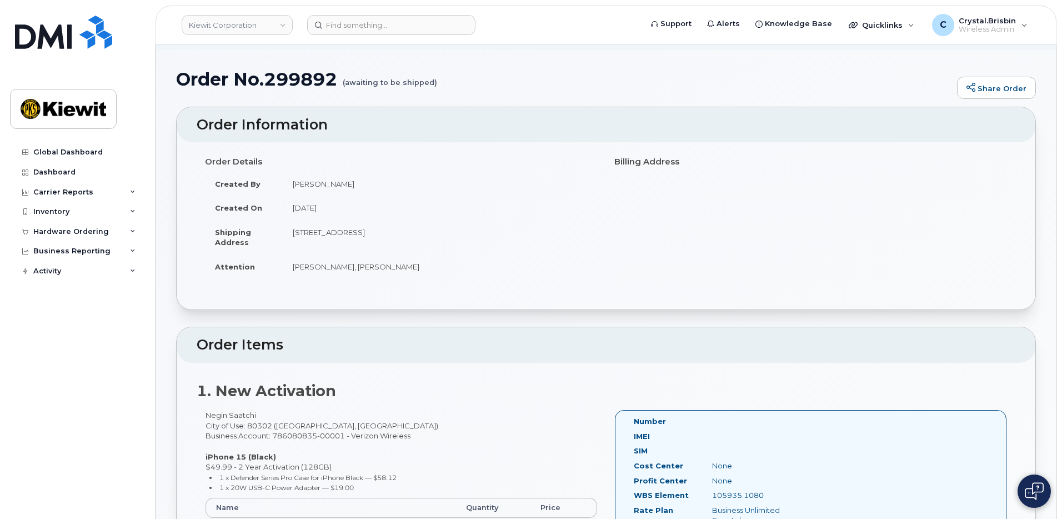
scroll to position [0, 0]
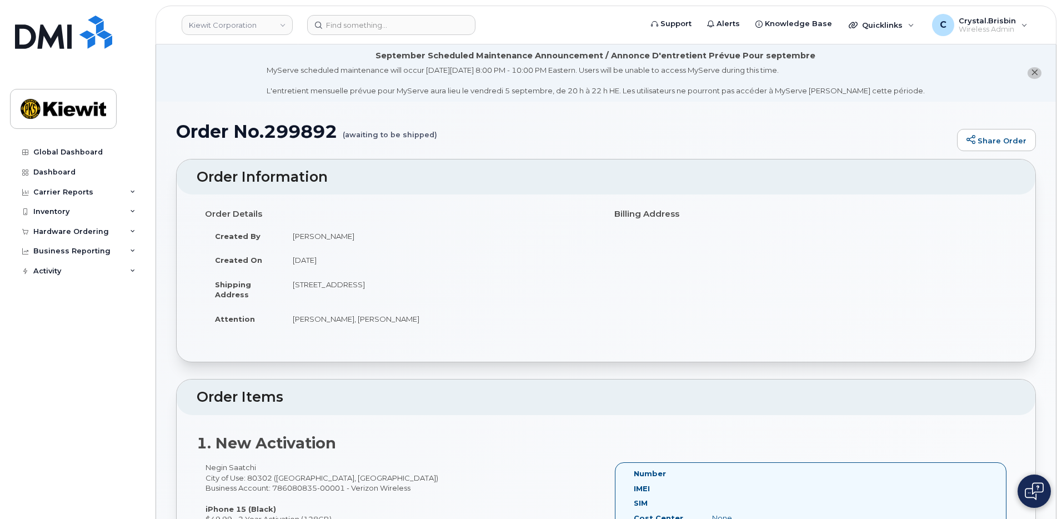
click at [204, 95] on li "September Scheduled Maintenance Announcement / Annonce D'entretient Prévue Pour…" at bounding box center [606, 72] width 900 height 57
